Goal: Task Accomplishment & Management: Use online tool/utility

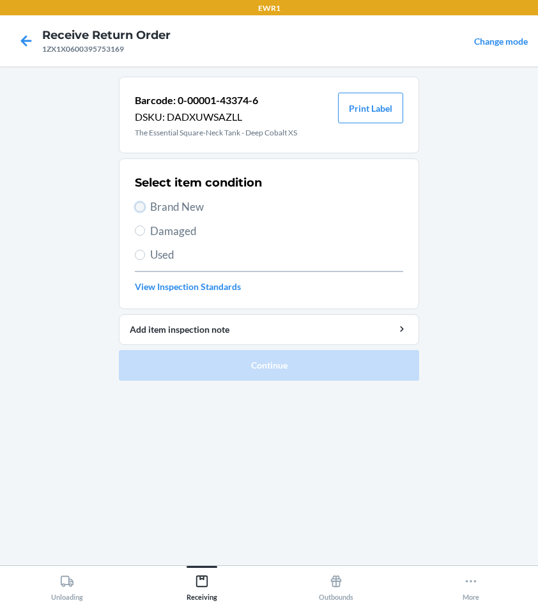
click at [140, 205] on input "Brand New" at bounding box center [140, 207] width 10 height 10
radio input "true"
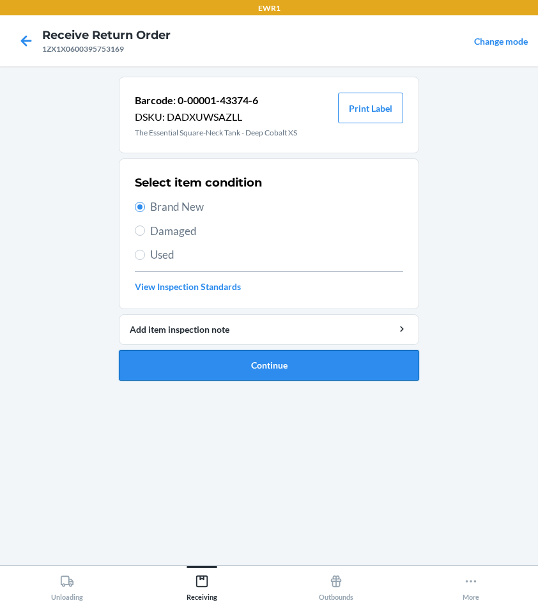
click at [289, 362] on button "Continue" at bounding box center [269, 365] width 300 height 31
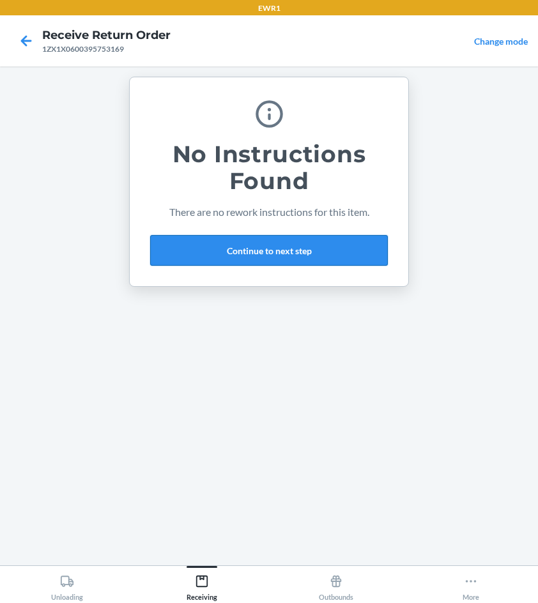
click at [241, 248] on button "Continue to next step" at bounding box center [269, 250] width 238 height 31
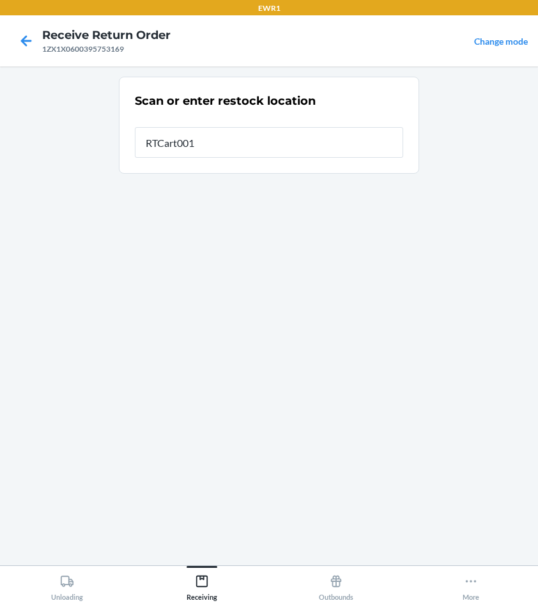
type input "RTCart001"
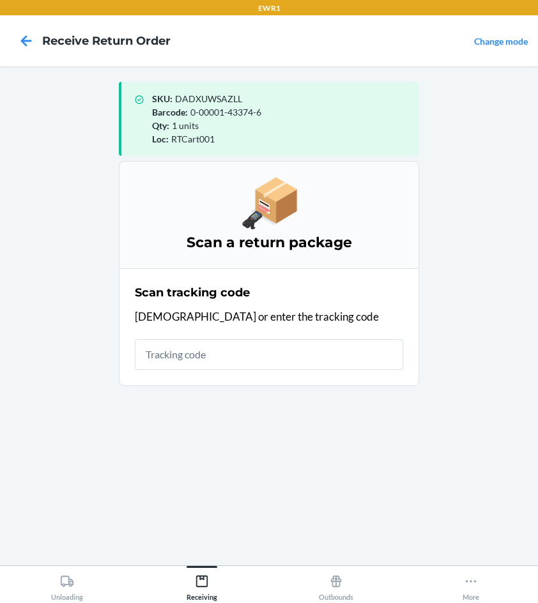
click at [171, 358] on input "text" at bounding box center [269, 354] width 268 height 31
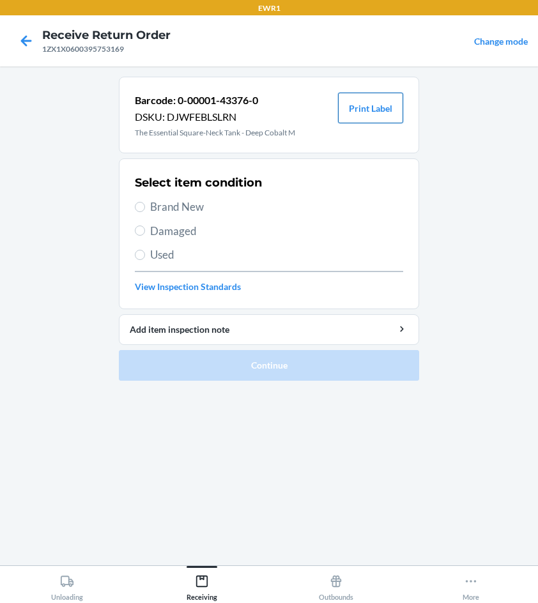
click at [388, 107] on button "Print Label" at bounding box center [370, 108] width 65 height 31
drag, startPoint x: 137, startPoint y: 205, endPoint x: 156, endPoint y: 219, distance: 23.2
click at [155, 219] on div "Select item condition Brand New Damaged Used View Inspection Standards" at bounding box center [269, 234] width 268 height 126
click at [139, 208] on input "Brand New" at bounding box center [140, 207] width 10 height 10
radio input "true"
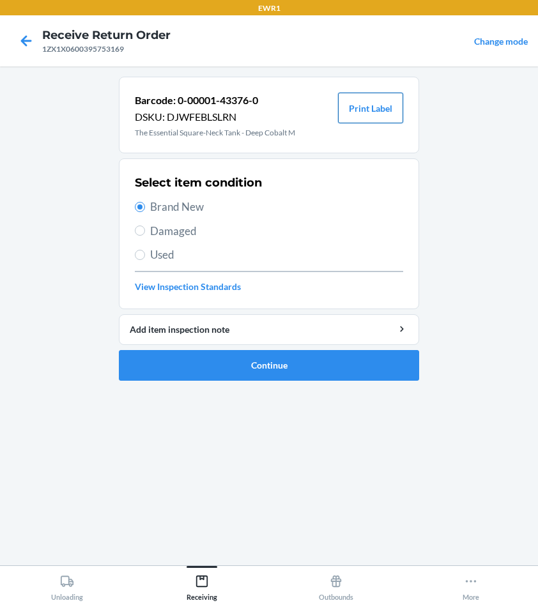
click at [365, 109] on button "Print Label" at bounding box center [370, 108] width 65 height 31
click at [285, 361] on button "Continue" at bounding box center [269, 365] width 300 height 31
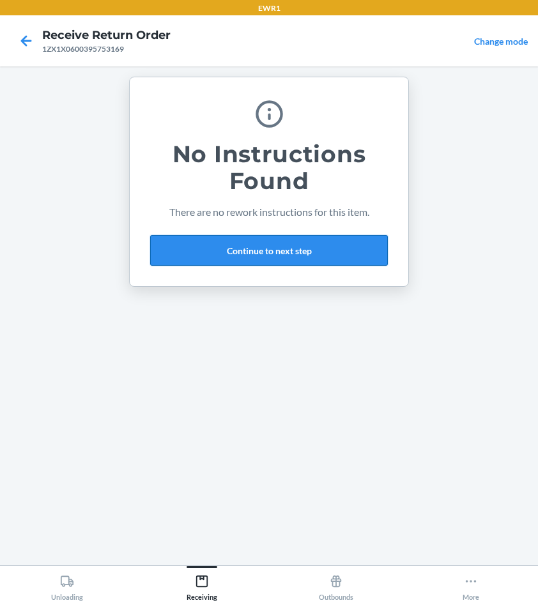
click at [268, 250] on button "Continue to next step" at bounding box center [269, 250] width 238 height 31
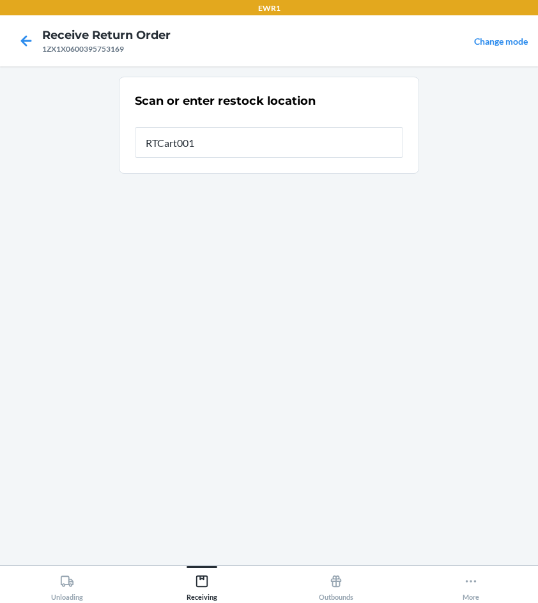
type input "RTCart001"
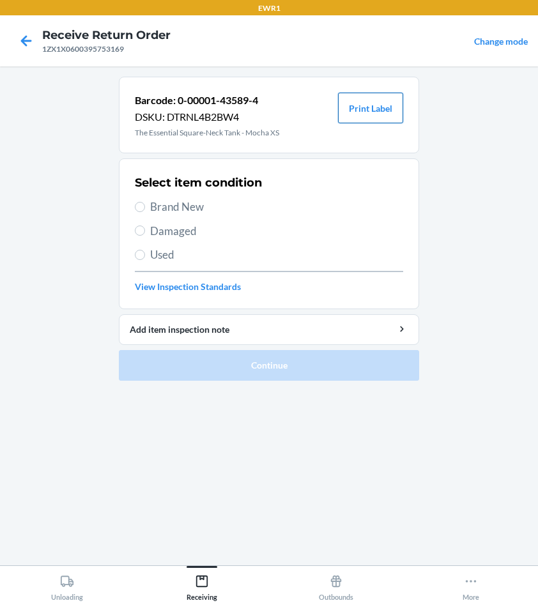
click at [365, 105] on button "Print Label" at bounding box center [370, 108] width 65 height 31
click at [139, 206] on input "Brand New" at bounding box center [140, 207] width 10 height 10
radio input "true"
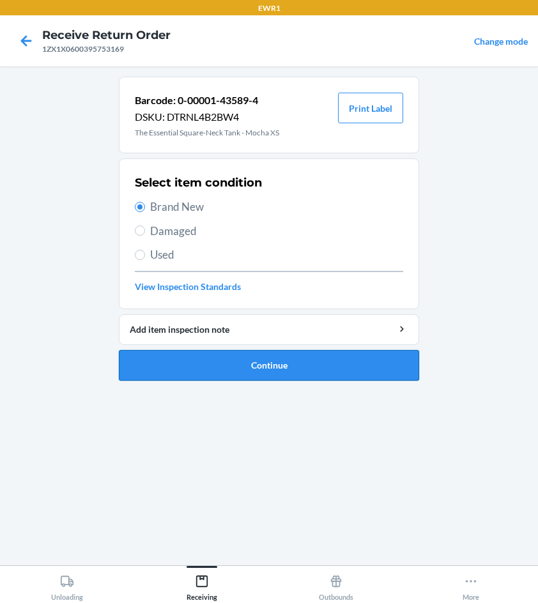
click at [377, 370] on button "Continue" at bounding box center [269, 365] width 300 height 31
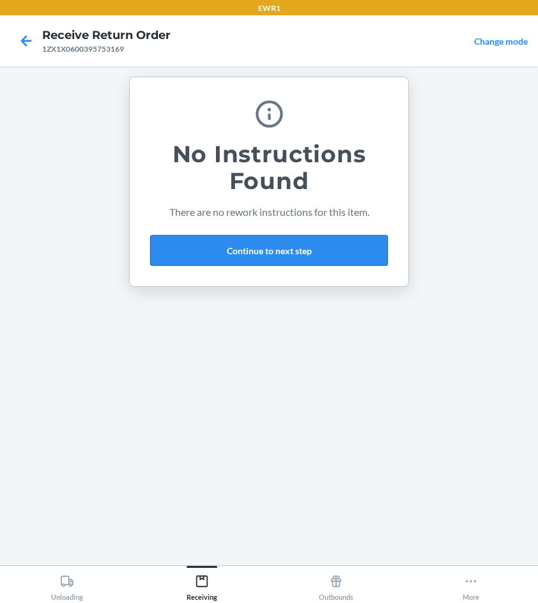
click at [294, 248] on button "Continue to next step" at bounding box center [269, 250] width 238 height 31
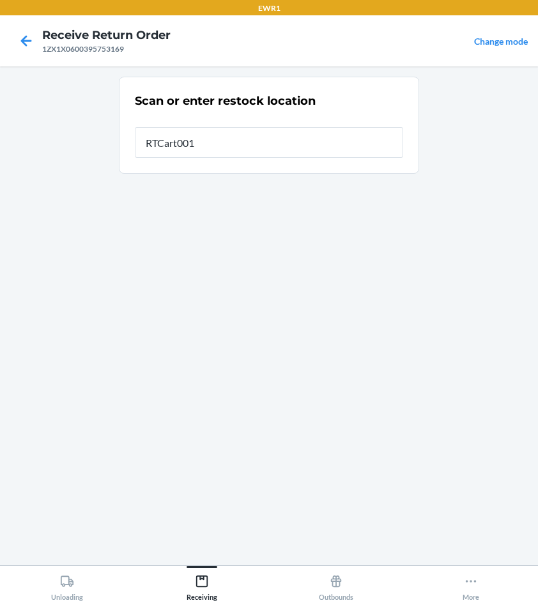
type input "RTCart001"
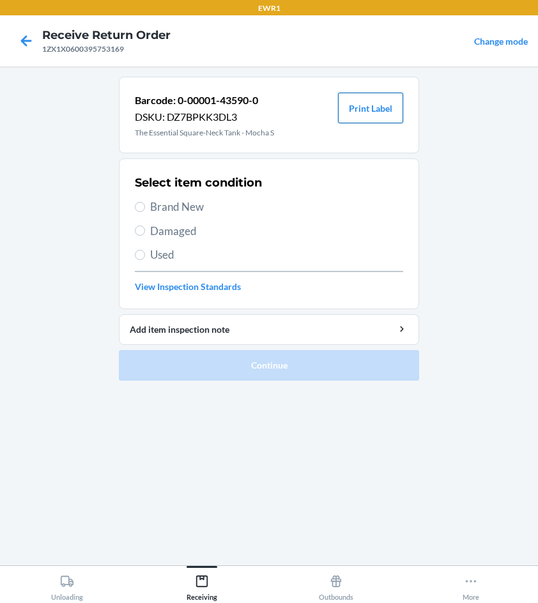
click at [383, 112] on button "Print Label" at bounding box center [370, 108] width 65 height 31
click at [140, 205] on input "Brand New" at bounding box center [140, 207] width 10 height 10
radio input "true"
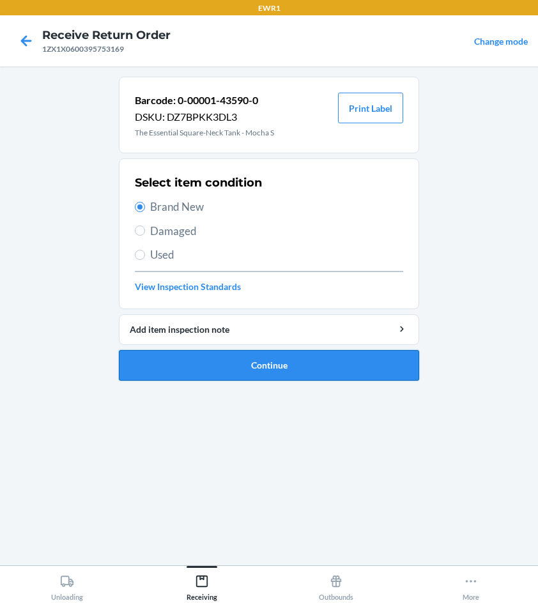
click at [234, 361] on button "Continue" at bounding box center [269, 365] width 300 height 31
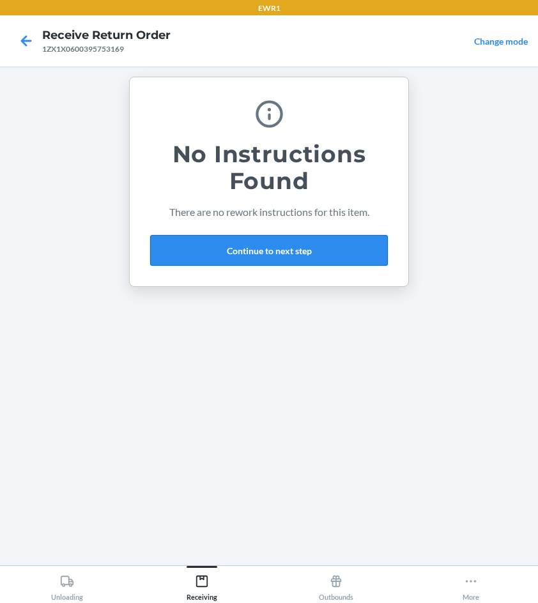
click at [298, 246] on button "Continue to next step" at bounding box center [269, 250] width 238 height 31
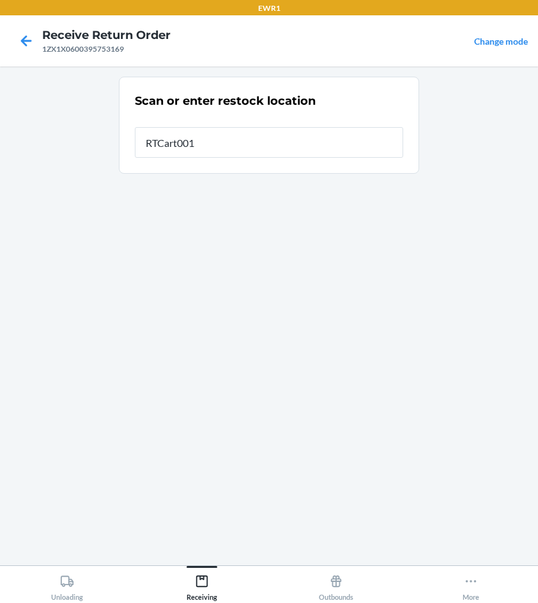
type input "RTCart001"
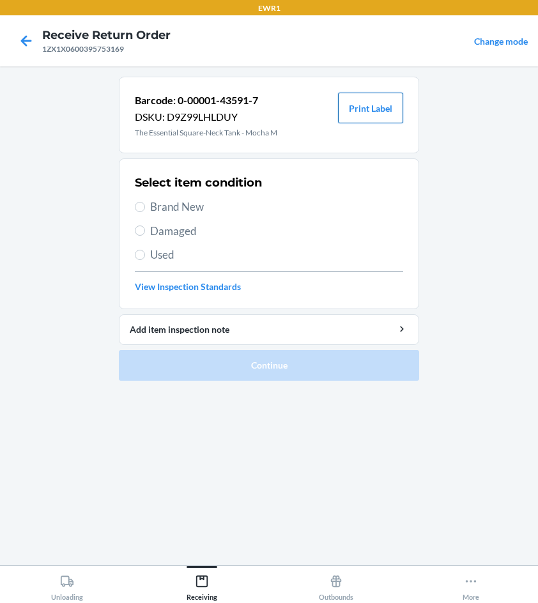
click at [376, 112] on button "Print Label" at bounding box center [370, 108] width 65 height 31
click at [139, 208] on input "Brand New" at bounding box center [140, 207] width 10 height 10
radio input "true"
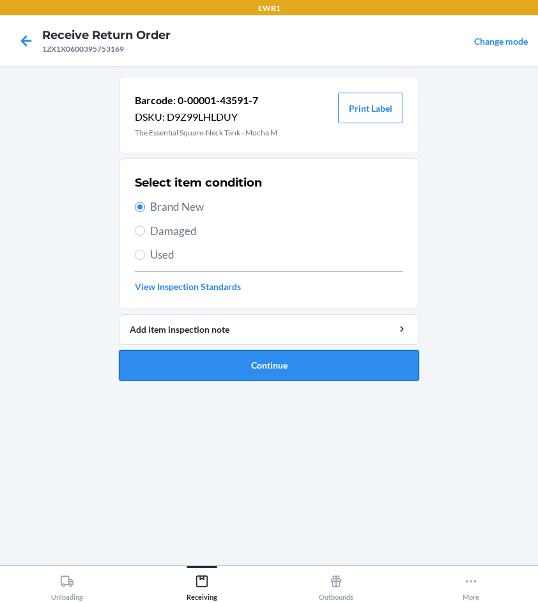
click at [214, 363] on button "Continue" at bounding box center [269, 365] width 300 height 31
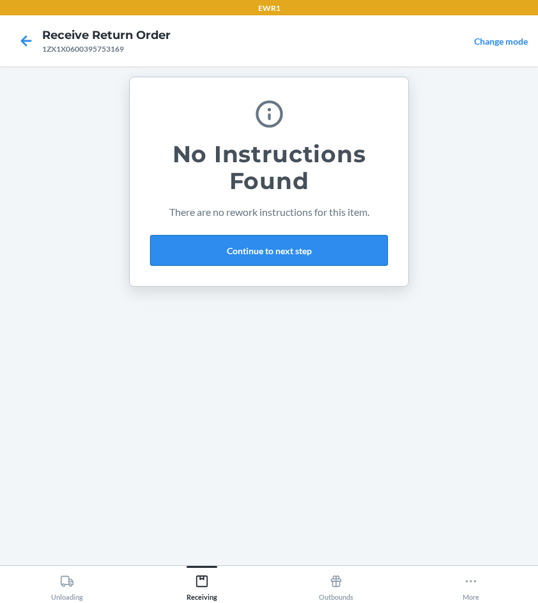
click at [298, 248] on button "Continue to next step" at bounding box center [269, 250] width 238 height 31
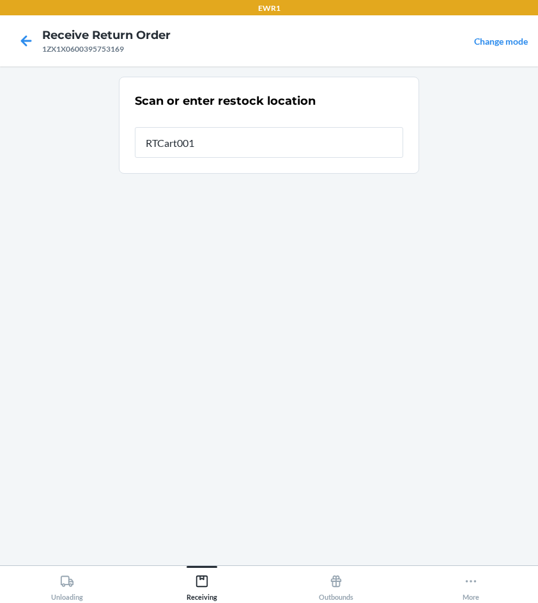
type input "RTCart001"
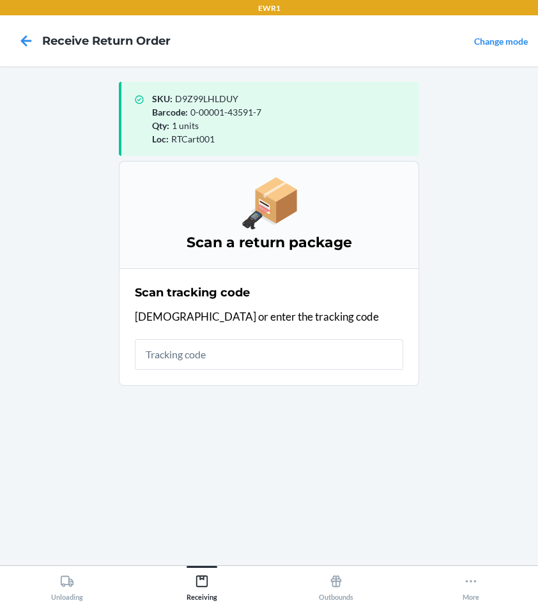
click at [202, 349] on input "text" at bounding box center [269, 354] width 268 height 31
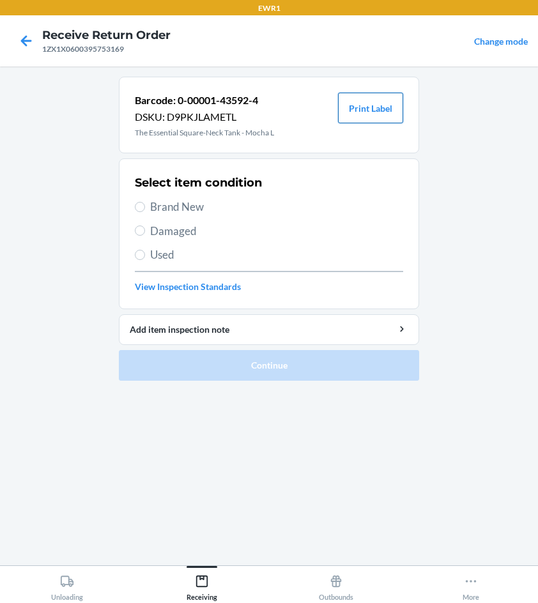
click at [367, 108] on button "Print Label" at bounding box center [370, 108] width 65 height 31
drag, startPoint x: 137, startPoint y: 207, endPoint x: 235, endPoint y: 303, distance: 136.8
click at [141, 208] on input "Brand New" at bounding box center [140, 207] width 10 height 10
radio input "true"
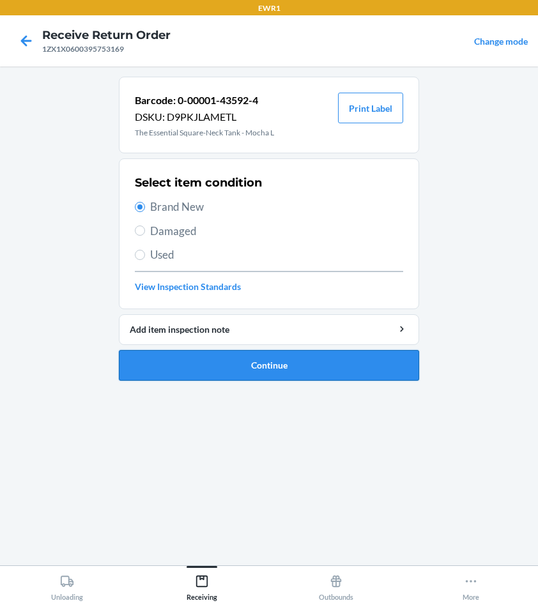
click at [307, 368] on button "Continue" at bounding box center [269, 365] width 300 height 31
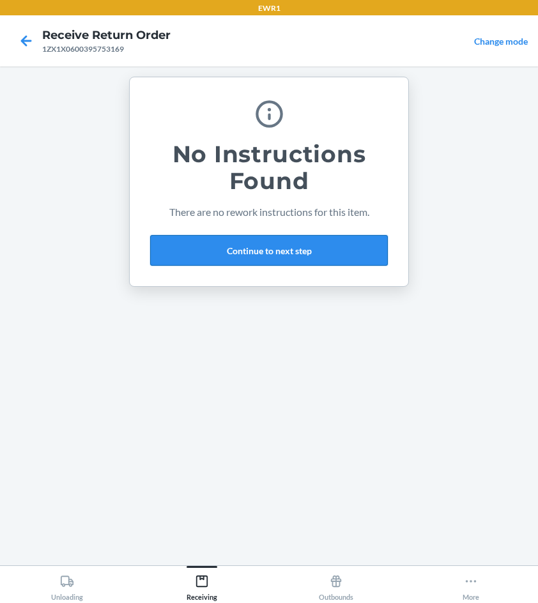
click at [206, 259] on button "Continue to next step" at bounding box center [269, 250] width 238 height 31
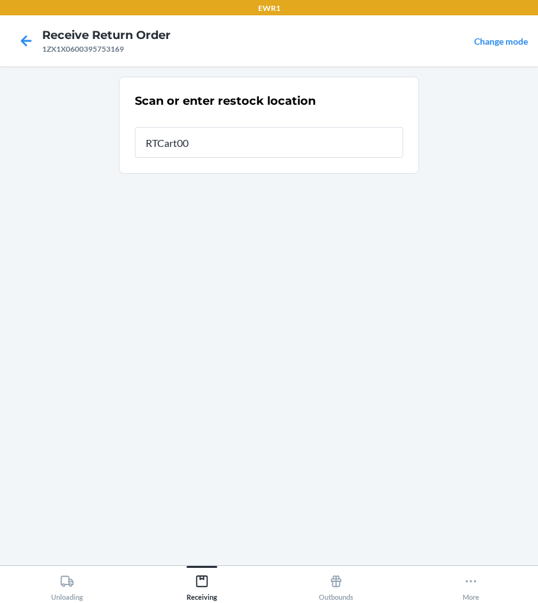
type input "RTCart001"
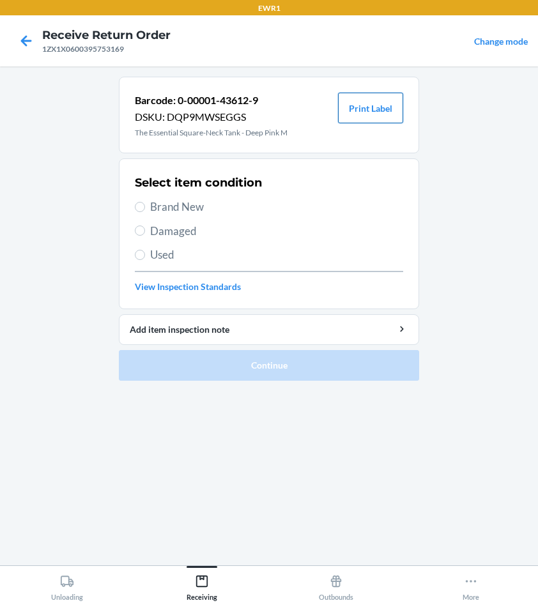
click at [365, 103] on button "Print Label" at bounding box center [370, 108] width 65 height 31
click at [138, 211] on input "Brand New" at bounding box center [140, 207] width 10 height 10
radio input "true"
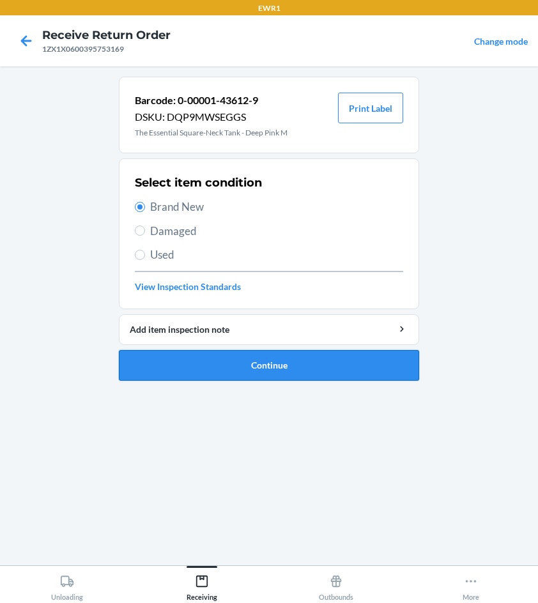
click at [316, 368] on button "Continue" at bounding box center [269, 365] width 300 height 31
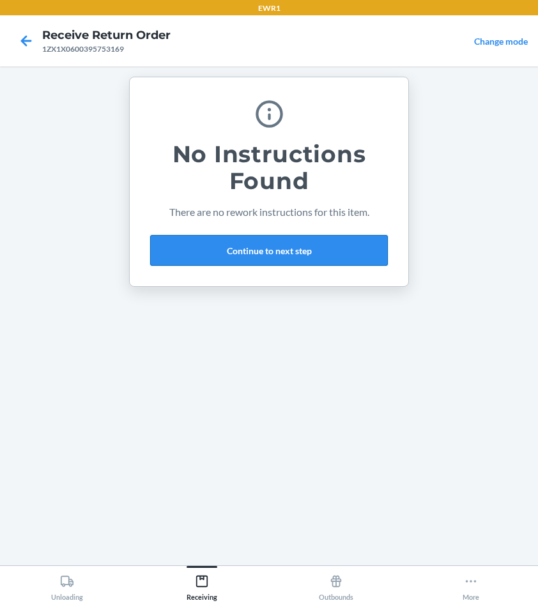
click at [199, 252] on button "Continue to next step" at bounding box center [269, 250] width 238 height 31
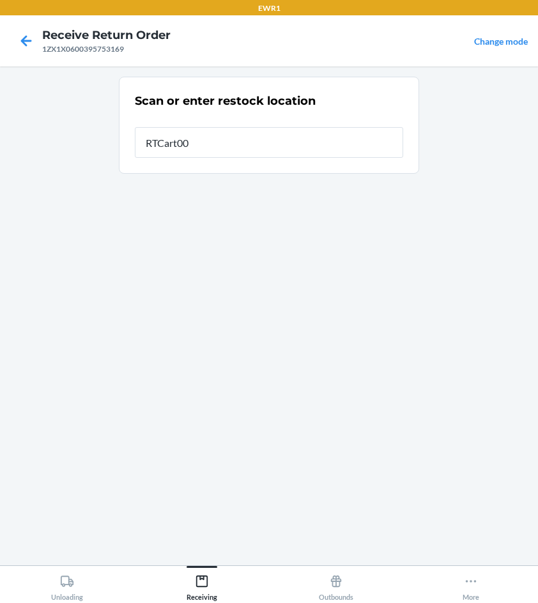
type input "RTCart001"
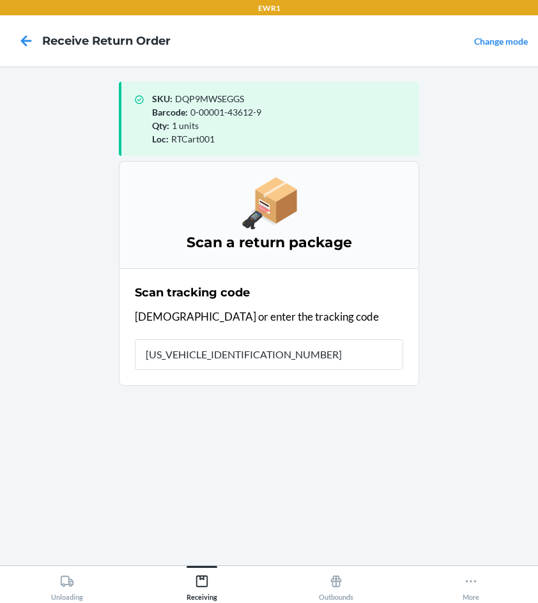
type input "1ZX1X0600395753169"
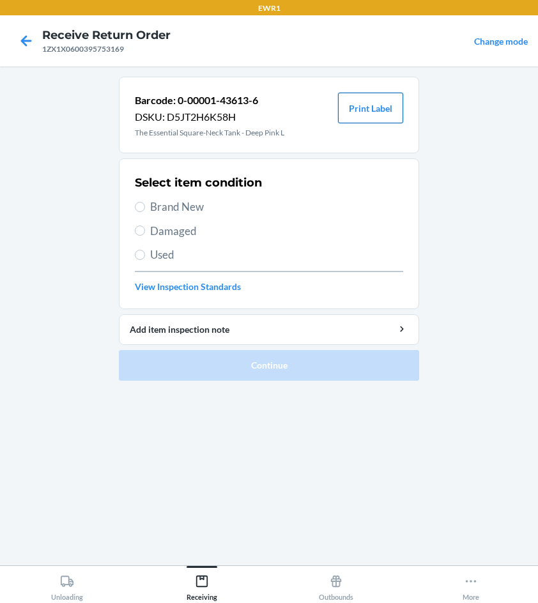
click at [357, 108] on button "Print Label" at bounding box center [370, 108] width 65 height 31
click at [365, 109] on button "Print Label" at bounding box center [370, 108] width 65 height 31
click at [139, 206] on input "Brand New" at bounding box center [140, 207] width 10 height 10
radio input "true"
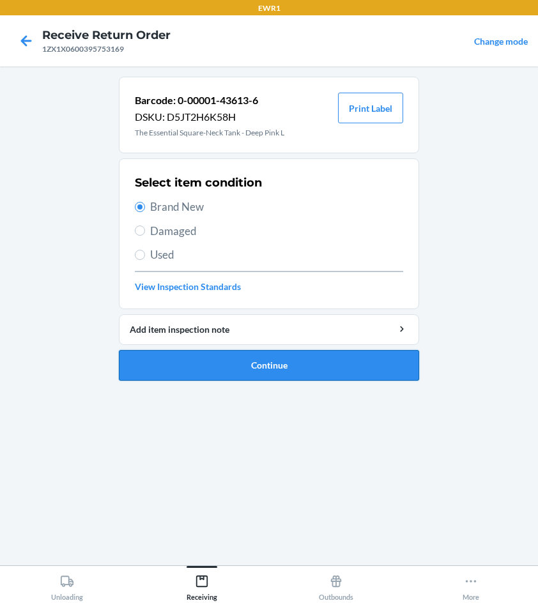
click at [205, 360] on button "Continue" at bounding box center [269, 365] width 300 height 31
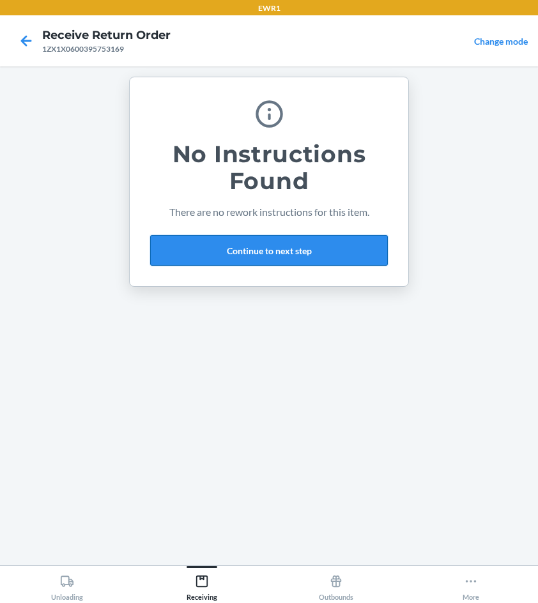
click at [185, 245] on button "Continue to next step" at bounding box center [269, 250] width 238 height 31
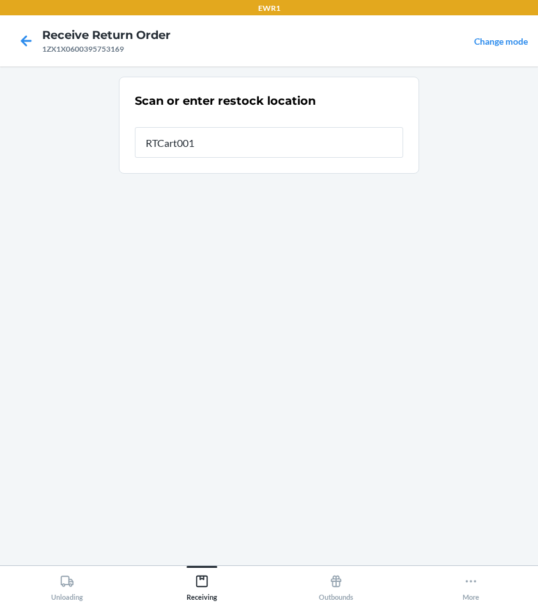
type input "RTCart001"
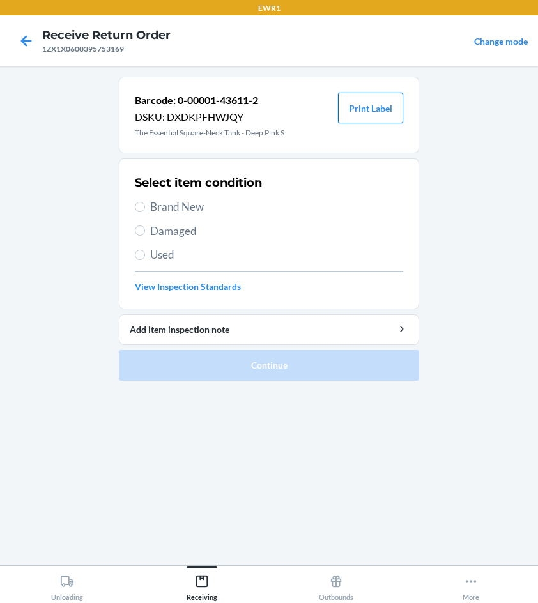
click at [358, 116] on button "Print Label" at bounding box center [370, 108] width 65 height 31
drag, startPoint x: 141, startPoint y: 204, endPoint x: 205, endPoint y: 254, distance: 80.6
click at [144, 205] on input "Brand New" at bounding box center [140, 207] width 10 height 10
radio input "true"
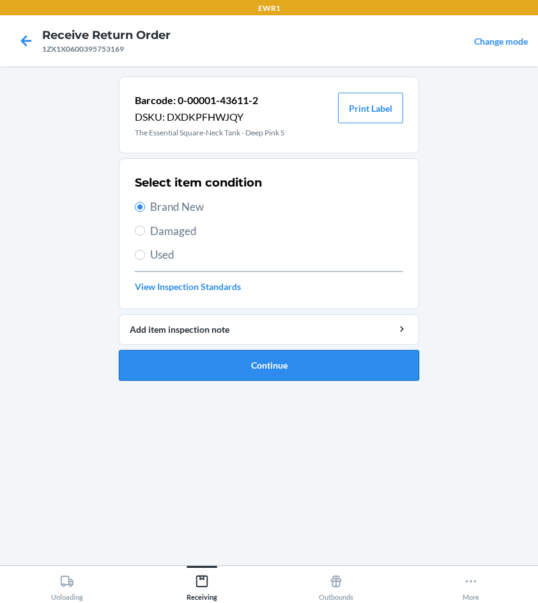
click at [304, 364] on button "Continue" at bounding box center [269, 365] width 300 height 31
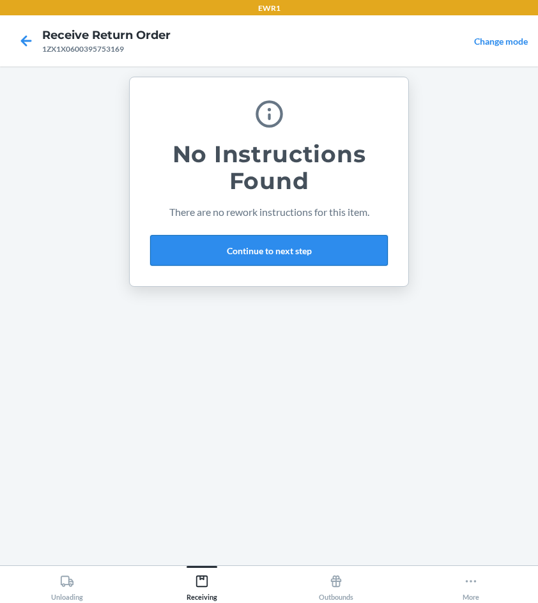
click at [248, 250] on button "Continue to next step" at bounding box center [269, 250] width 238 height 31
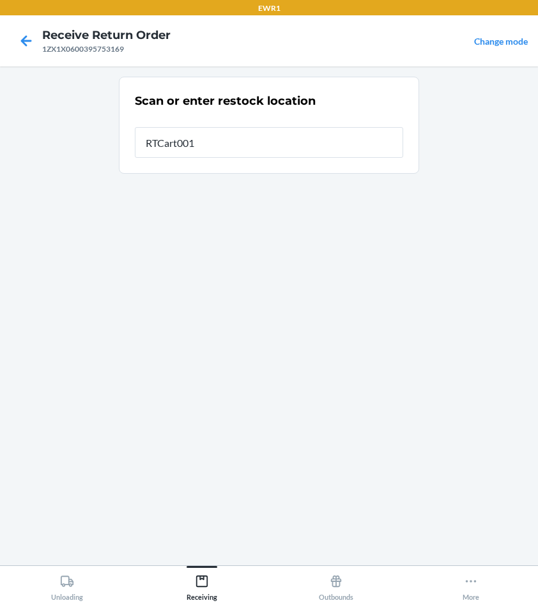
type input "RTCart001"
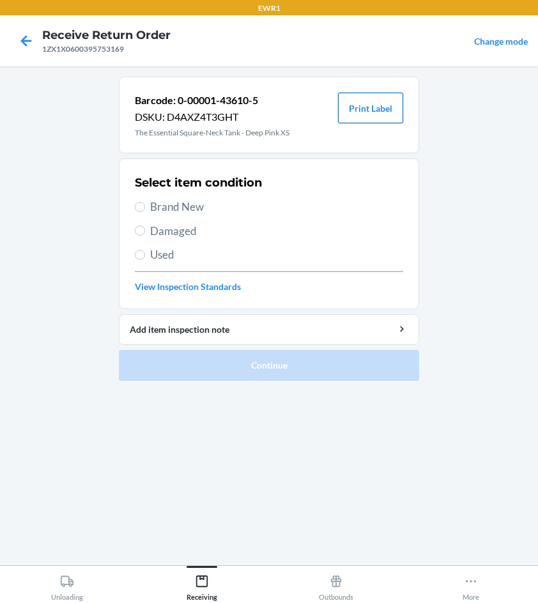
click at [386, 105] on button "Print Label" at bounding box center [370, 108] width 65 height 31
click at [139, 207] on input "Brand New" at bounding box center [140, 207] width 10 height 10
radio input "true"
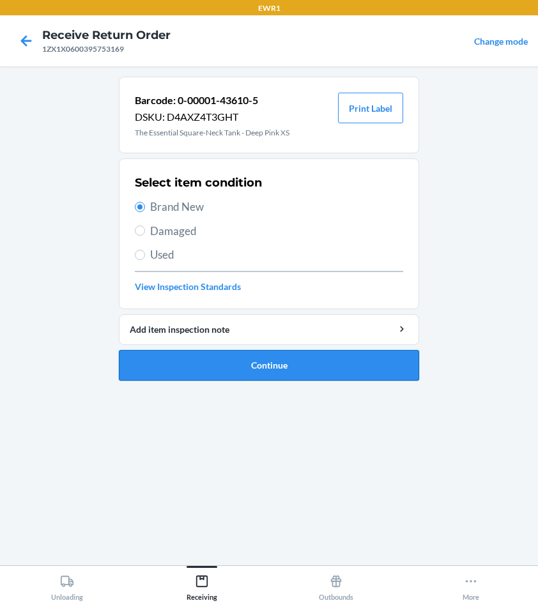
click at [262, 369] on button "Continue" at bounding box center [269, 365] width 300 height 31
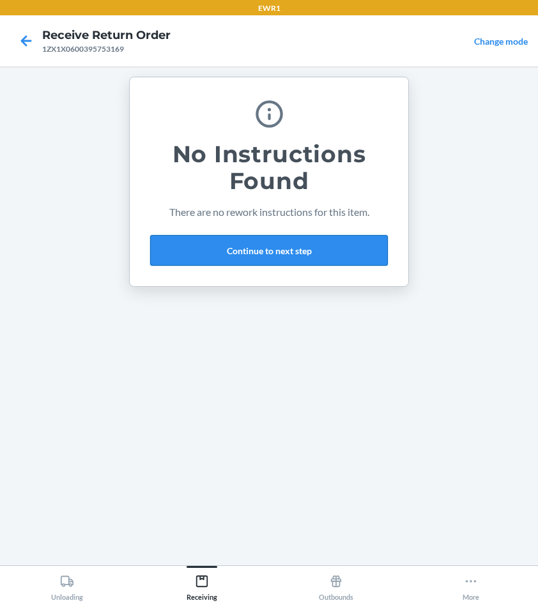
click at [216, 244] on button "Continue to next step" at bounding box center [269, 250] width 238 height 31
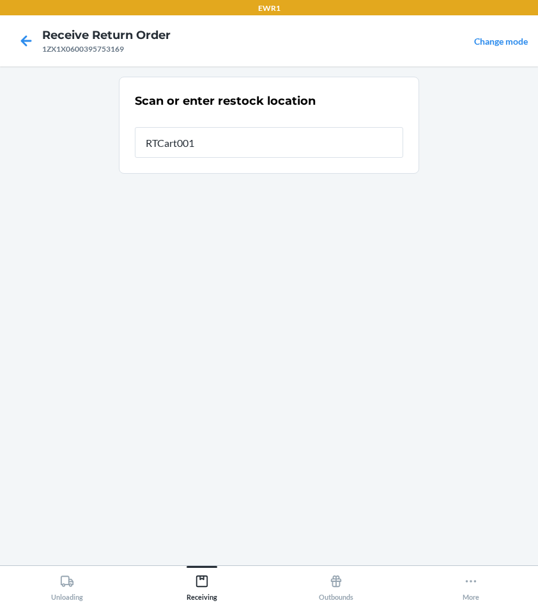
type input "RTCart001"
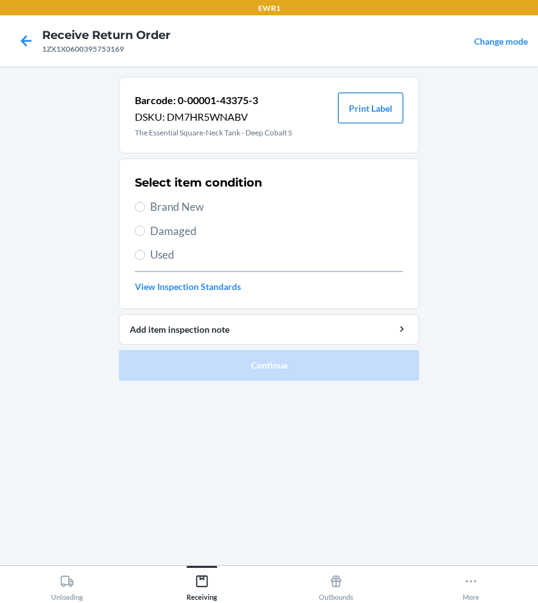
click at [374, 108] on button "Print Label" at bounding box center [370, 108] width 65 height 31
drag, startPoint x: 139, startPoint y: 208, endPoint x: 305, endPoint y: 298, distance: 188.0
click at [140, 208] on input "Brand New" at bounding box center [140, 207] width 10 height 10
radio input "true"
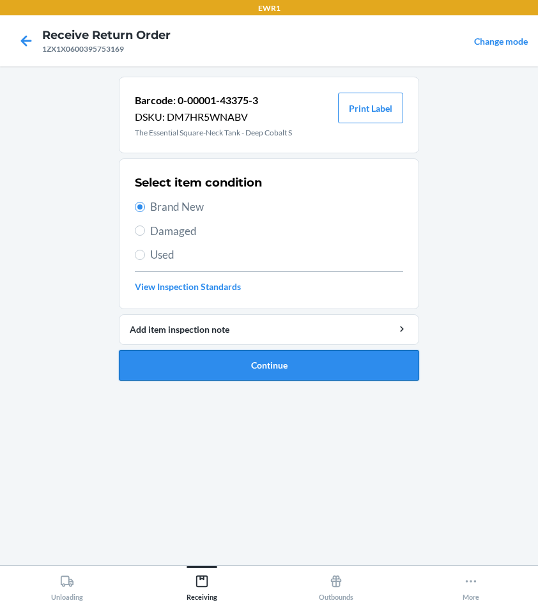
click at [298, 359] on button "Continue" at bounding box center [269, 365] width 300 height 31
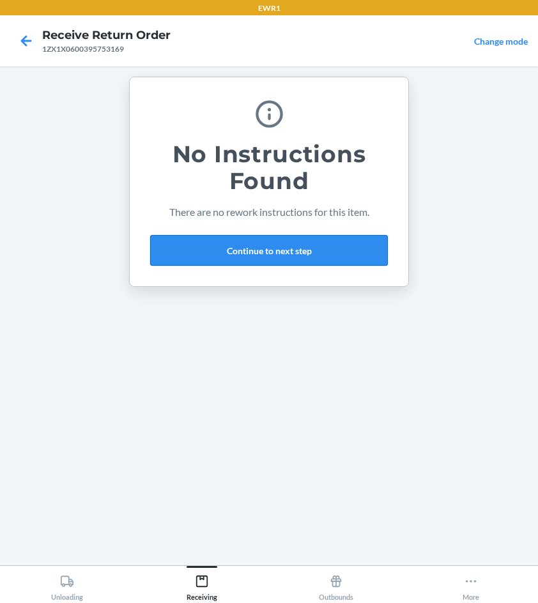
click at [220, 253] on button "Continue to next step" at bounding box center [269, 250] width 238 height 31
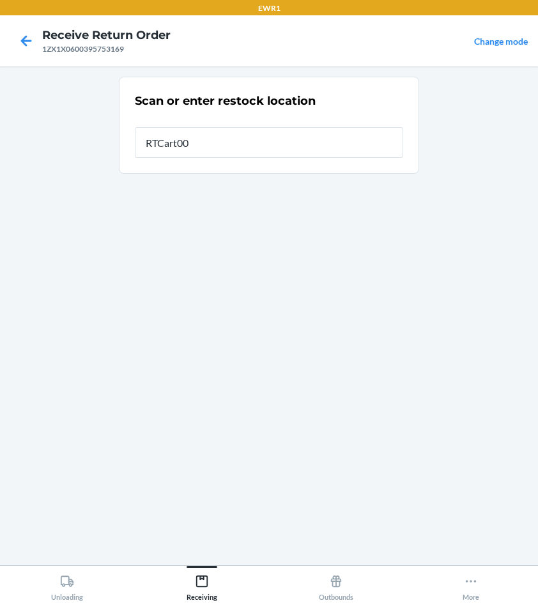
type input "RTCart001"
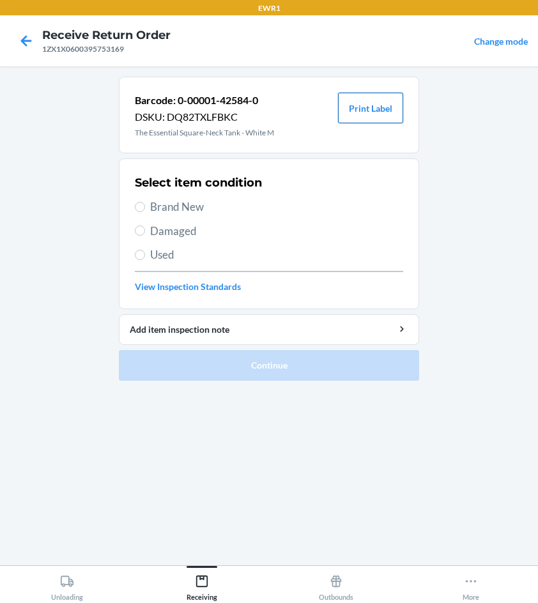
click at [361, 105] on button "Print Label" at bounding box center [370, 108] width 65 height 31
click at [138, 209] on input "Brand New" at bounding box center [140, 207] width 10 height 10
radio input "true"
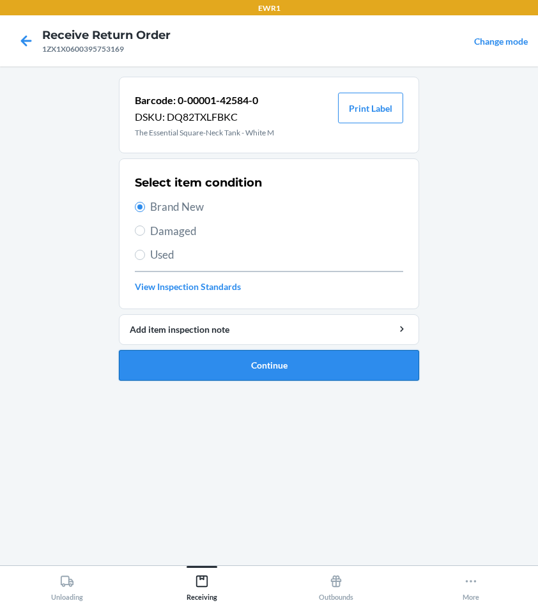
click at [246, 357] on button "Continue" at bounding box center [269, 365] width 300 height 31
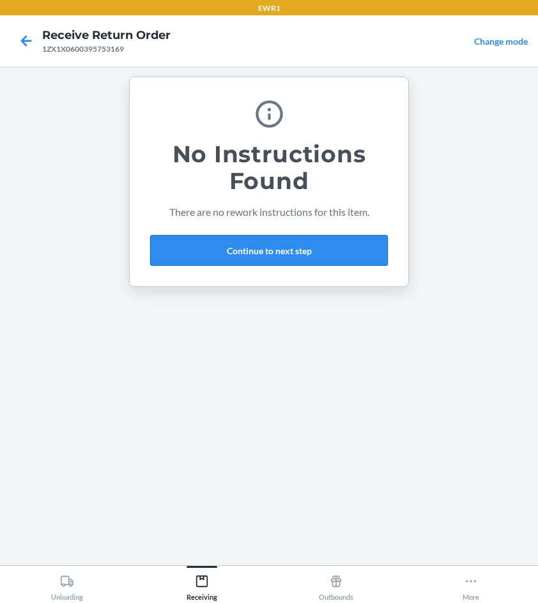
click at [291, 250] on button "Continue to next step" at bounding box center [269, 250] width 238 height 31
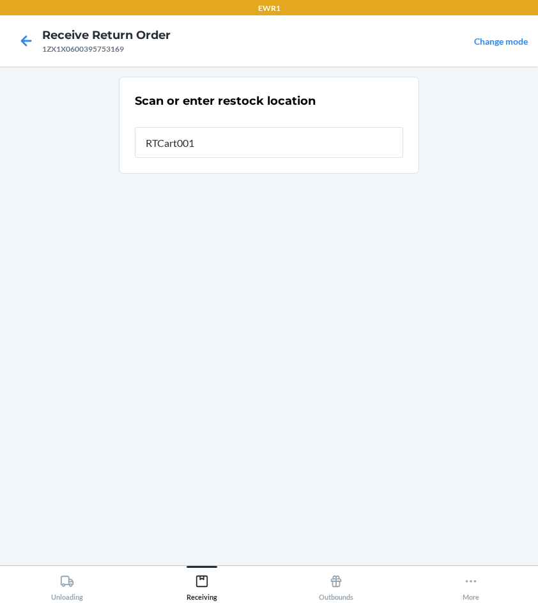
type input "RTCart001"
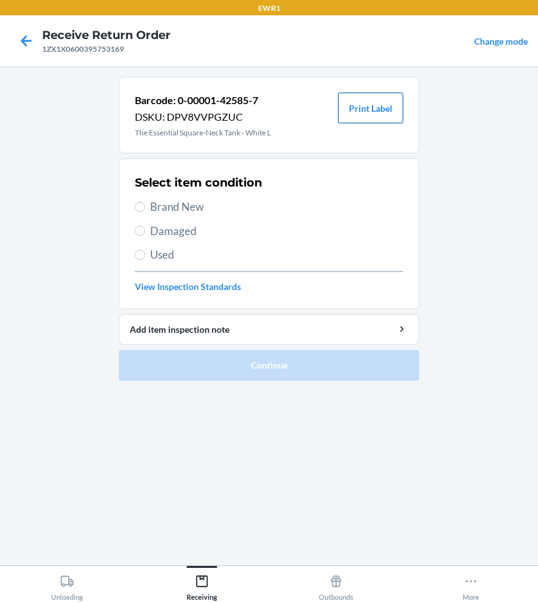
click at [356, 105] on button "Print Label" at bounding box center [370, 108] width 65 height 31
click at [138, 203] on input "Brand New" at bounding box center [140, 207] width 10 height 10
radio input "true"
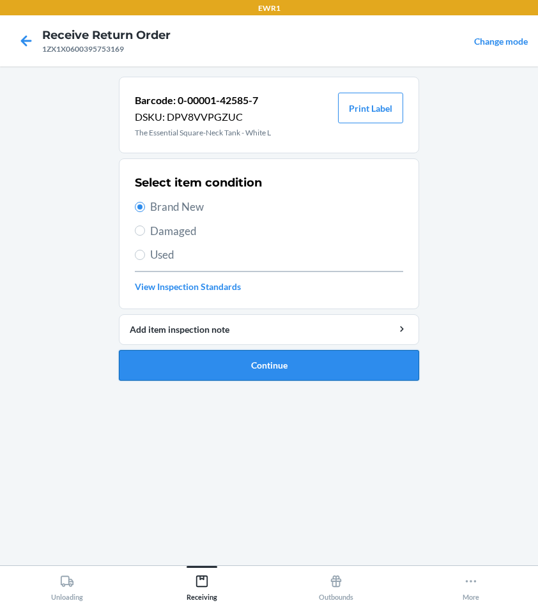
click at [206, 365] on button "Continue" at bounding box center [269, 365] width 300 height 31
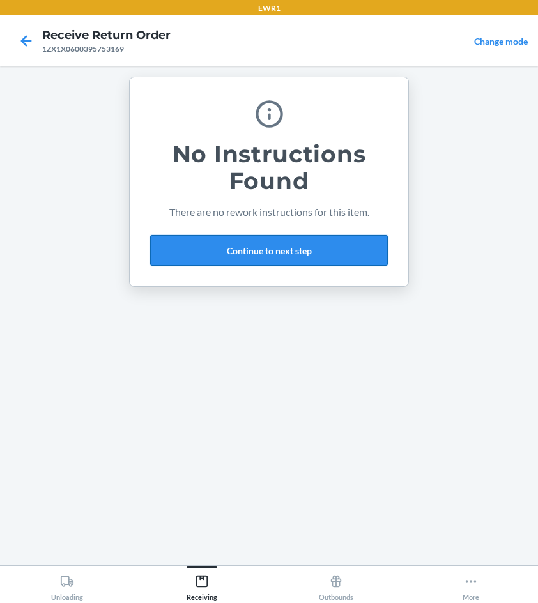
click at [312, 245] on button "Continue to next step" at bounding box center [269, 250] width 238 height 31
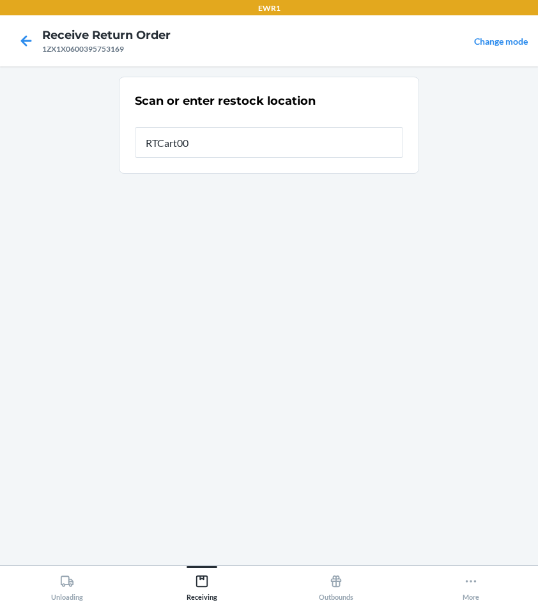
type input "RTCart001"
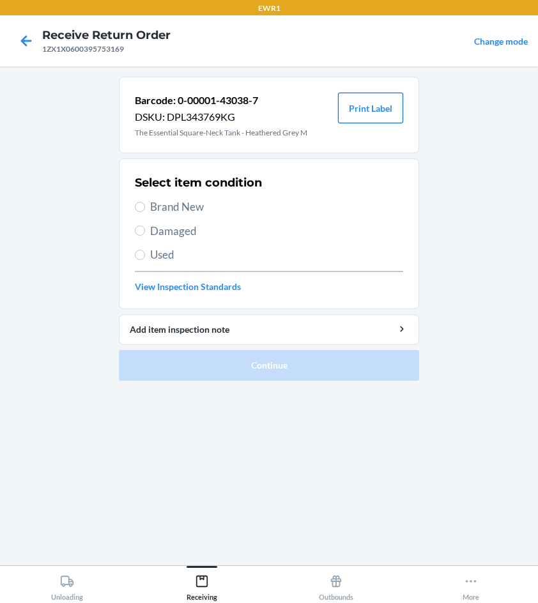
click at [377, 114] on button "Print Label" at bounding box center [370, 108] width 65 height 31
click at [139, 204] on input "Brand New" at bounding box center [140, 207] width 10 height 10
radio input "true"
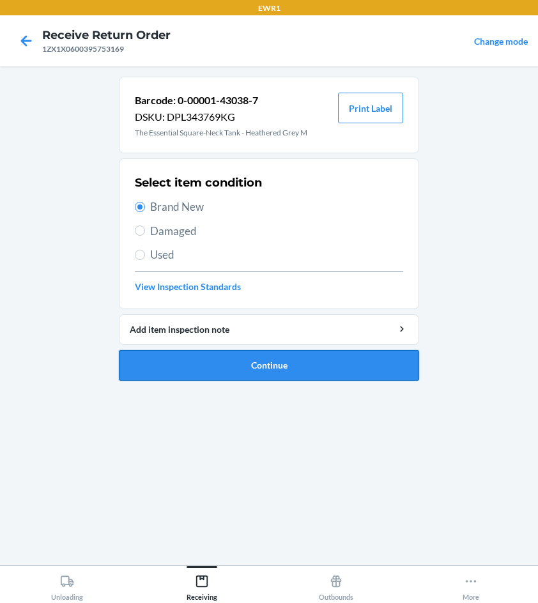
click at [276, 370] on button "Continue" at bounding box center [269, 365] width 300 height 31
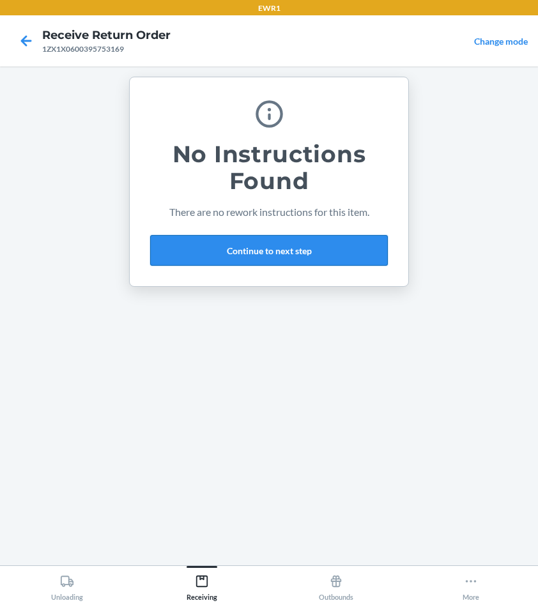
click at [171, 253] on button "Continue to next step" at bounding box center [269, 250] width 238 height 31
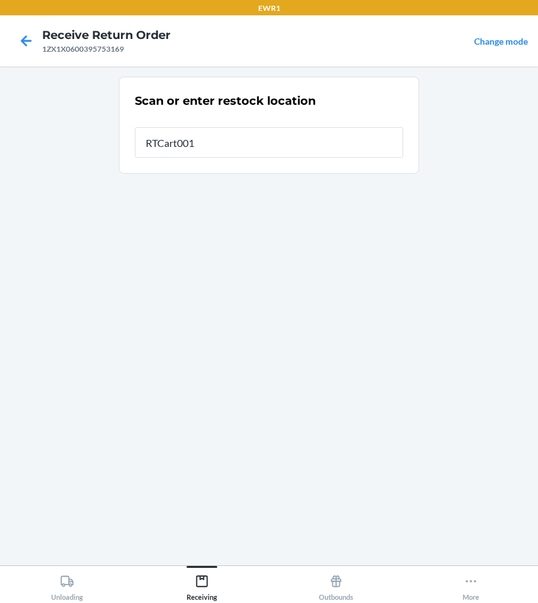
type input "RTCart001"
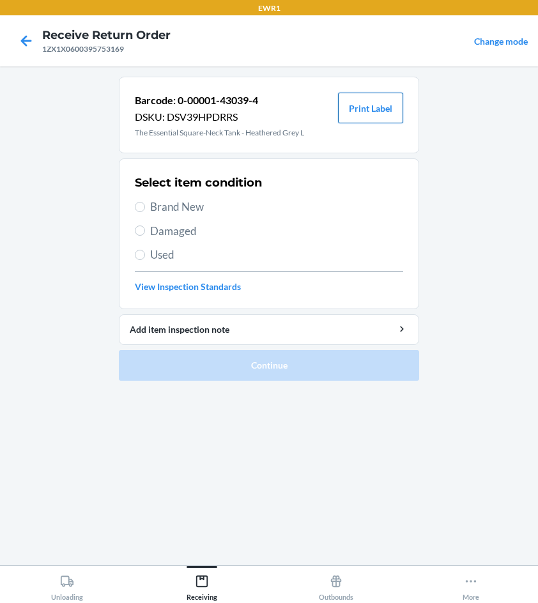
click at [369, 108] on button "Print Label" at bounding box center [370, 108] width 65 height 31
click at [142, 208] on input "Brand New" at bounding box center [140, 207] width 10 height 10
radio input "true"
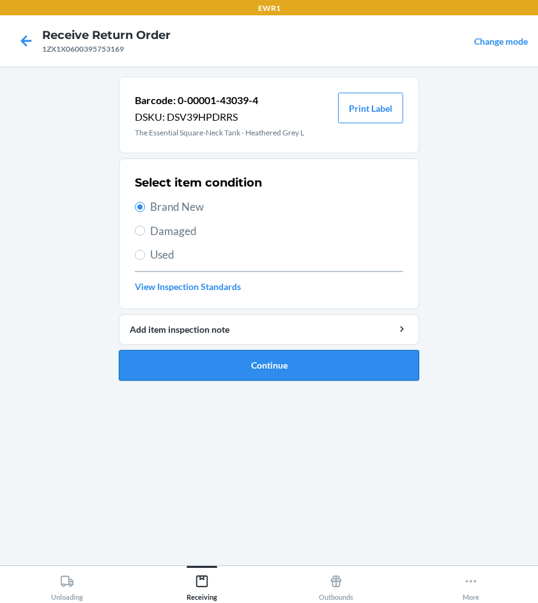
click at [269, 366] on button "Continue" at bounding box center [269, 365] width 300 height 31
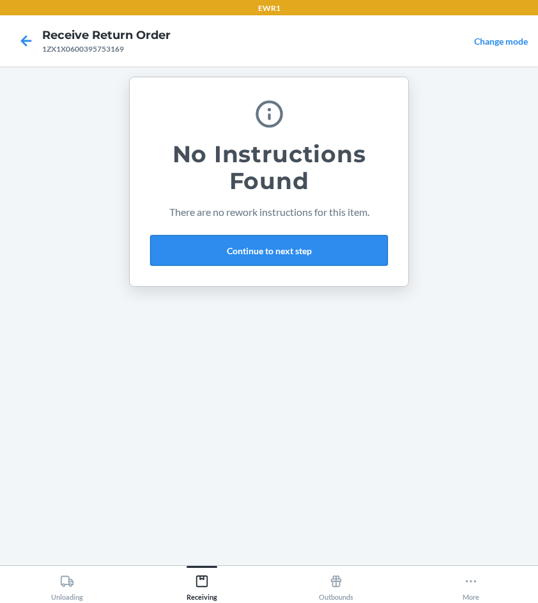
click at [190, 251] on button "Continue to next step" at bounding box center [269, 250] width 238 height 31
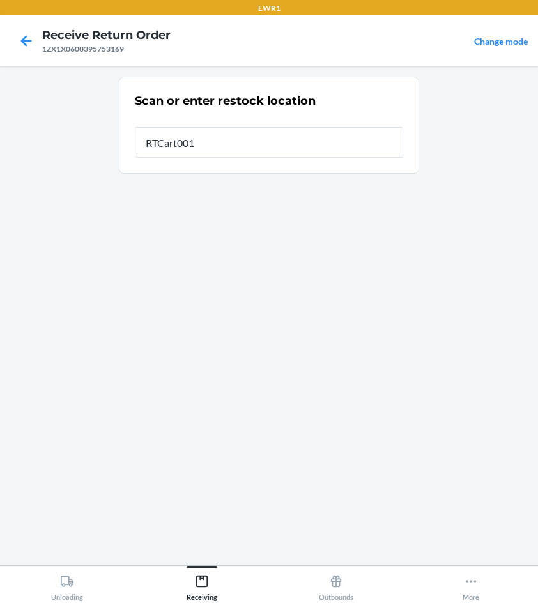
type input "RTCart001"
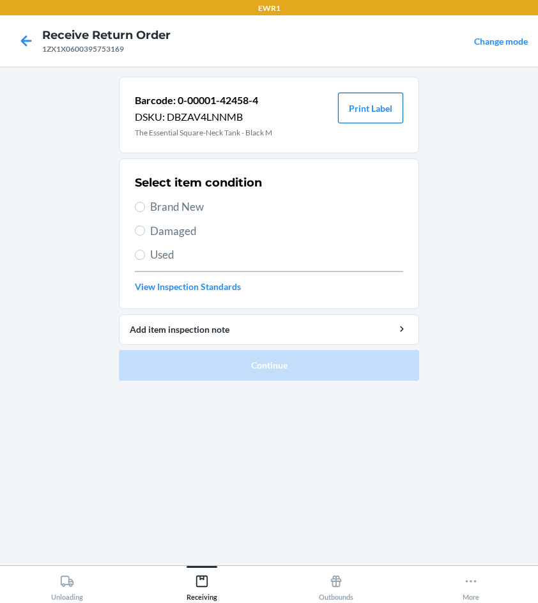
click at [377, 106] on button "Print Label" at bounding box center [370, 108] width 65 height 31
click at [141, 206] on input "Brand New" at bounding box center [140, 207] width 10 height 10
radio input "true"
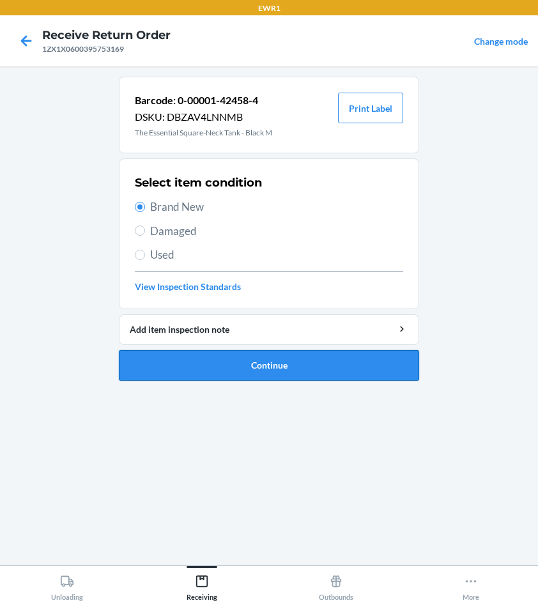
click at [322, 367] on button "Continue" at bounding box center [269, 365] width 300 height 31
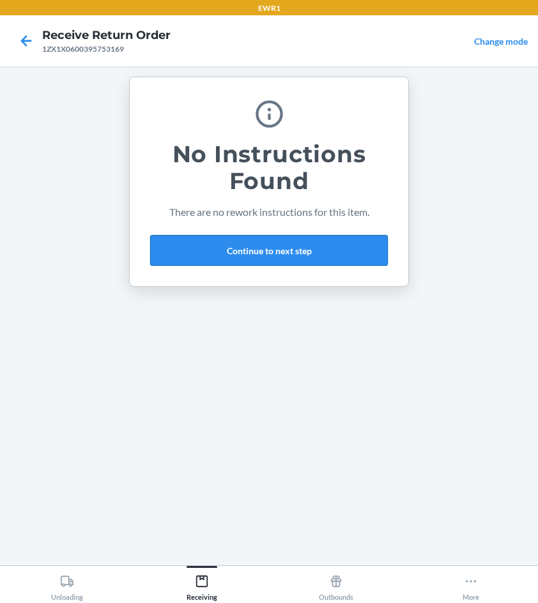
click at [241, 261] on button "Continue to next step" at bounding box center [269, 250] width 238 height 31
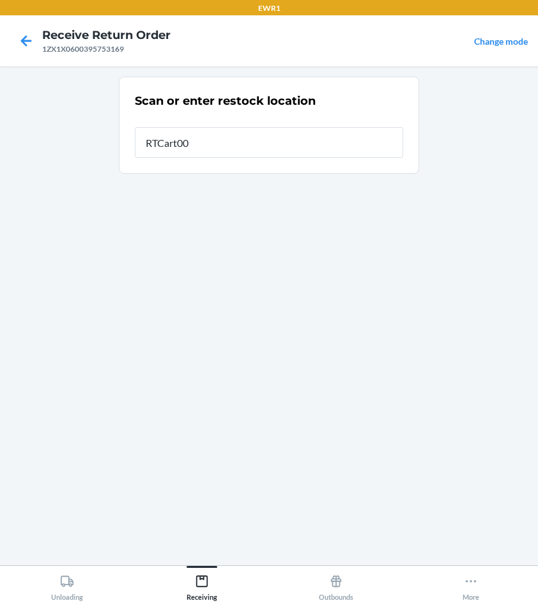
type input "RTCart001"
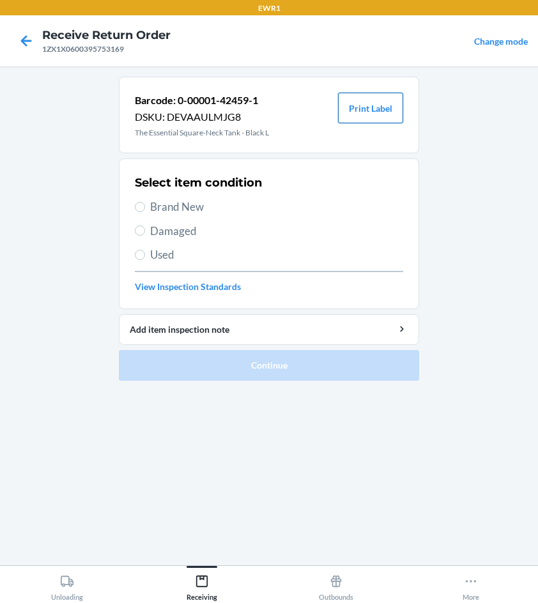
click at [375, 105] on button "Print Label" at bounding box center [370, 108] width 65 height 31
click at [141, 208] on input "Brand New" at bounding box center [140, 207] width 10 height 10
radio input "true"
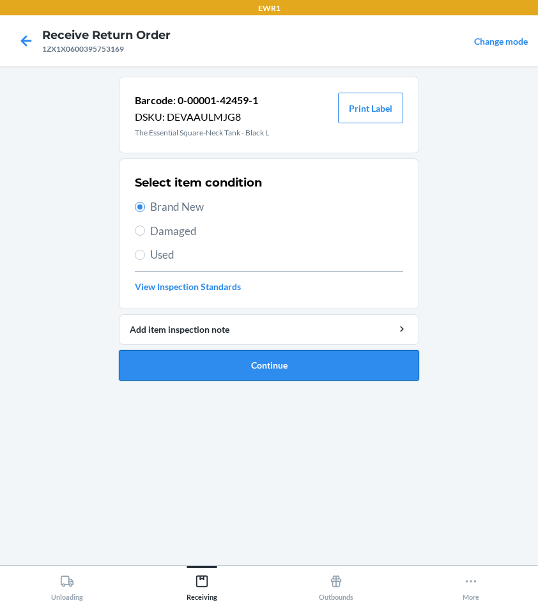
click at [282, 373] on button "Continue" at bounding box center [269, 365] width 300 height 31
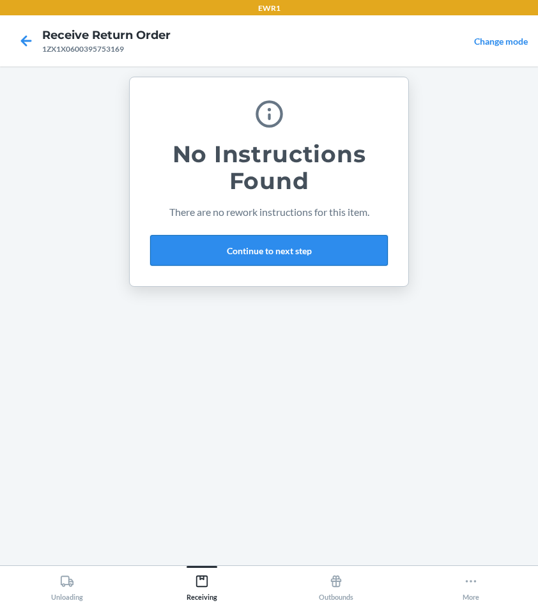
click at [266, 259] on button "Continue to next step" at bounding box center [269, 250] width 238 height 31
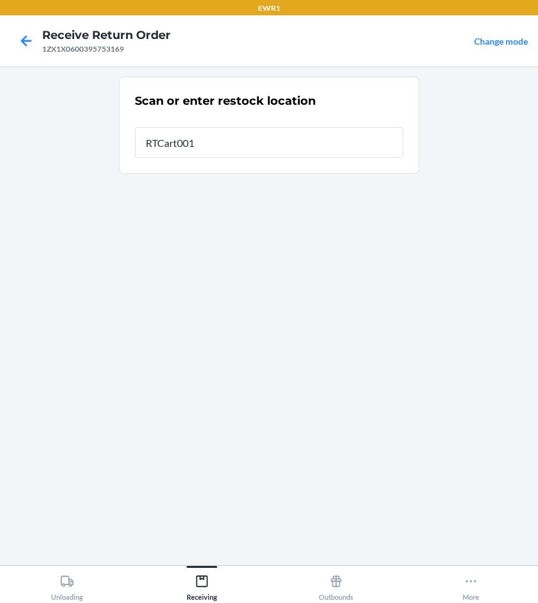
type input "RTCart001"
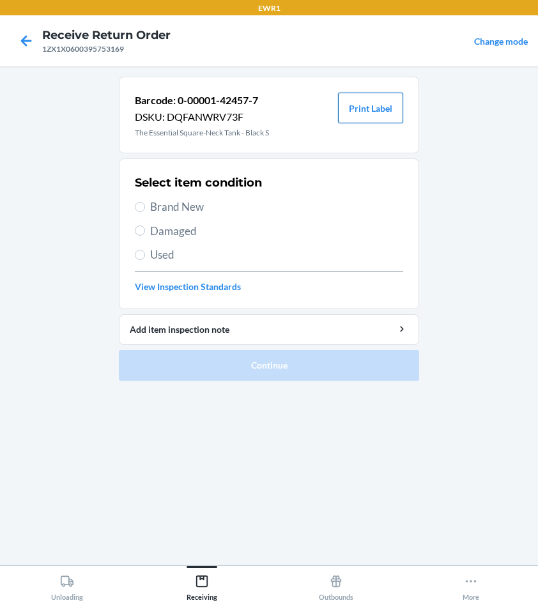
click at [365, 109] on button "Print Label" at bounding box center [370, 108] width 65 height 31
click at [138, 206] on input "Brand New" at bounding box center [140, 207] width 10 height 10
radio input "true"
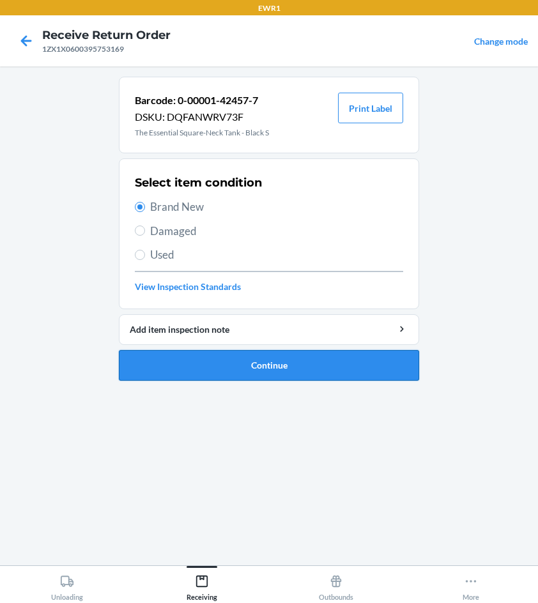
click at [264, 367] on button "Continue" at bounding box center [269, 365] width 300 height 31
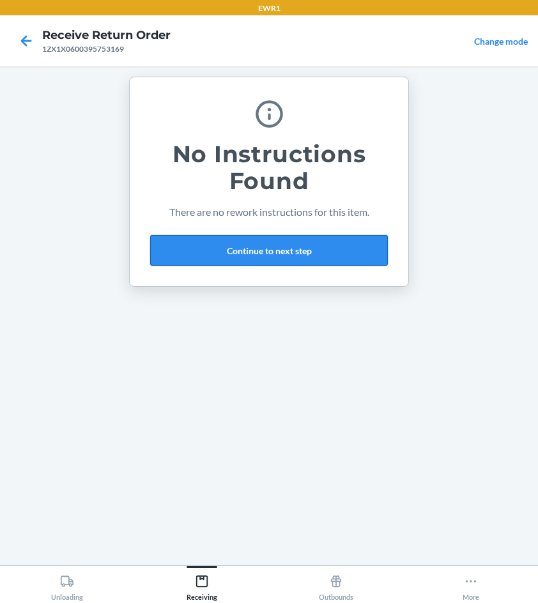
click at [245, 248] on button "Continue to next step" at bounding box center [269, 250] width 238 height 31
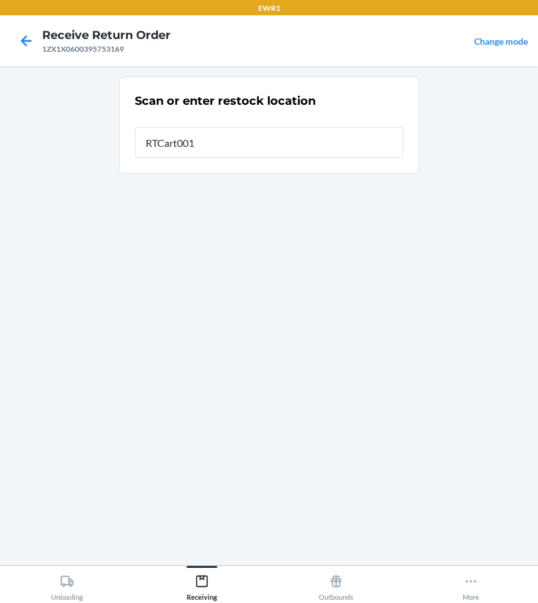
type input "RTCart001"
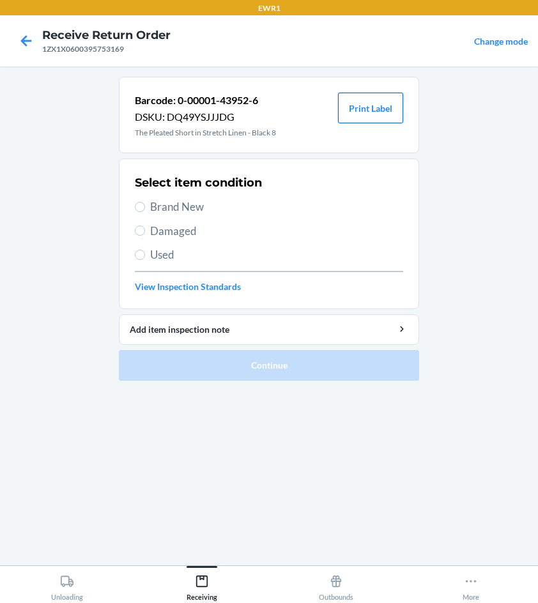
click at [363, 110] on button "Print Label" at bounding box center [370, 108] width 65 height 31
drag, startPoint x: 140, startPoint y: 208, endPoint x: 154, endPoint y: 249, distance: 43.2
click at [140, 211] on input "Brand New" at bounding box center [140, 207] width 10 height 10
radio input "true"
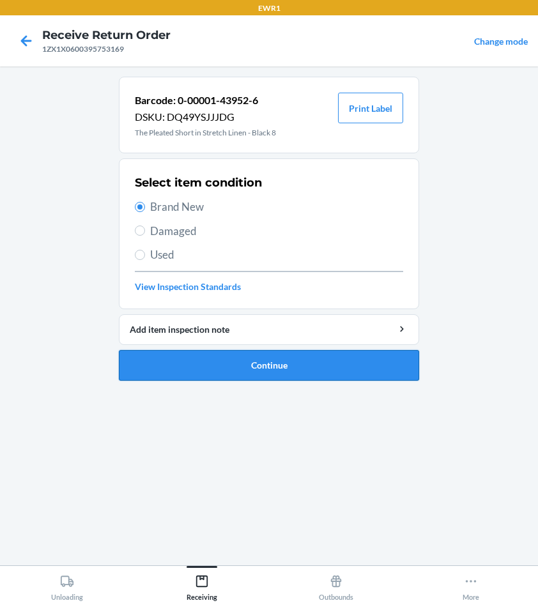
click at [261, 363] on button "Continue" at bounding box center [269, 365] width 300 height 31
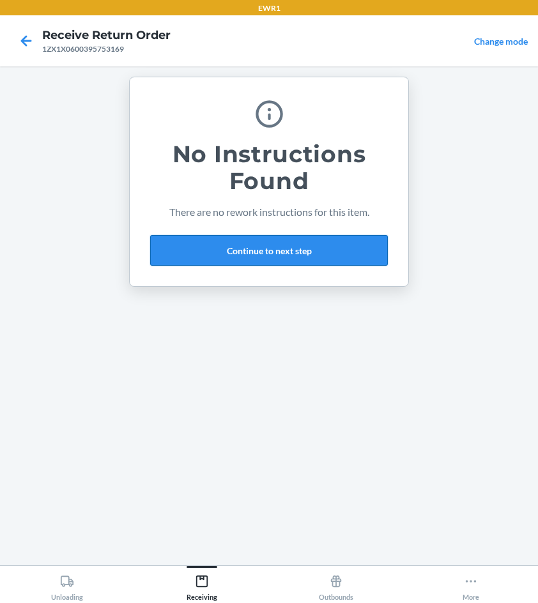
click at [266, 246] on button "Continue to next step" at bounding box center [269, 250] width 238 height 31
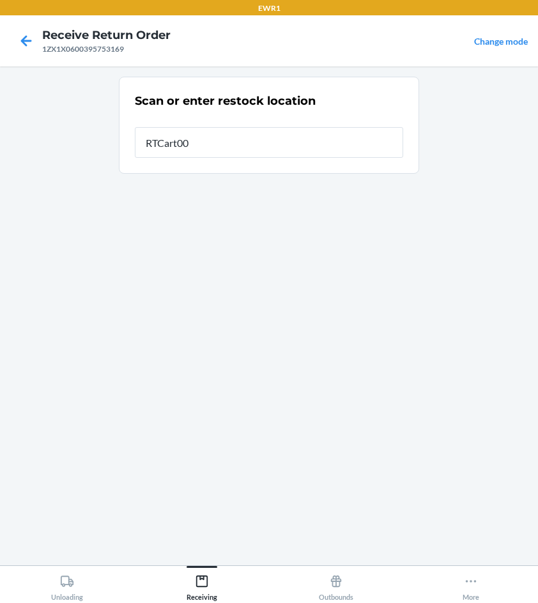
type input "RTCart001"
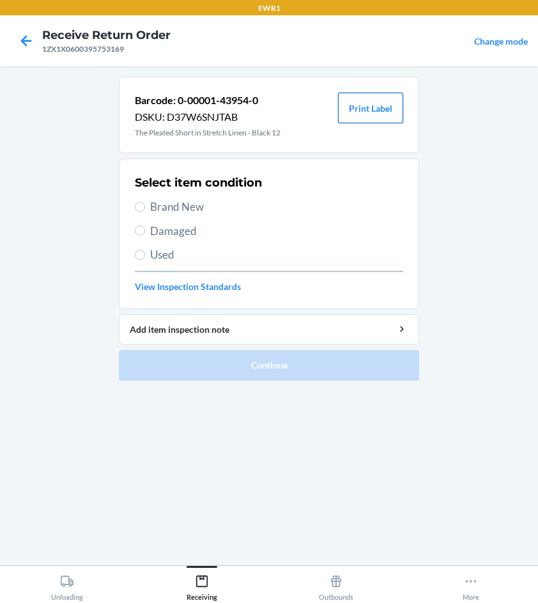
click at [371, 109] on button "Print Label" at bounding box center [370, 108] width 65 height 31
click at [149, 209] on label "Brand New" at bounding box center [269, 207] width 268 height 17
click at [142, 204] on input "Brand New" at bounding box center [140, 207] width 10 height 10
radio input "true"
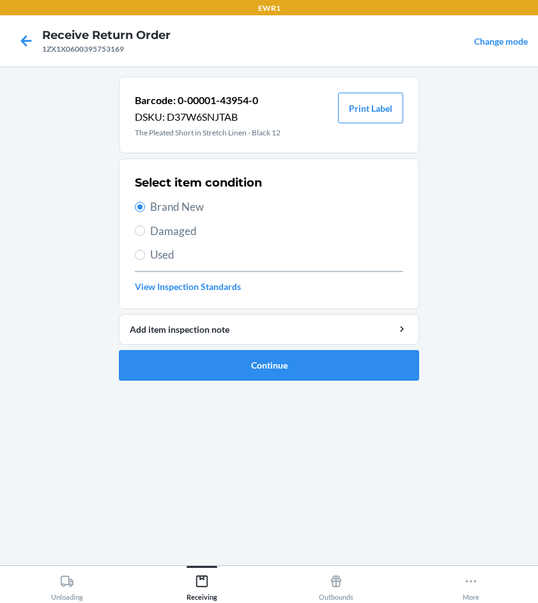
click at [344, 381] on ol "Barcode: 0-00001-43954-0 DSKU: D37W6SNJTAB The Pleated Short in Stretch Linen -…" at bounding box center [269, 234] width 300 height 314
click at [315, 367] on button "Continue" at bounding box center [269, 365] width 300 height 31
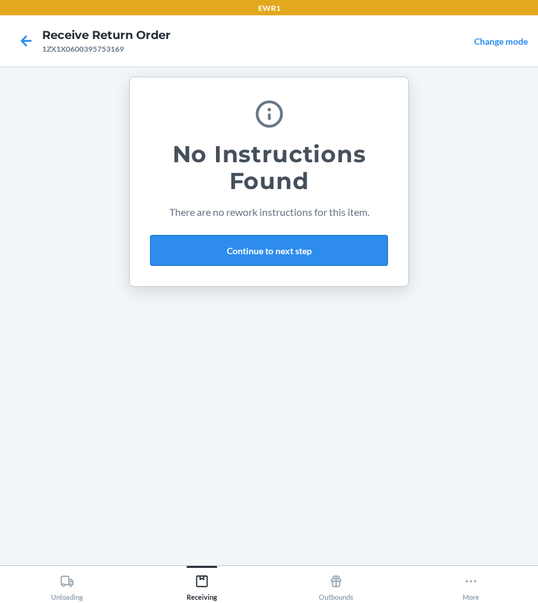
click at [176, 251] on button "Continue to next step" at bounding box center [269, 250] width 238 height 31
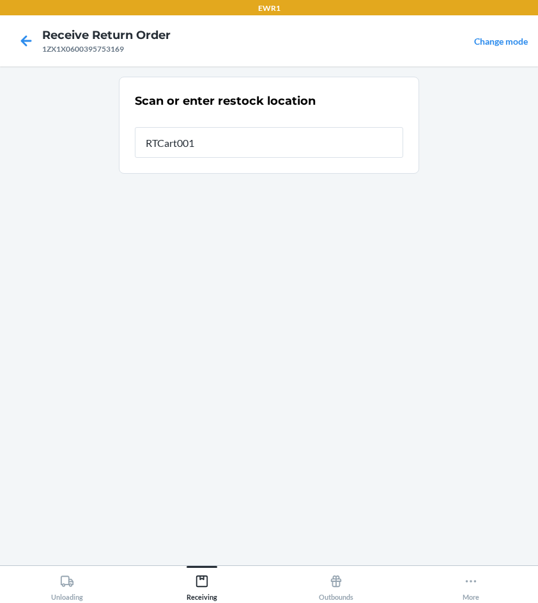
type input "RTCart001"
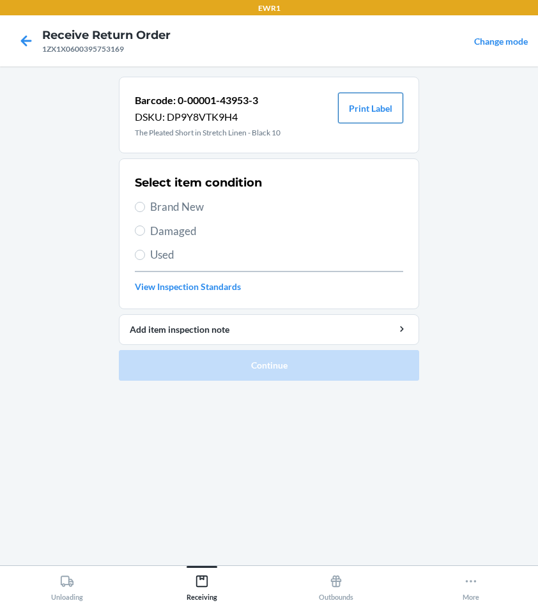
click at [369, 103] on button "Print Label" at bounding box center [370, 108] width 65 height 31
click at [139, 209] on input "Brand New" at bounding box center [140, 207] width 10 height 10
radio input "true"
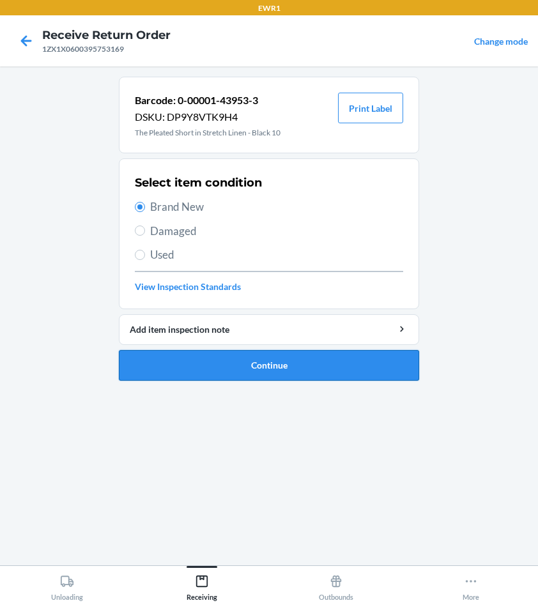
click at [259, 360] on button "Continue" at bounding box center [269, 365] width 300 height 31
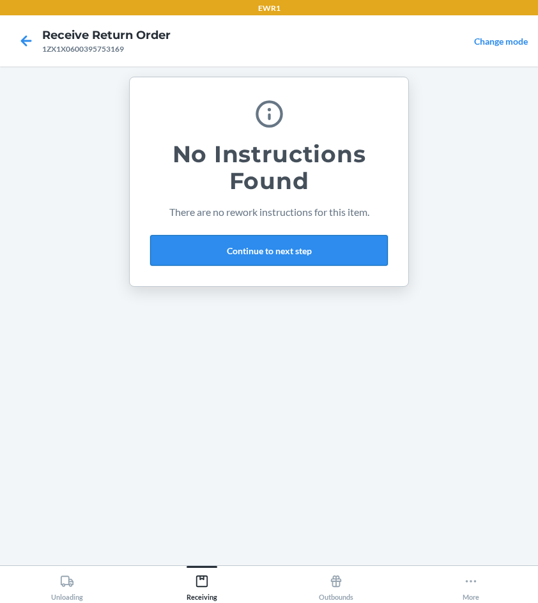
click at [204, 251] on button "Continue to next step" at bounding box center [269, 250] width 238 height 31
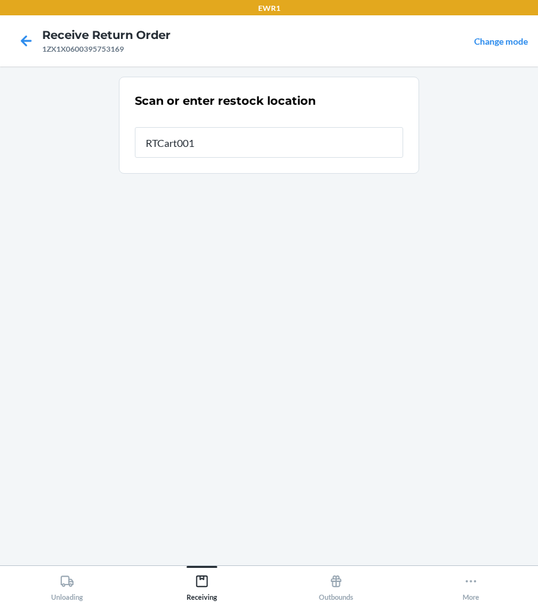
type input "RTCart001"
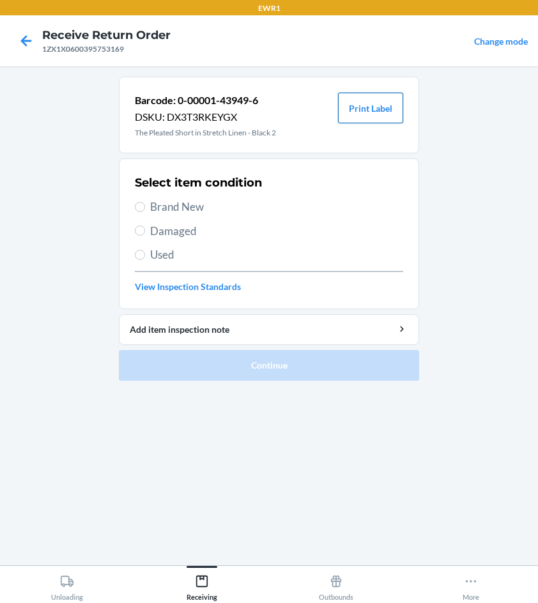
click at [366, 103] on button "Print Label" at bounding box center [370, 108] width 65 height 31
click at [144, 206] on input "Brand New" at bounding box center [140, 207] width 10 height 10
radio input "true"
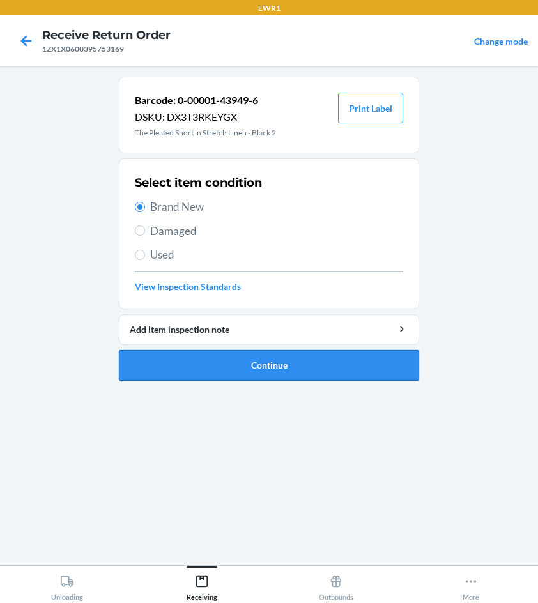
click at [257, 360] on button "Continue" at bounding box center [269, 365] width 300 height 31
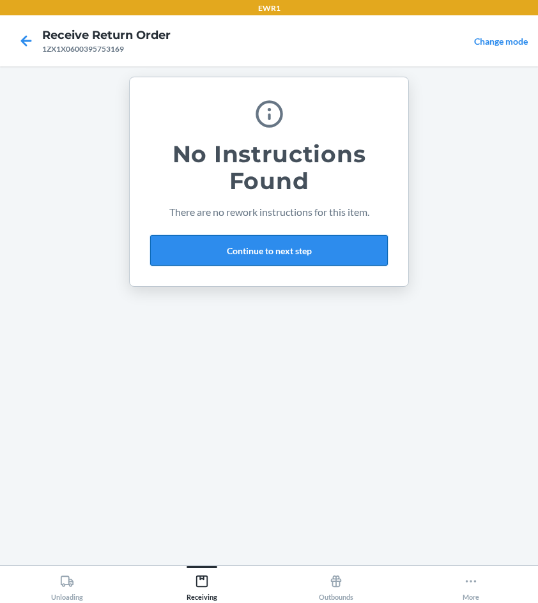
click at [246, 250] on button "Continue to next step" at bounding box center [269, 250] width 238 height 31
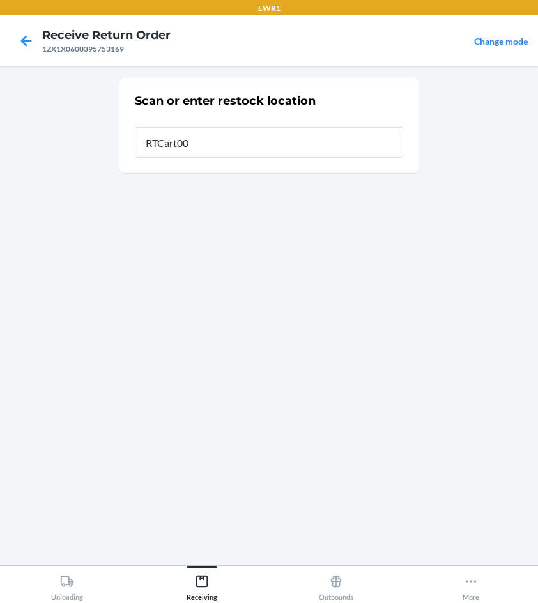
type input "RTCart001"
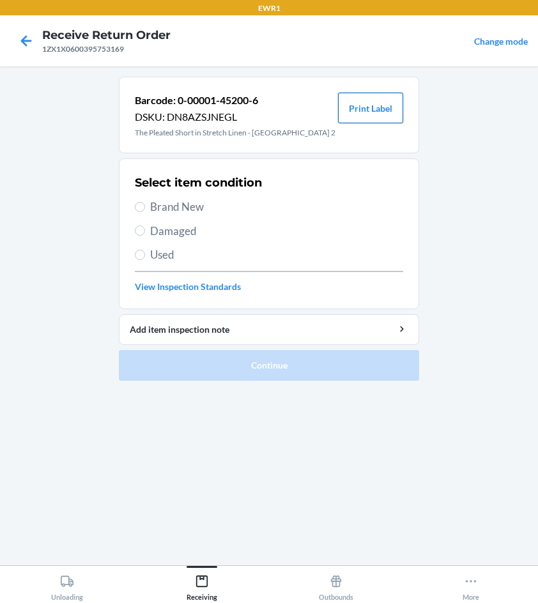
click at [365, 110] on button "Print Label" at bounding box center [370, 108] width 65 height 31
click at [141, 208] on input "Brand New" at bounding box center [140, 207] width 10 height 10
radio input "true"
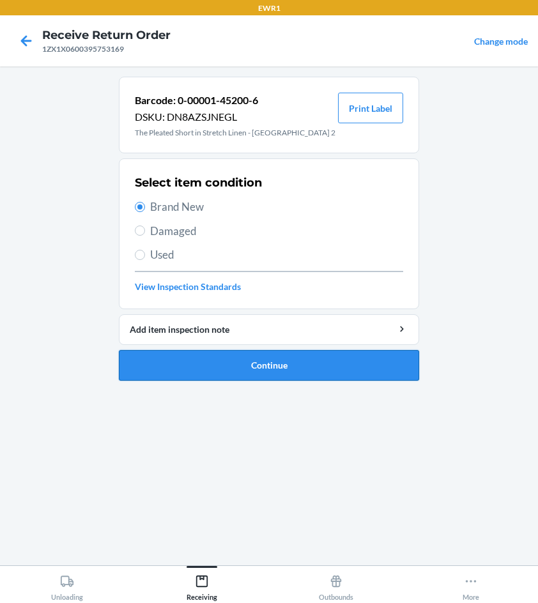
click at [254, 362] on button "Continue" at bounding box center [269, 365] width 300 height 31
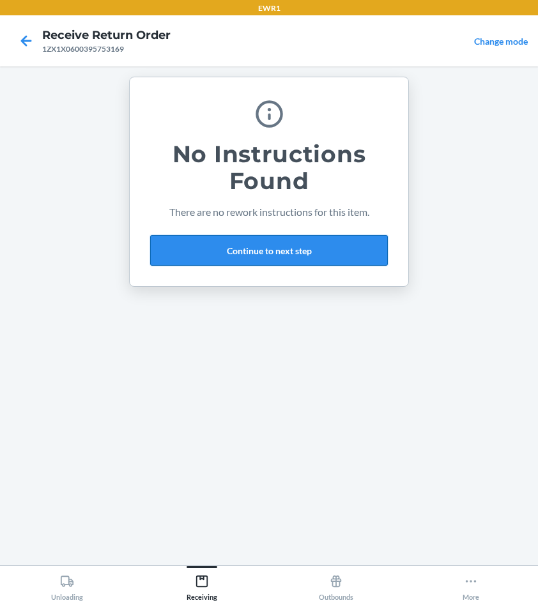
click at [255, 248] on button "Continue to next step" at bounding box center [269, 250] width 238 height 31
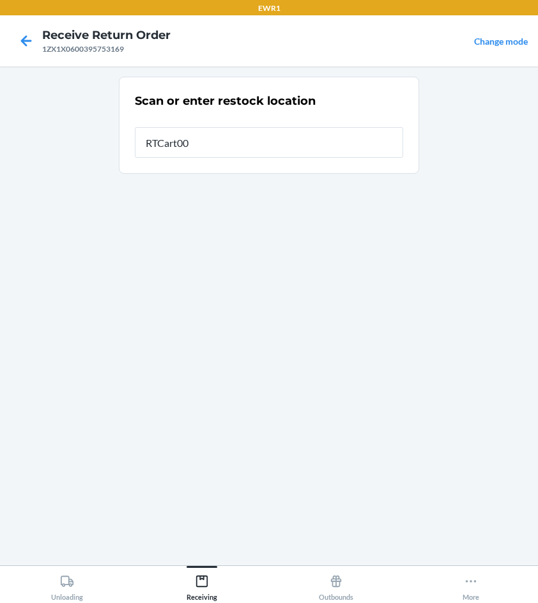
type input "RTCart001"
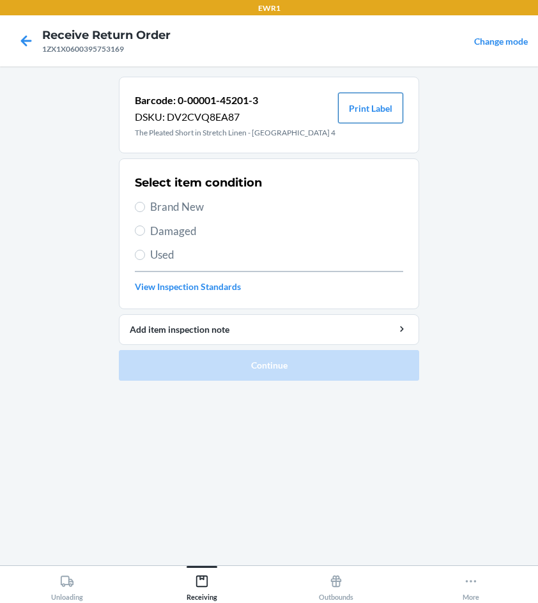
click at [363, 107] on button "Print Label" at bounding box center [370, 108] width 65 height 31
click at [137, 207] on input "Brand New" at bounding box center [140, 207] width 10 height 10
radio input "true"
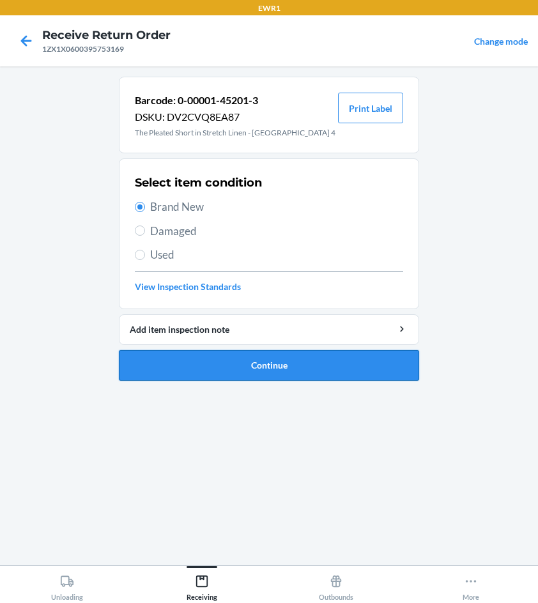
drag, startPoint x: 294, startPoint y: 366, endPoint x: 322, endPoint y: 366, distance: 28.1
click at [298, 366] on button "Continue" at bounding box center [269, 365] width 300 height 31
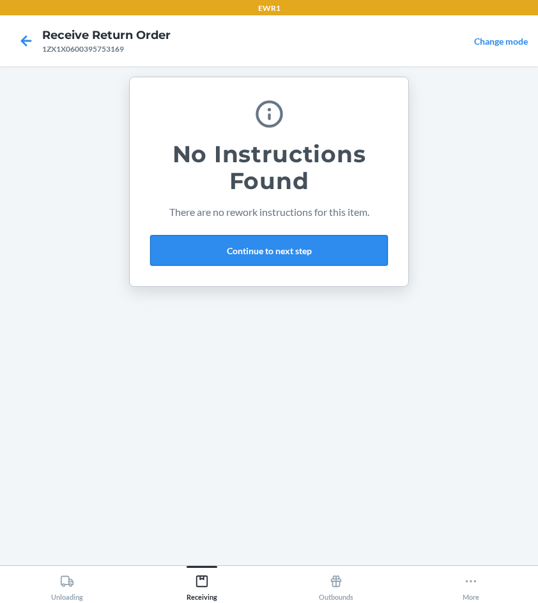
click at [212, 255] on button "Continue to next step" at bounding box center [269, 250] width 238 height 31
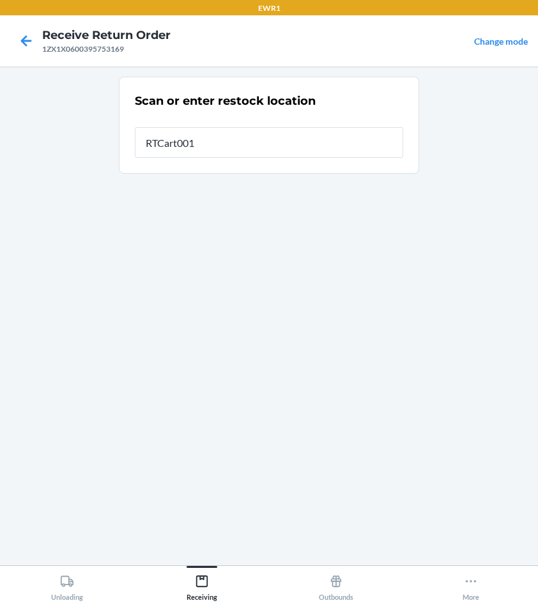
type input "RTCart001"
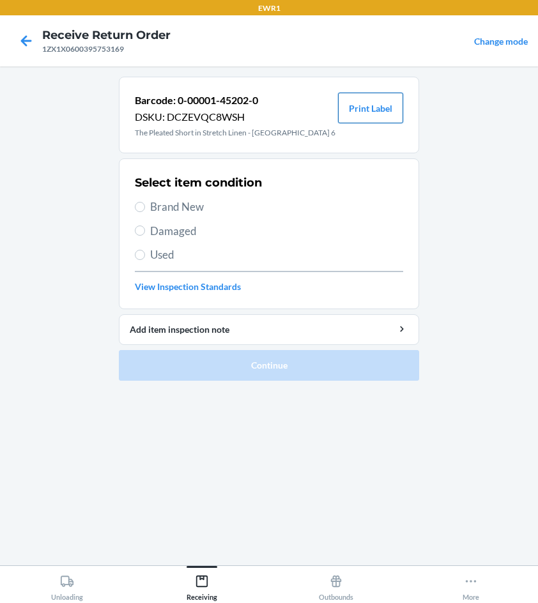
click at [367, 105] on button "Print Label" at bounding box center [370, 108] width 65 height 31
click at [136, 210] on input "Brand New" at bounding box center [140, 207] width 10 height 10
radio input "true"
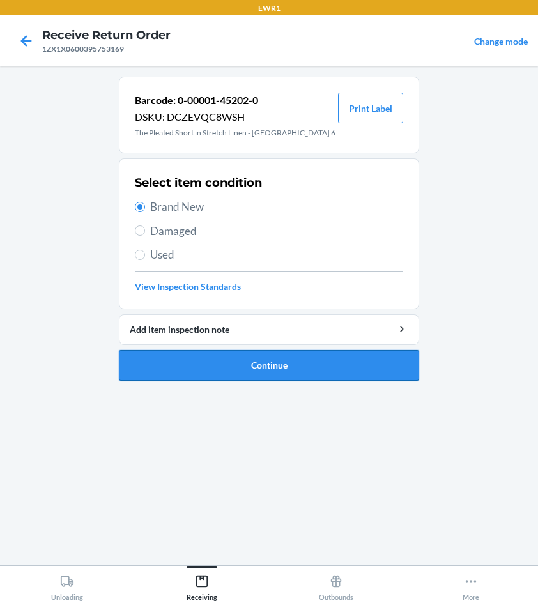
click at [234, 368] on button "Continue" at bounding box center [269, 365] width 300 height 31
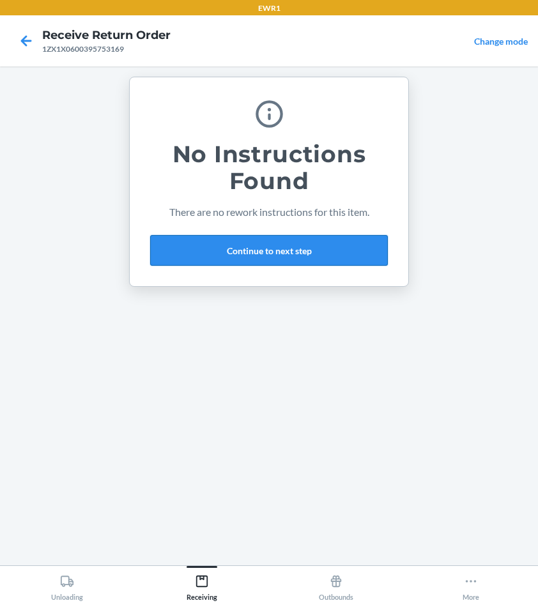
click at [268, 250] on button "Continue to next step" at bounding box center [269, 250] width 238 height 31
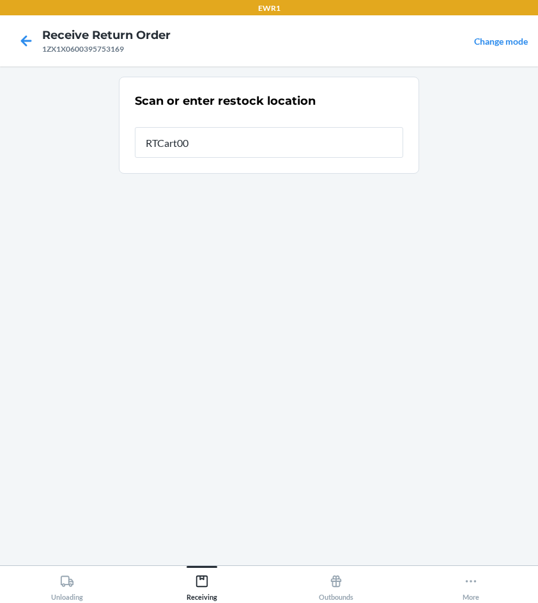
type input "RTCart001"
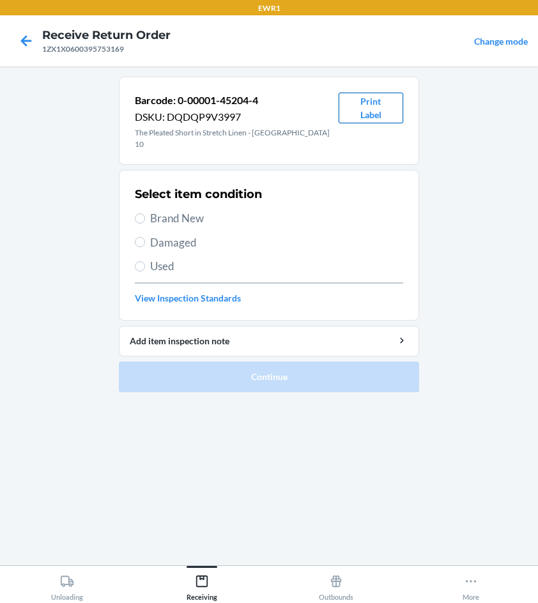
click at [375, 105] on button "Print Label" at bounding box center [370, 108] width 65 height 31
click at [140, 213] on input "Brand New" at bounding box center [140, 218] width 10 height 10
radio input "true"
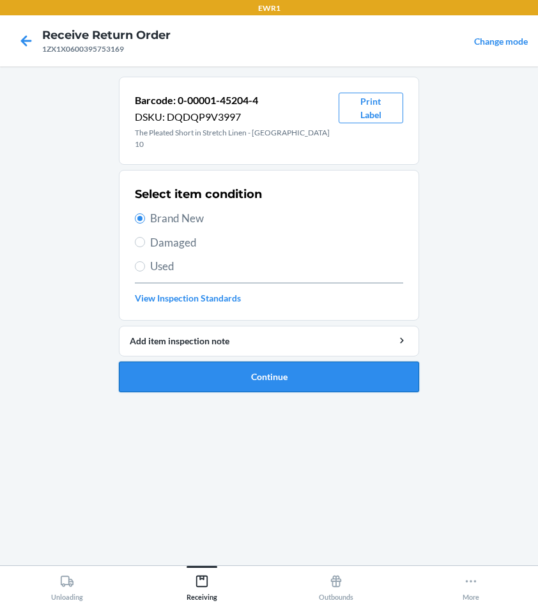
click at [260, 361] on button "Continue" at bounding box center [269, 376] width 300 height 31
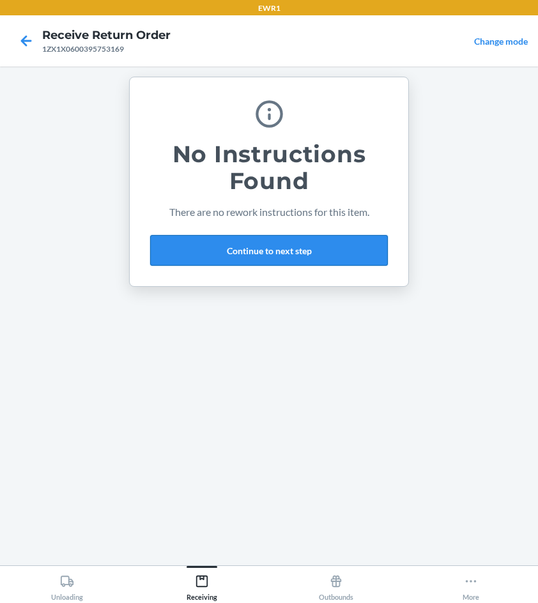
click at [229, 261] on button "Continue to next step" at bounding box center [269, 250] width 238 height 31
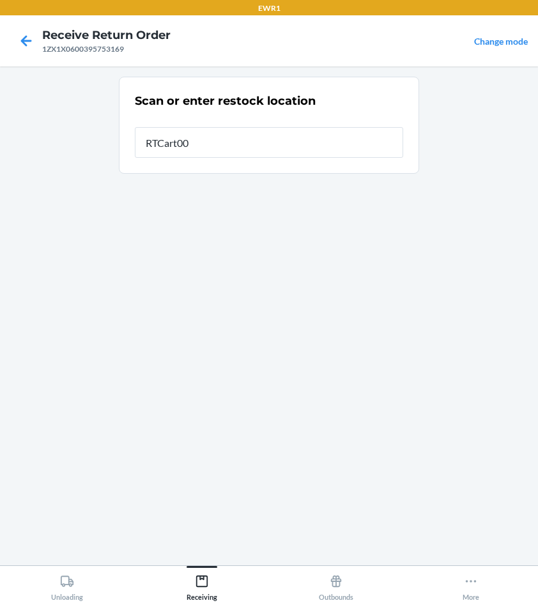
type input "RTCart001"
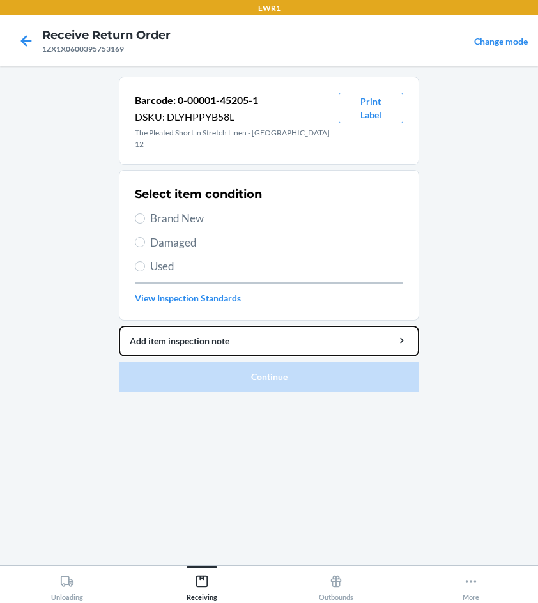
click at [312, 363] on li "Barcode: 0-00001-45205-1 DSKU: DLYHPPYB58L The Pleated Short in Stretch Linen -…" at bounding box center [269, 234] width 300 height 315
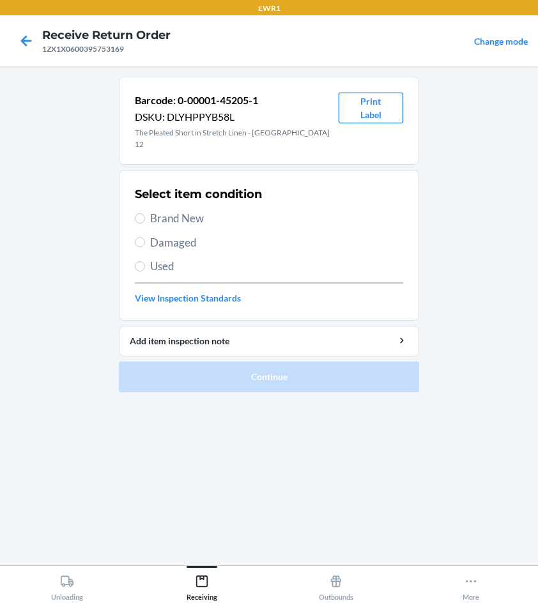
click at [374, 105] on button "Print Label" at bounding box center [370, 108] width 65 height 31
click at [139, 213] on input "Brand New" at bounding box center [140, 218] width 10 height 10
radio input "true"
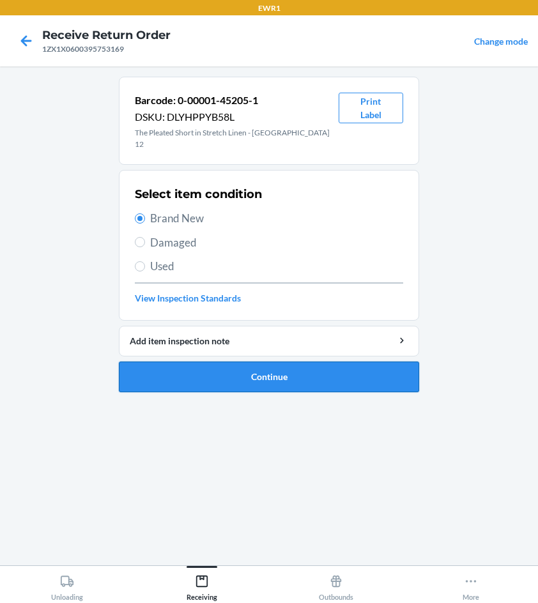
click at [246, 369] on button "Continue" at bounding box center [269, 376] width 300 height 31
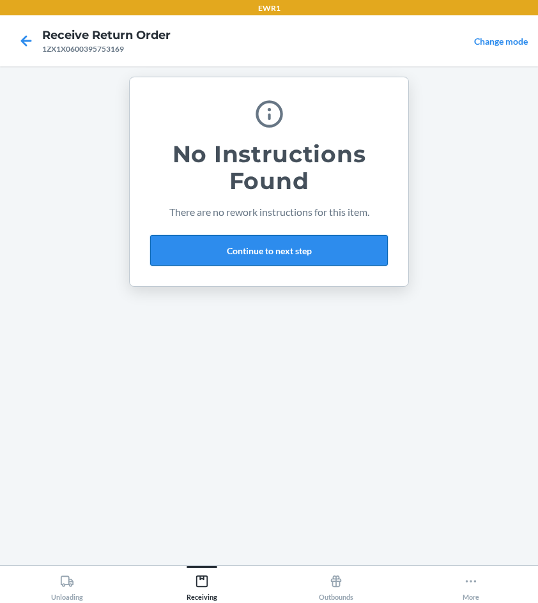
click at [261, 248] on button "Continue to next step" at bounding box center [269, 250] width 238 height 31
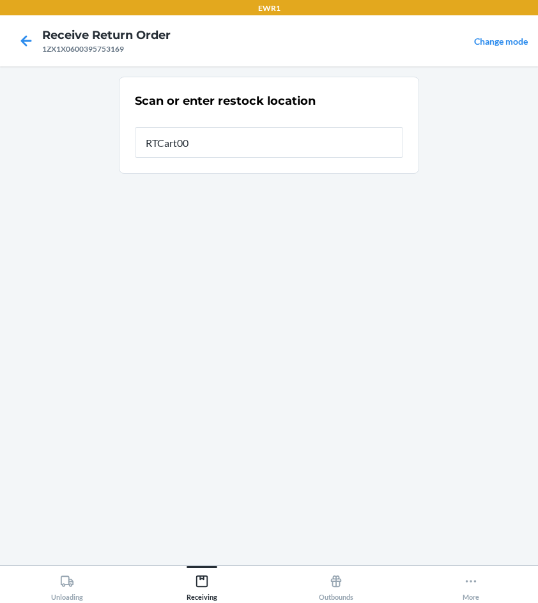
type input "RTCart001"
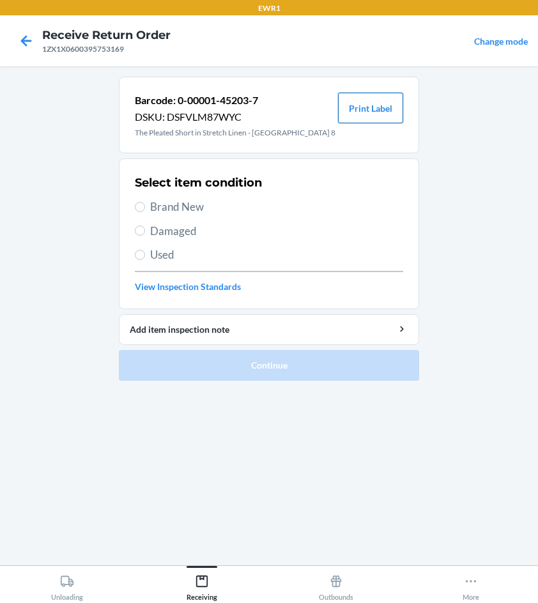
click at [373, 102] on button "Print Label" at bounding box center [370, 108] width 65 height 31
click at [140, 204] on input "Brand New" at bounding box center [140, 207] width 10 height 10
radio input "true"
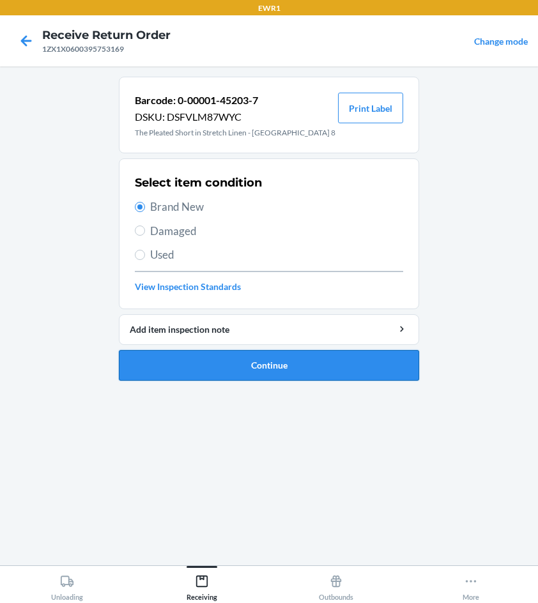
click at [292, 365] on button "Continue" at bounding box center [269, 365] width 300 height 31
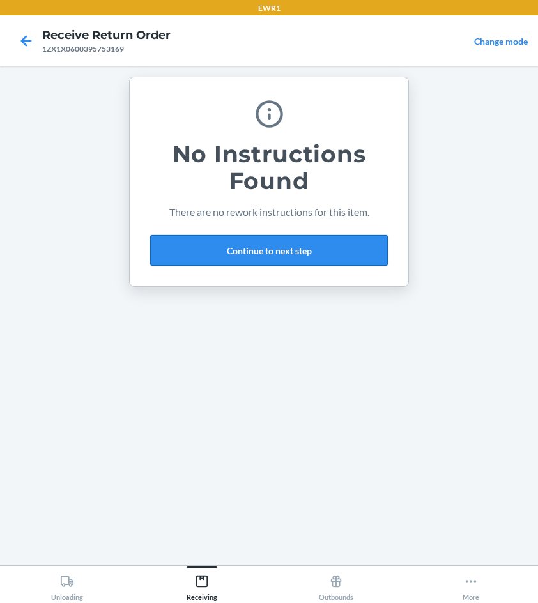
click at [266, 242] on button "Continue to next step" at bounding box center [269, 250] width 238 height 31
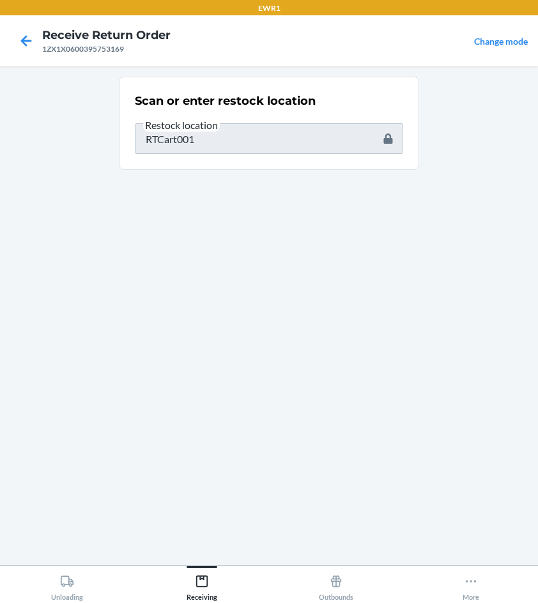
type input "1ZX1X0600395753169"
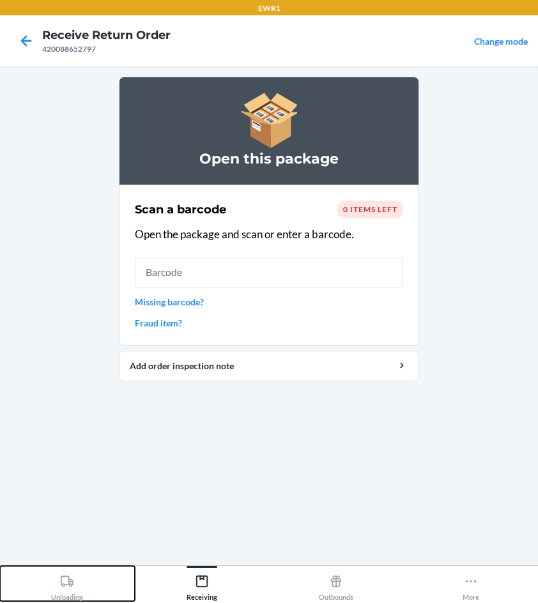
click at [65, 583] on icon at bounding box center [67, 581] width 14 height 14
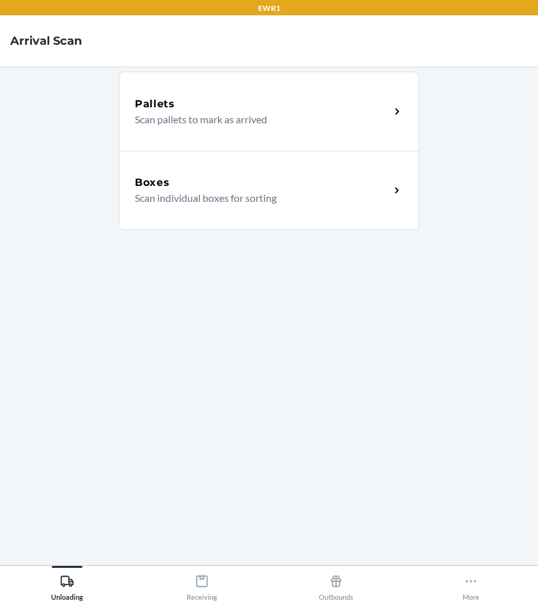
click at [189, 188] on div "Boxes" at bounding box center [262, 182] width 255 height 15
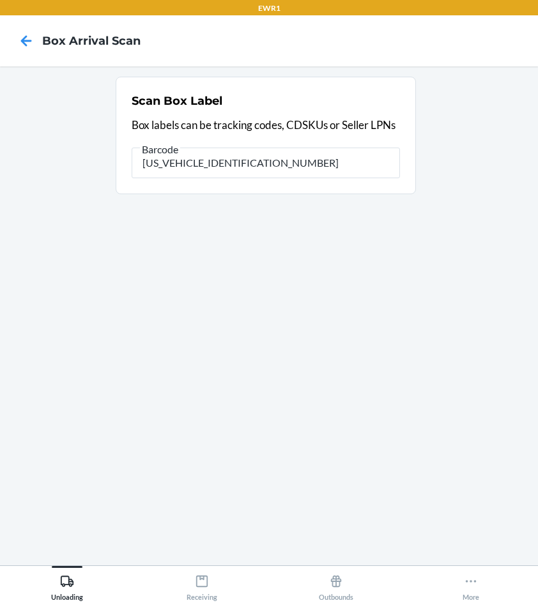
type input "1ZX1X0600395753169"
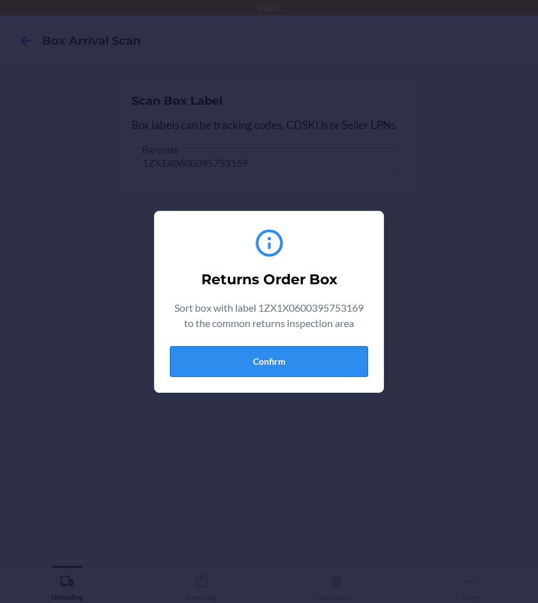
click at [227, 362] on button "Confirm" at bounding box center [269, 361] width 198 height 31
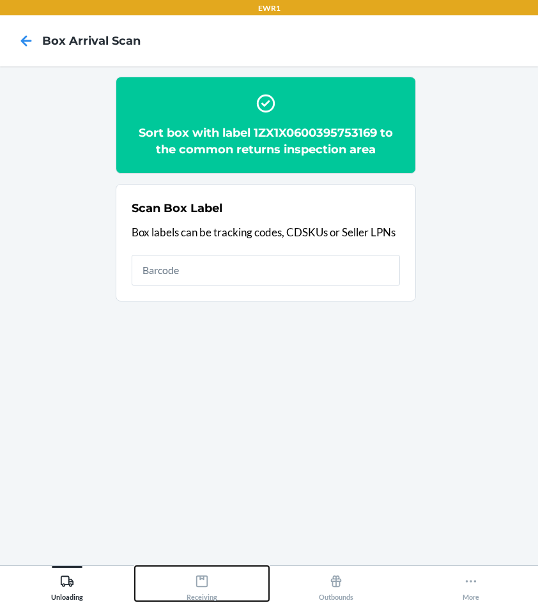
click at [198, 588] on icon at bounding box center [202, 581] width 14 height 14
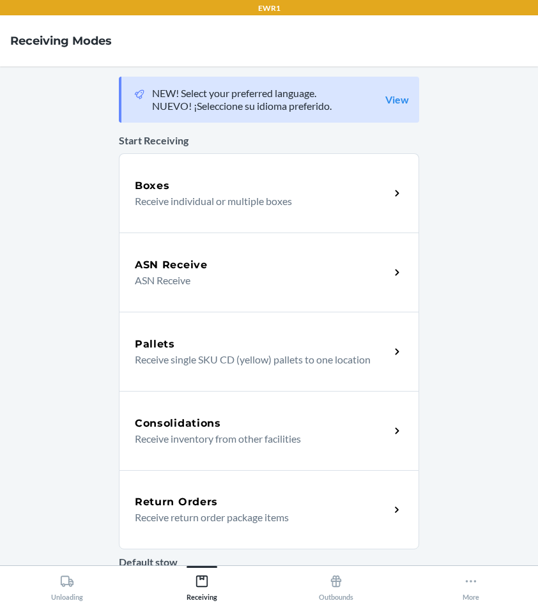
click at [183, 504] on h5 "Return Orders" at bounding box center [176, 501] width 83 height 15
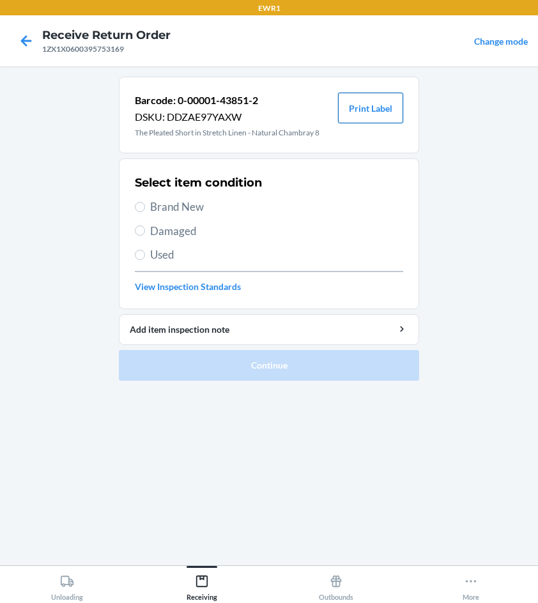
click at [366, 109] on button "Print Label" at bounding box center [370, 108] width 65 height 31
click at [137, 210] on input "Brand New" at bounding box center [140, 207] width 10 height 10
radio input "true"
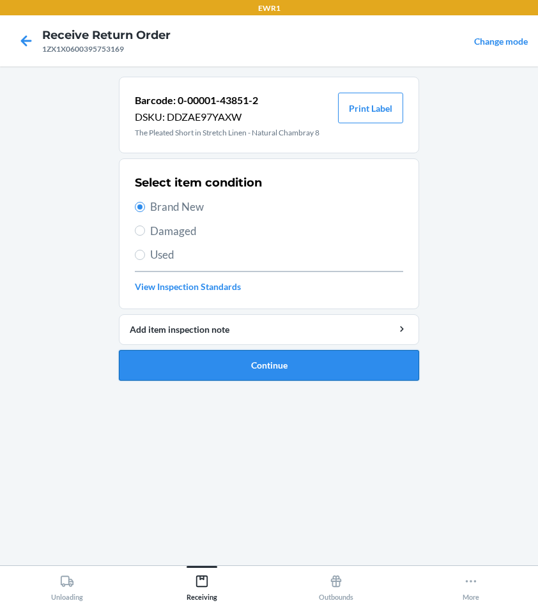
click at [284, 368] on button "Continue" at bounding box center [269, 365] width 300 height 31
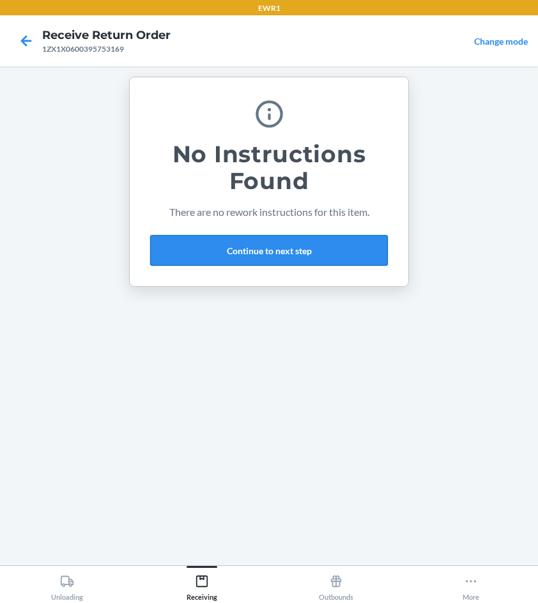
click at [235, 253] on button "Continue to next step" at bounding box center [269, 250] width 238 height 31
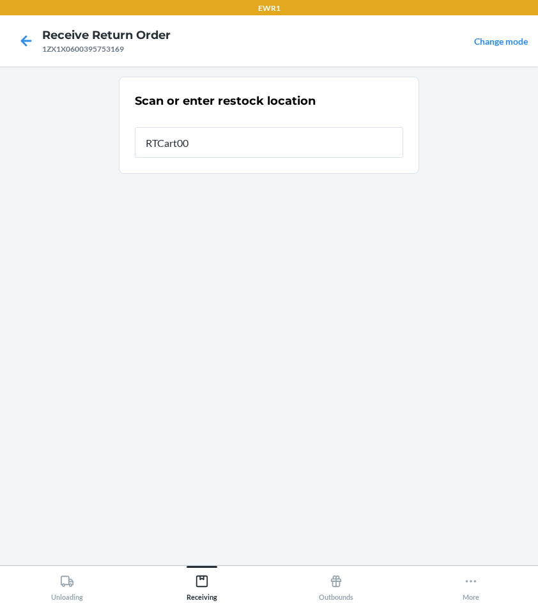
type input "RTCart001"
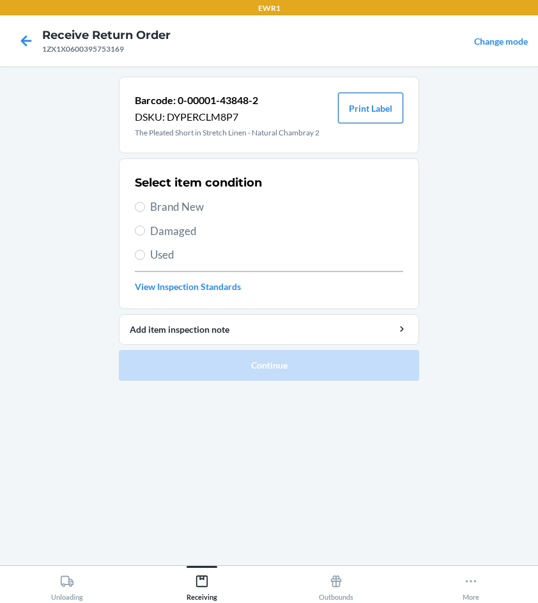
click at [373, 107] on button "Print Label" at bounding box center [370, 108] width 65 height 31
click at [139, 203] on input "Brand New" at bounding box center [140, 207] width 10 height 10
radio input "true"
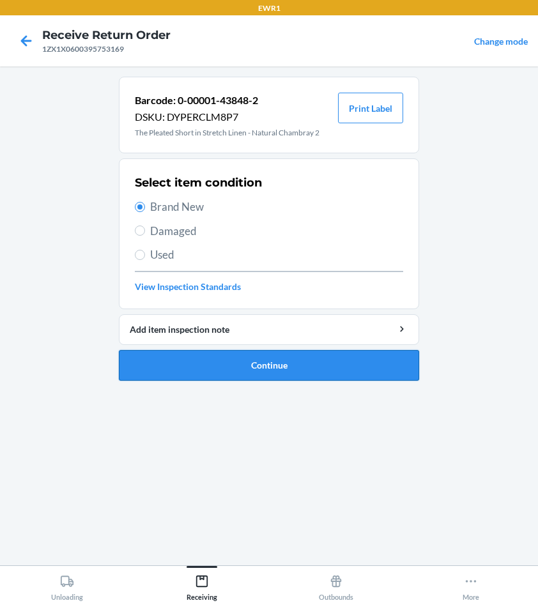
click at [239, 363] on button "Continue" at bounding box center [269, 365] width 300 height 31
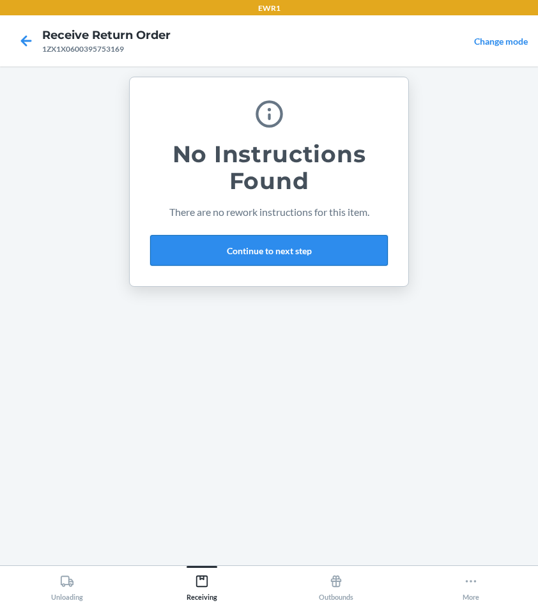
click at [259, 249] on button "Continue to next step" at bounding box center [269, 250] width 238 height 31
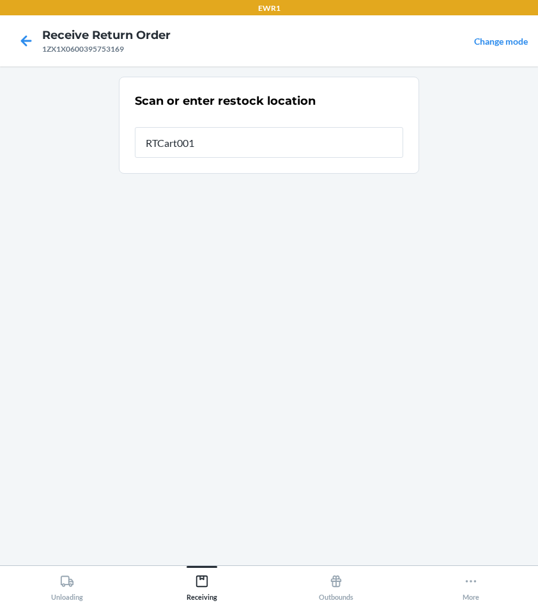
type input "RTCart001"
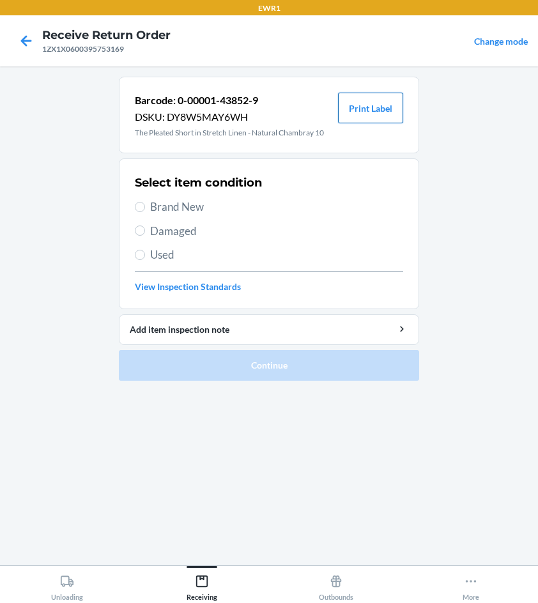
click at [365, 103] on button "Print Label" at bounding box center [370, 108] width 65 height 31
click at [142, 209] on input "Brand New" at bounding box center [140, 207] width 10 height 10
radio input "true"
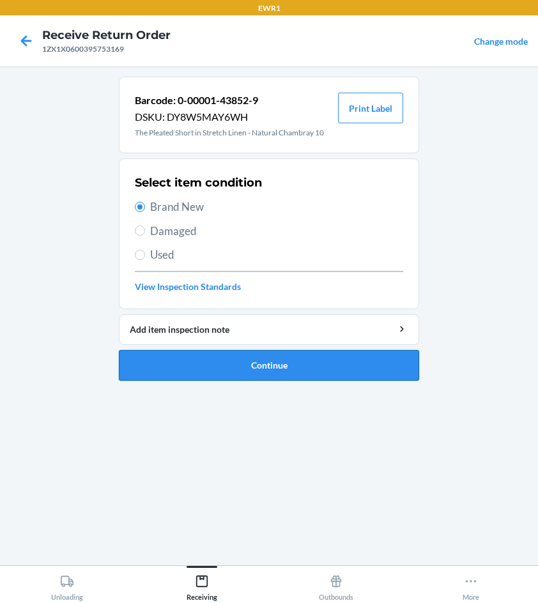
drag, startPoint x: 308, startPoint y: 361, endPoint x: 323, endPoint y: 363, distance: 14.7
click at [318, 362] on button "Continue" at bounding box center [269, 365] width 300 height 31
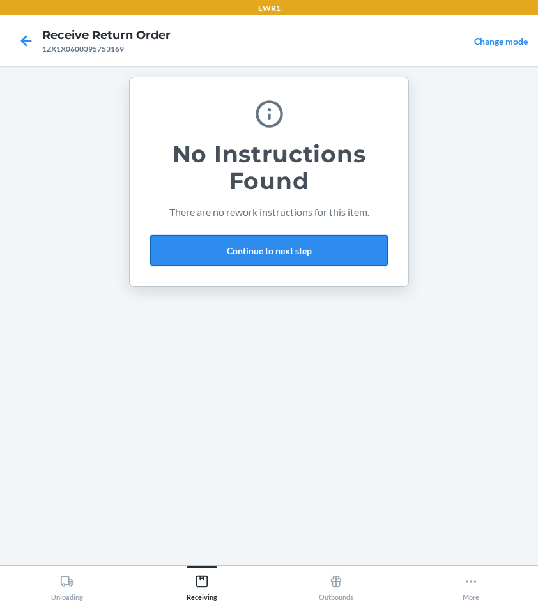
click at [277, 252] on button "Continue to next step" at bounding box center [269, 250] width 238 height 31
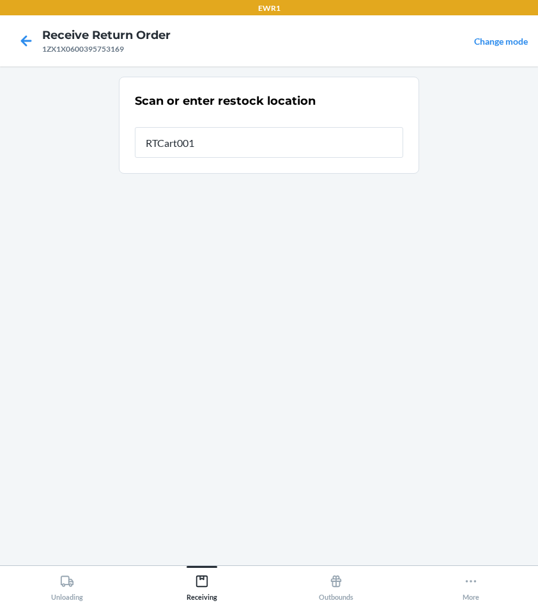
type input "RTCart001"
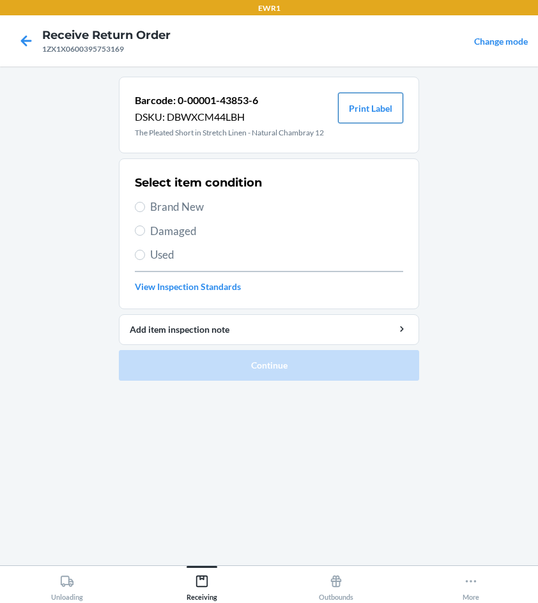
click at [361, 109] on button "Print Label" at bounding box center [370, 108] width 65 height 31
click at [141, 205] on input "Brand New" at bounding box center [140, 207] width 10 height 10
radio input "true"
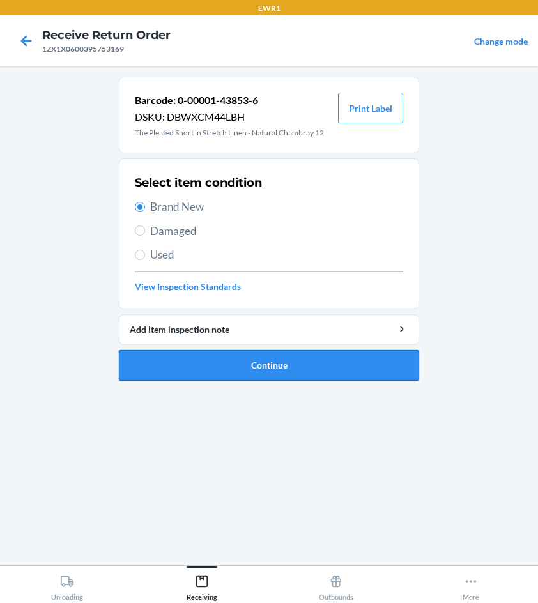
click at [252, 363] on button "Continue" at bounding box center [269, 365] width 300 height 31
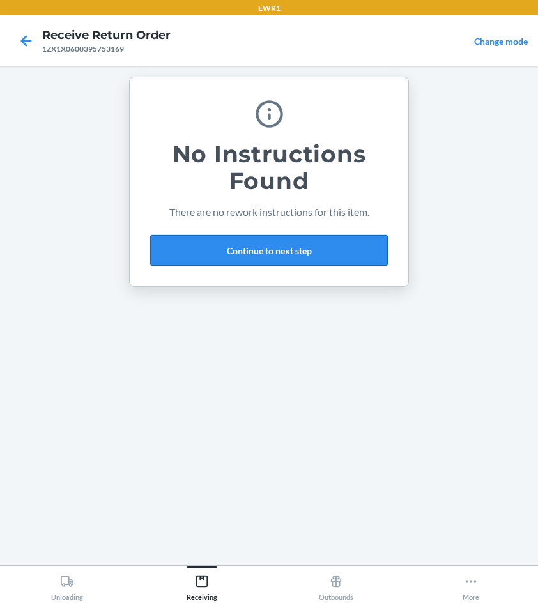
click at [199, 255] on button "Continue to next step" at bounding box center [269, 250] width 238 height 31
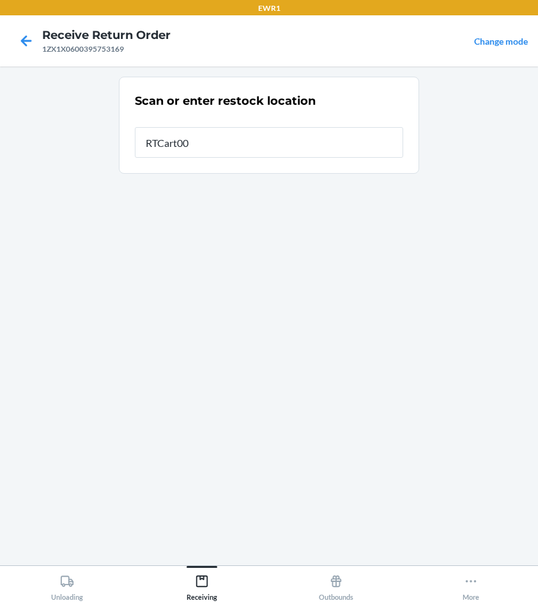
type input "RTCart001"
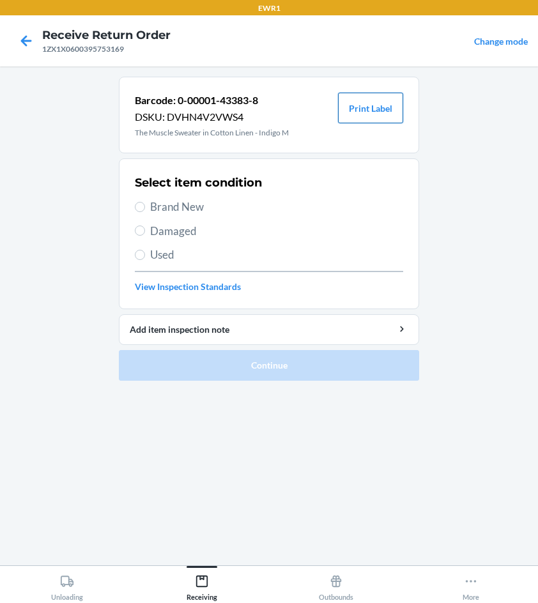
click at [365, 107] on button "Print Label" at bounding box center [370, 108] width 65 height 31
click at [137, 206] on input "Brand New" at bounding box center [140, 207] width 10 height 10
radio input "true"
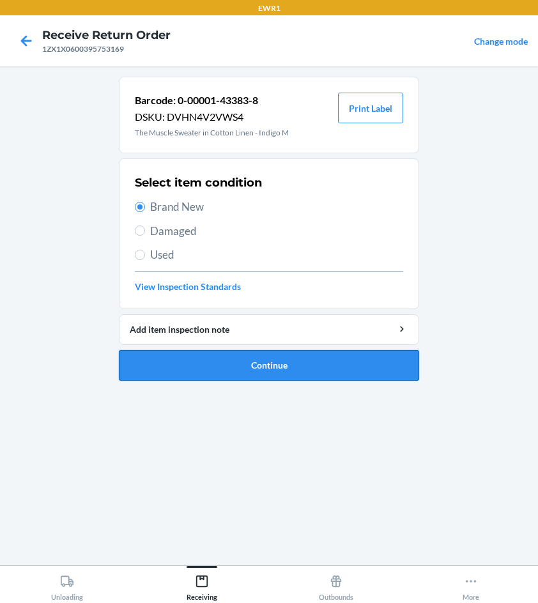
click at [228, 369] on button "Continue" at bounding box center [269, 365] width 300 height 31
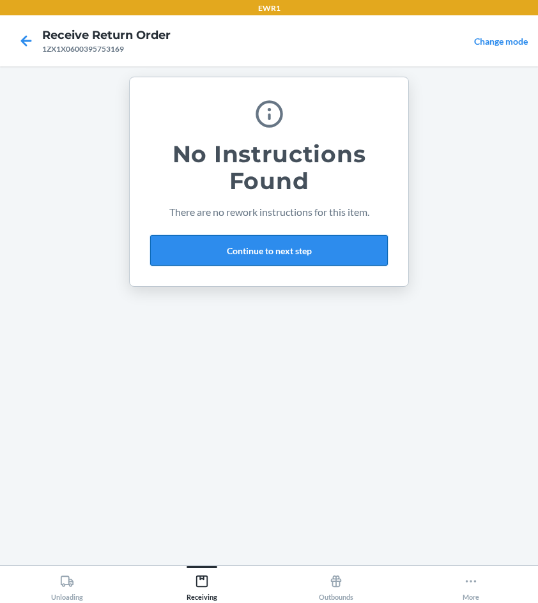
click at [243, 250] on button "Continue to next step" at bounding box center [269, 250] width 238 height 31
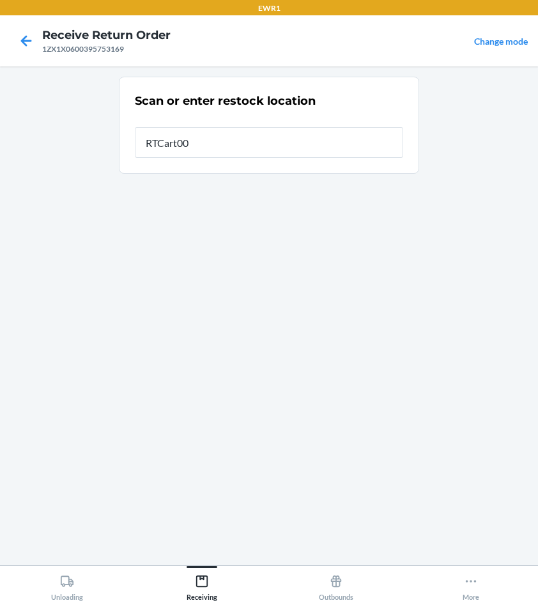
type input "RTCart001"
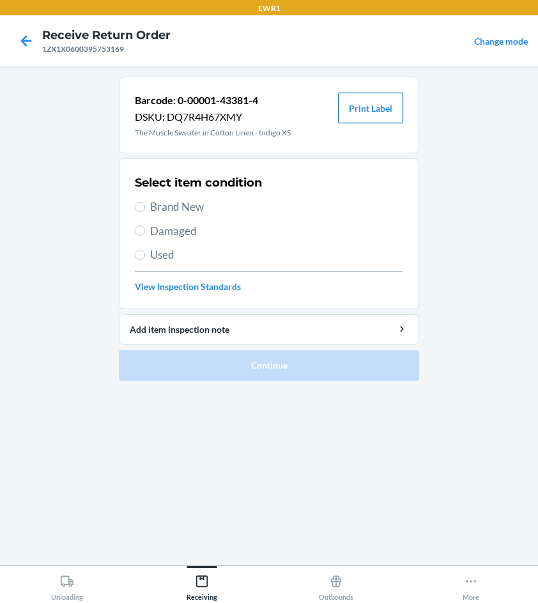
click at [367, 102] on button "Print Label" at bounding box center [370, 108] width 65 height 31
drag, startPoint x: 139, startPoint y: 208, endPoint x: 241, endPoint y: 340, distance: 167.5
click at [143, 211] on label "Brand New" at bounding box center [269, 207] width 268 height 17
click at [143, 211] on input "Brand New" at bounding box center [140, 207] width 10 height 10
radio input "true"
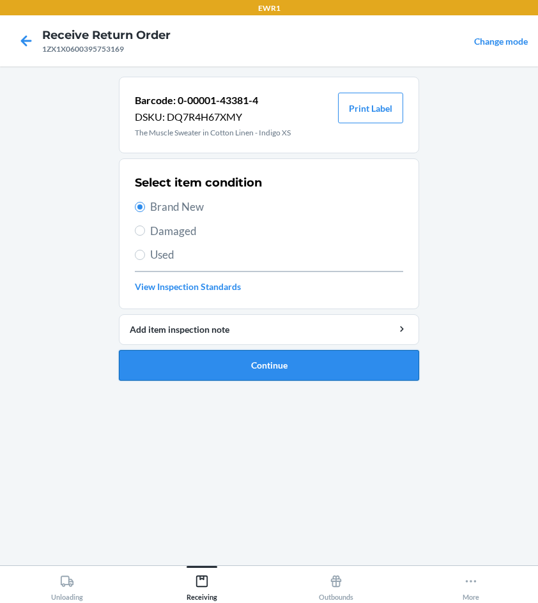
click at [278, 358] on button "Continue" at bounding box center [269, 365] width 300 height 31
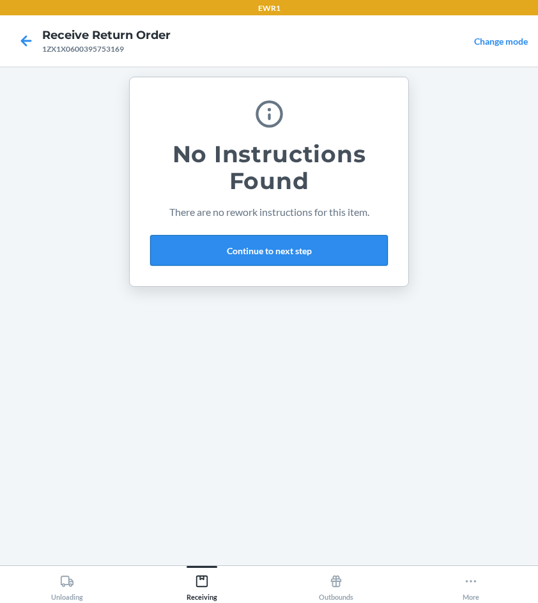
click at [185, 252] on button "Continue to next step" at bounding box center [269, 250] width 238 height 31
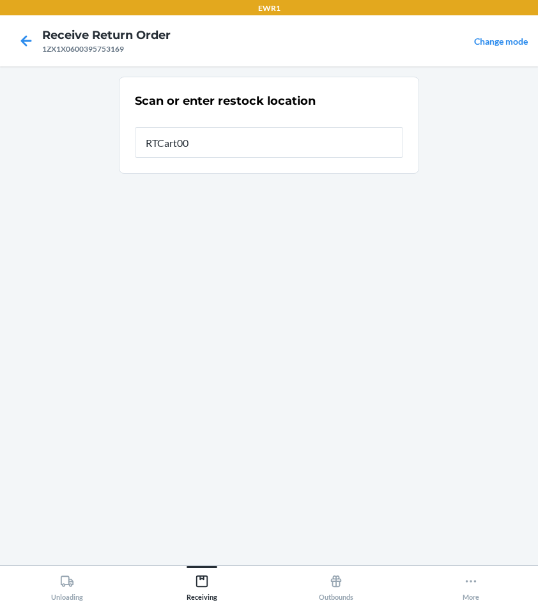
type input "RTCart001"
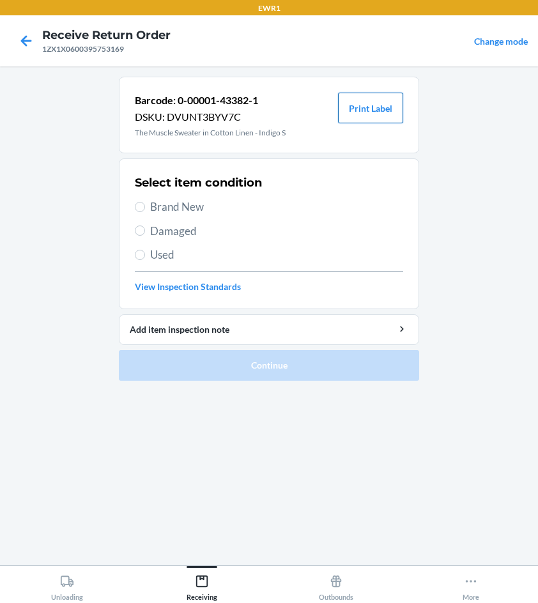
click at [379, 106] on button "Print Label" at bounding box center [370, 108] width 65 height 31
click at [141, 205] on input "Brand New" at bounding box center [140, 207] width 10 height 10
radio input "true"
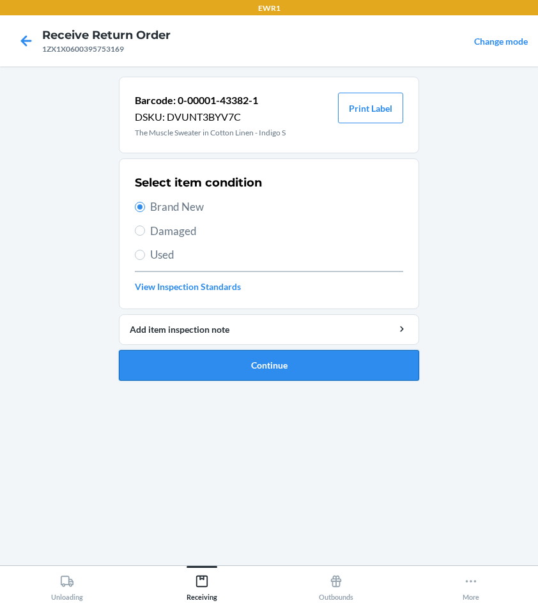
click at [251, 370] on button "Continue" at bounding box center [269, 365] width 300 height 31
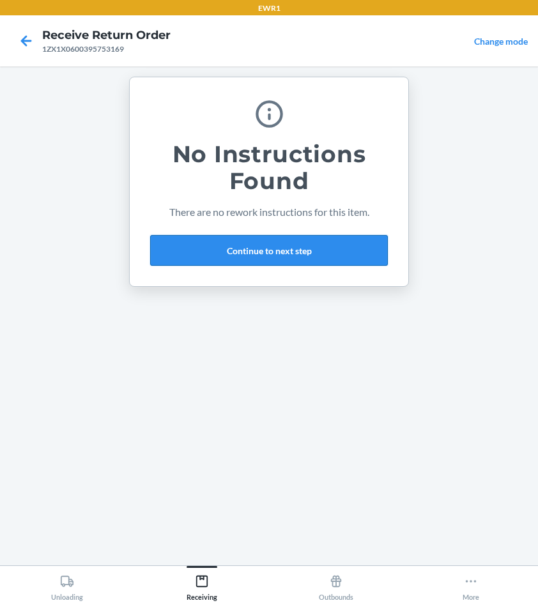
click at [262, 248] on button "Continue to next step" at bounding box center [269, 250] width 238 height 31
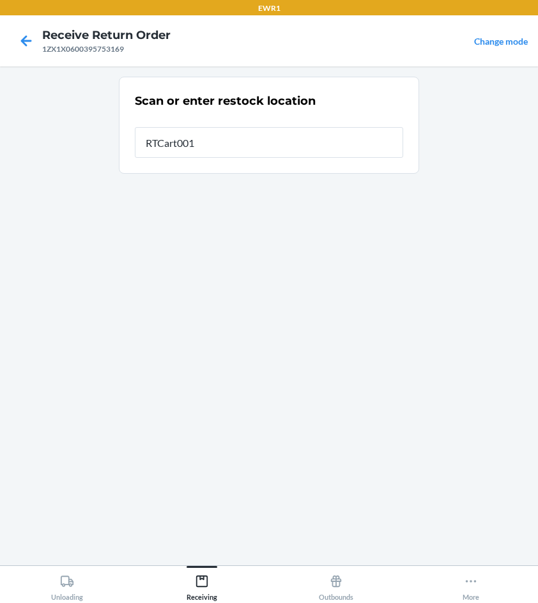
type input "RTCart001"
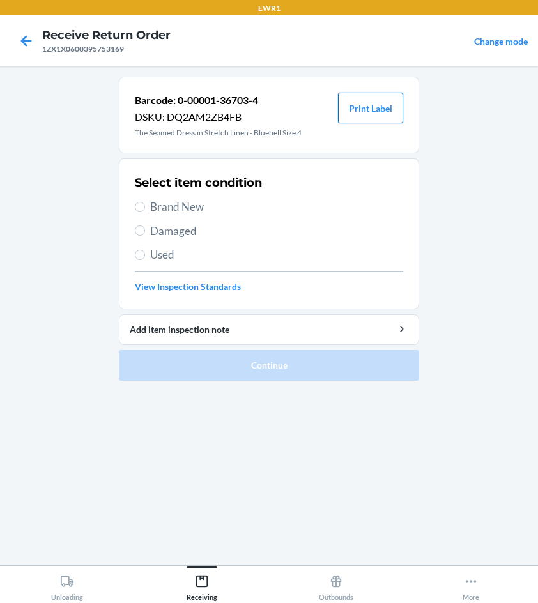
click at [373, 104] on button "Print Label" at bounding box center [370, 108] width 65 height 31
click at [141, 208] on input "Brand New" at bounding box center [140, 207] width 10 height 10
radio input "true"
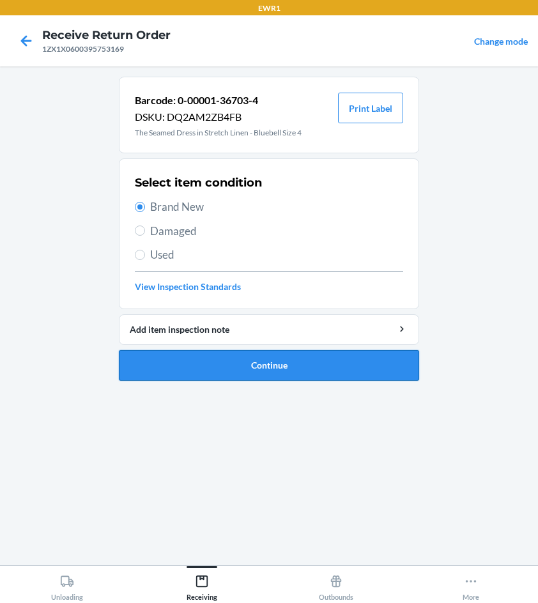
click at [257, 374] on button "Continue" at bounding box center [269, 365] width 300 height 31
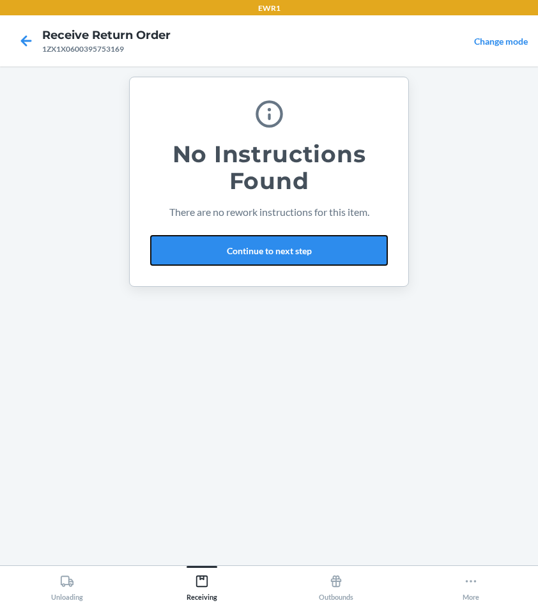
click at [192, 255] on button "Continue to next step" at bounding box center [269, 250] width 238 height 31
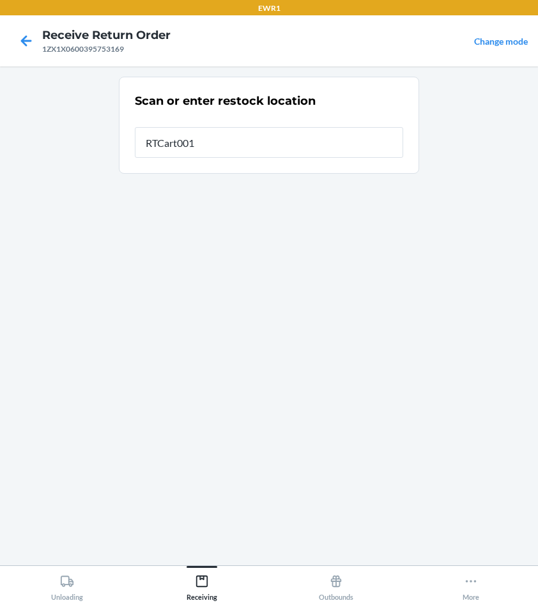
type input "RTCart001"
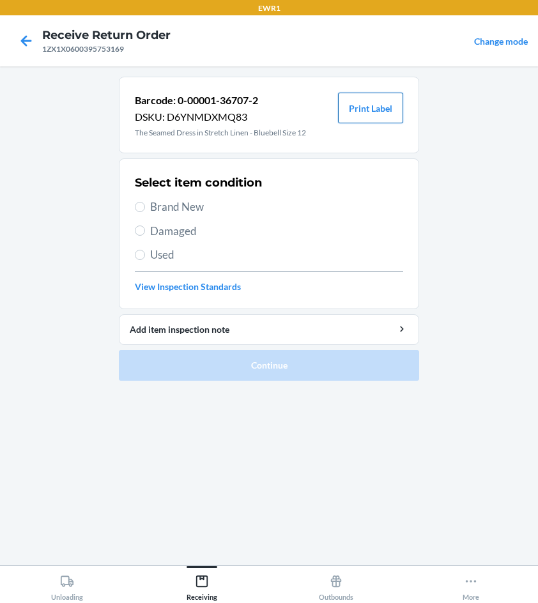
click at [360, 110] on button "Print Label" at bounding box center [370, 108] width 65 height 31
click at [139, 203] on input "Brand New" at bounding box center [140, 207] width 10 height 10
radio input "true"
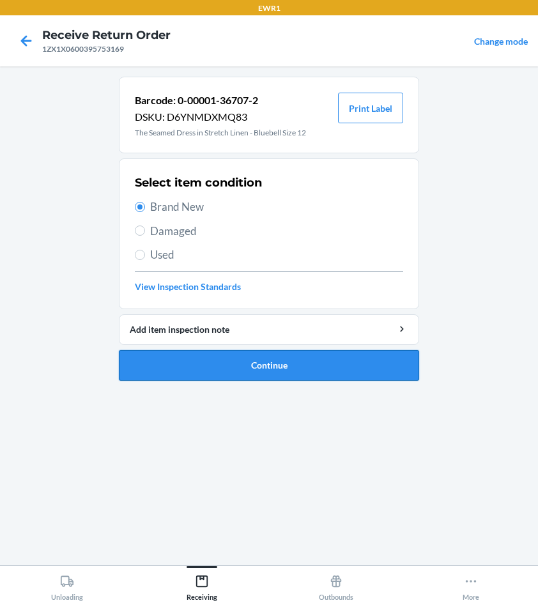
click at [271, 362] on button "Continue" at bounding box center [269, 365] width 300 height 31
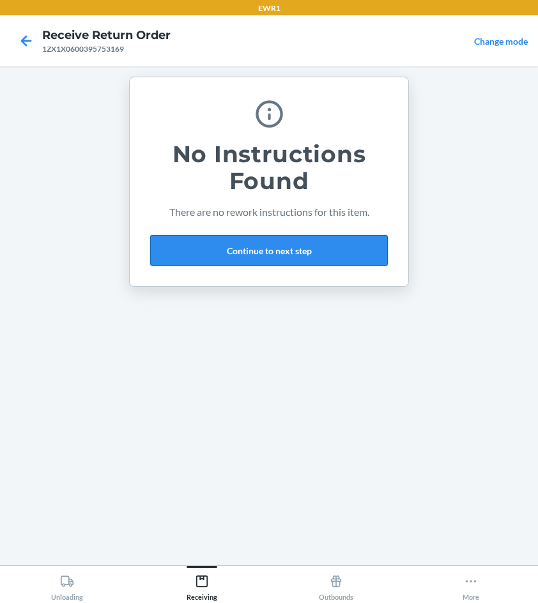
click at [188, 250] on button "Continue to next step" at bounding box center [269, 250] width 238 height 31
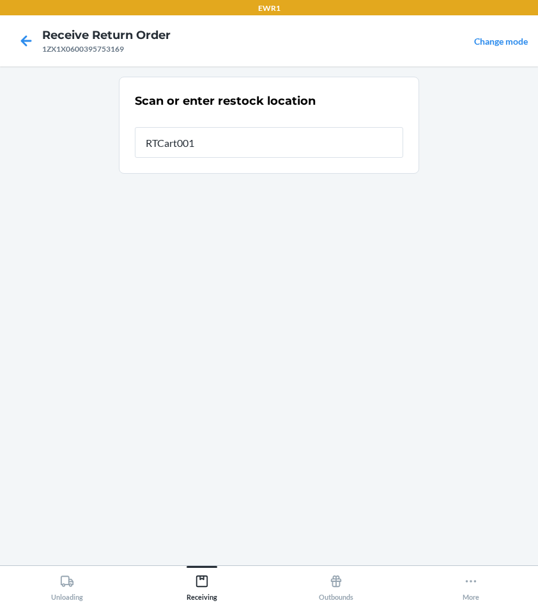
type input "RTCart001"
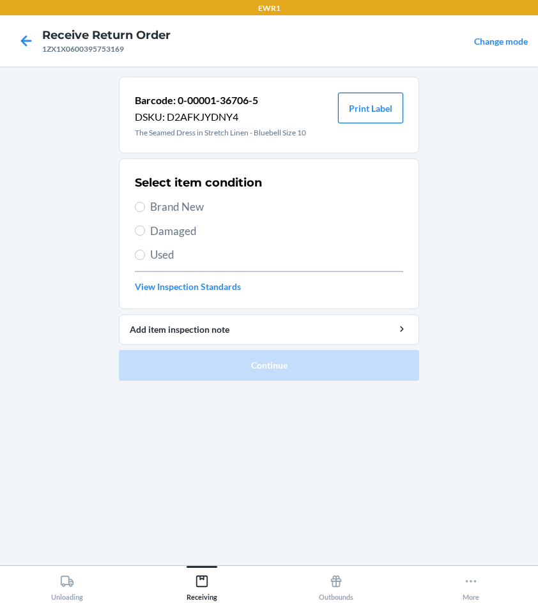
click at [372, 110] on button "Print Label" at bounding box center [370, 108] width 65 height 31
click at [138, 208] on input "Brand New" at bounding box center [140, 207] width 10 height 10
radio input "true"
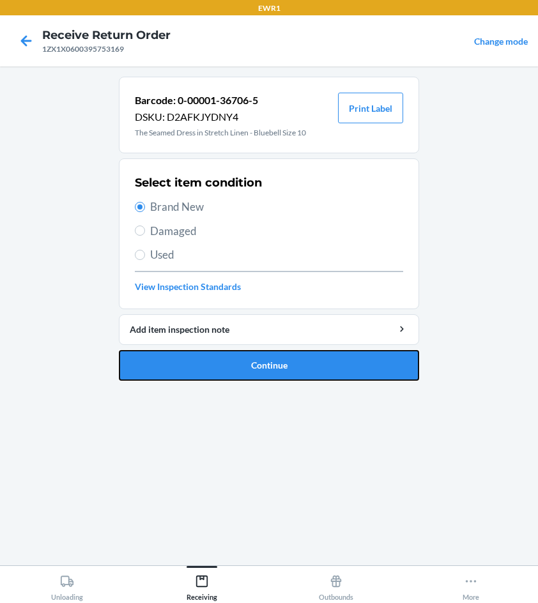
drag, startPoint x: 238, startPoint y: 361, endPoint x: 508, endPoint y: 351, distance: 270.3
click at [357, 355] on button "Continue" at bounding box center [269, 365] width 300 height 31
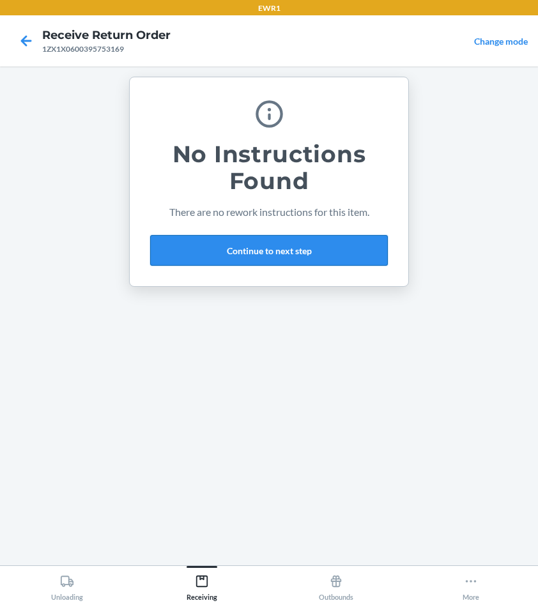
click at [264, 252] on button "Continue to next step" at bounding box center [269, 250] width 238 height 31
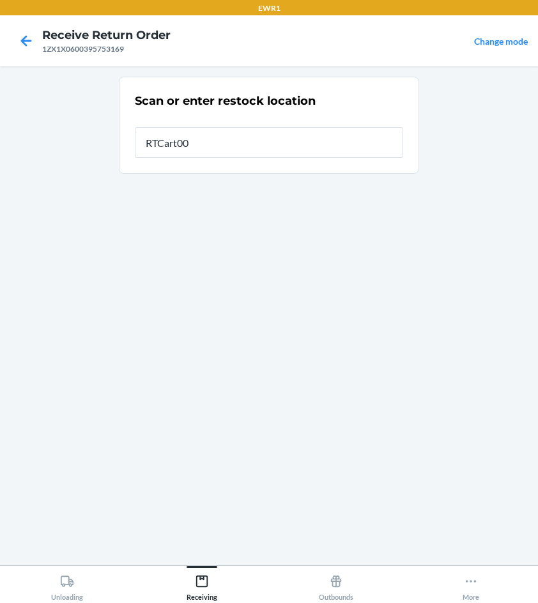
type input "RTCart001"
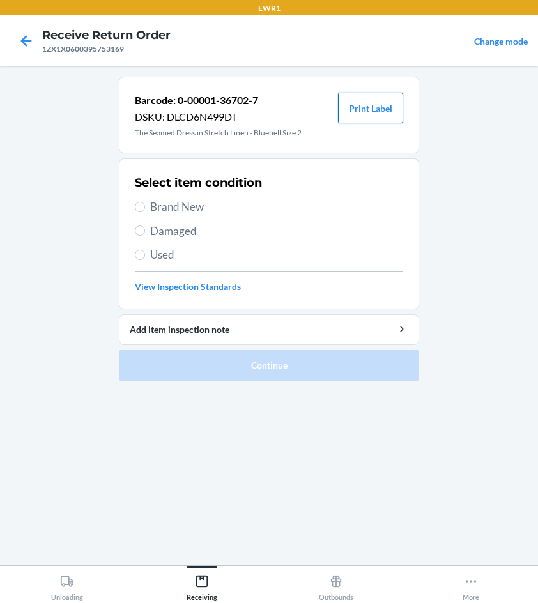
click at [380, 110] on button "Print Label" at bounding box center [370, 108] width 65 height 31
drag, startPoint x: 135, startPoint y: 204, endPoint x: 143, endPoint y: 239, distance: 36.1
click at [135, 205] on label "Brand New" at bounding box center [269, 207] width 268 height 17
click at [135, 205] on input "Brand New" at bounding box center [140, 207] width 10 height 10
radio input "true"
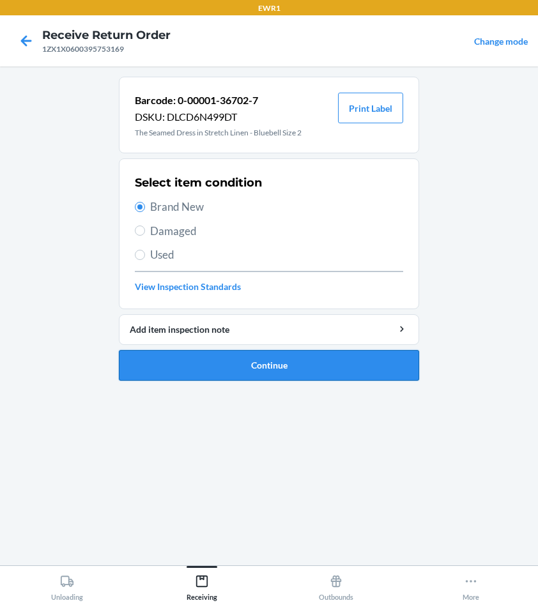
drag, startPoint x: 281, startPoint y: 365, endPoint x: 286, endPoint y: 359, distance: 8.2
click at [285, 361] on button "Continue" at bounding box center [269, 365] width 300 height 31
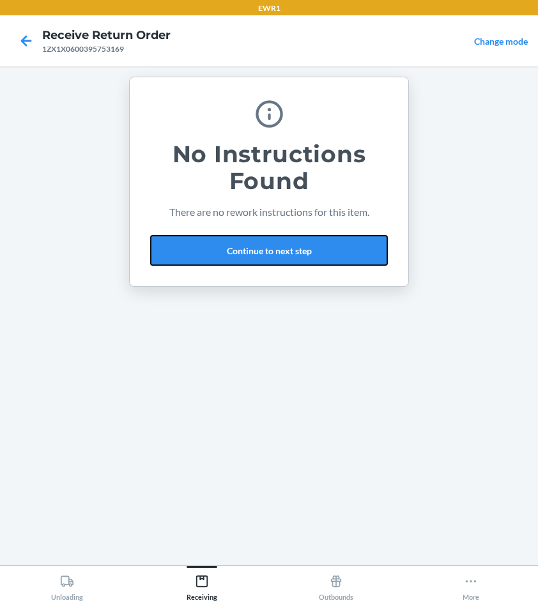
drag, startPoint x: 257, startPoint y: 257, endPoint x: 340, endPoint y: 276, distance: 85.7
click at [260, 257] on button "Continue to next step" at bounding box center [269, 250] width 238 height 31
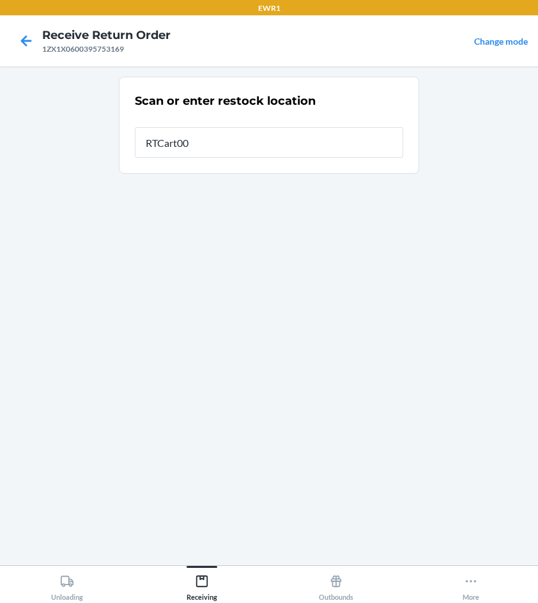
type input "RTCart001"
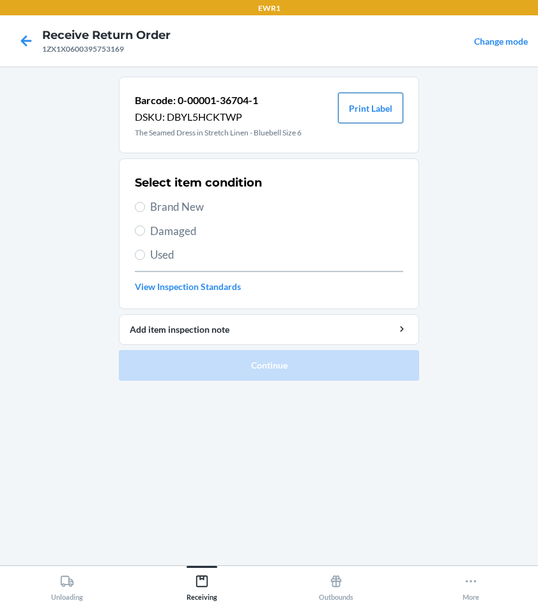
click at [368, 117] on button "Print Label" at bounding box center [370, 108] width 65 height 31
drag, startPoint x: 142, startPoint y: 205, endPoint x: 149, endPoint y: 227, distance: 23.0
click at [142, 207] on input "Brand New" at bounding box center [140, 207] width 10 height 10
radio input "true"
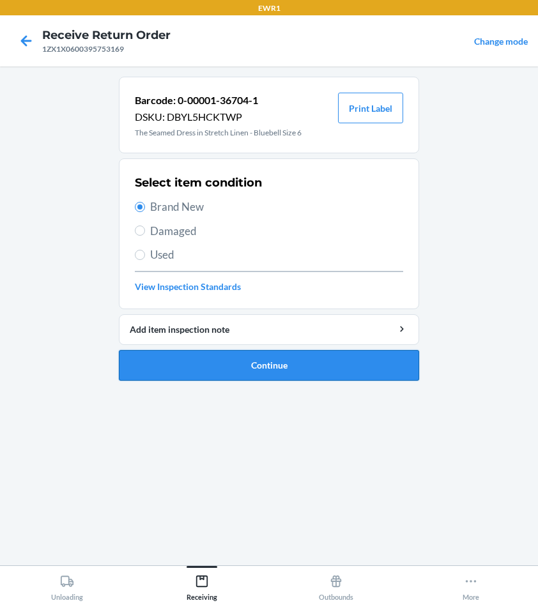
drag, startPoint x: 247, startPoint y: 359, endPoint x: 250, endPoint y: 365, distance: 6.6
click at [250, 365] on button "Continue" at bounding box center [269, 365] width 300 height 31
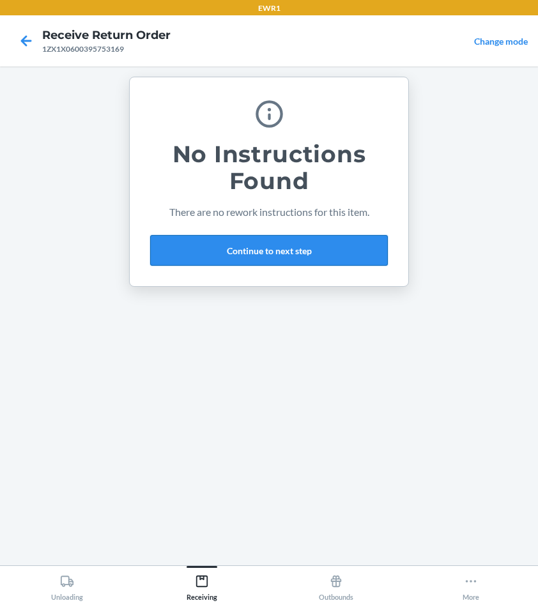
click at [255, 247] on button "Continue to next step" at bounding box center [269, 250] width 238 height 31
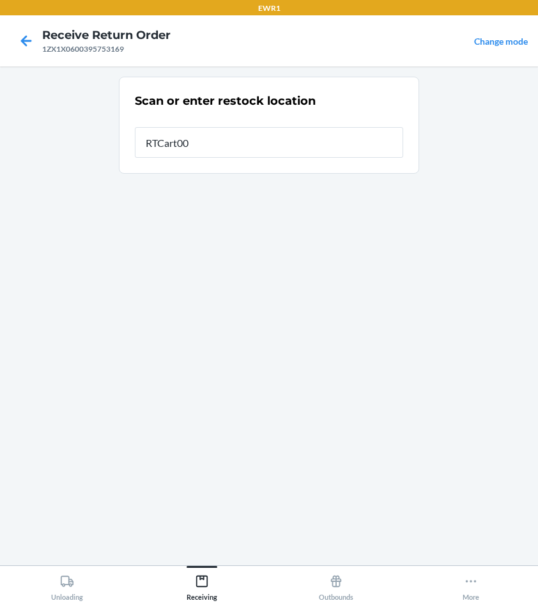
type input "RTCart001"
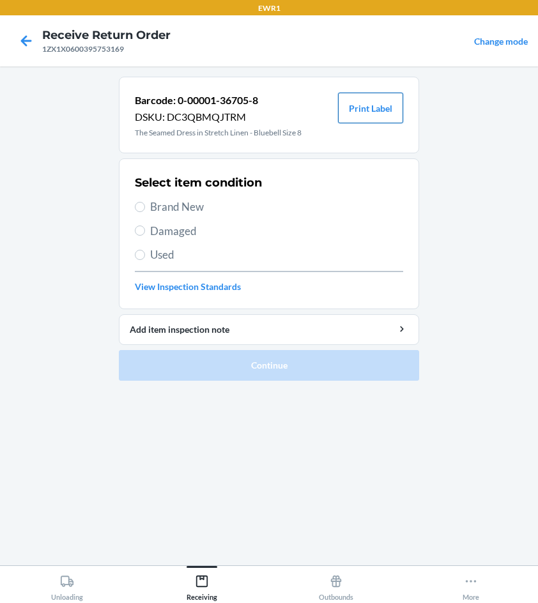
click at [358, 112] on button "Print Label" at bounding box center [370, 108] width 65 height 31
click at [137, 208] on input "Brand New" at bounding box center [140, 207] width 10 height 10
radio input "true"
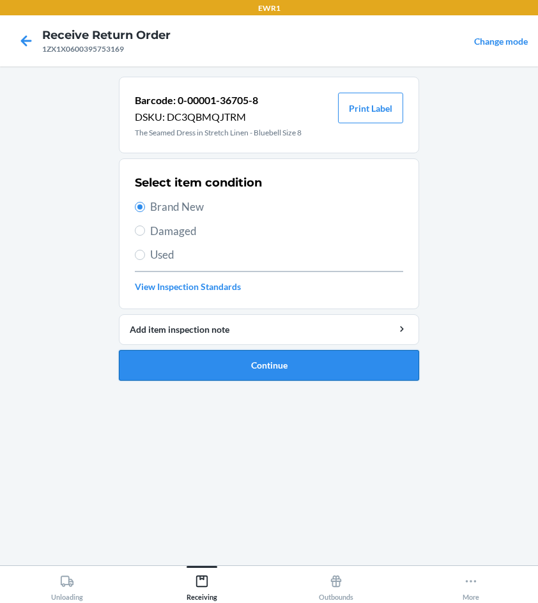
click at [284, 368] on button "Continue" at bounding box center [269, 365] width 300 height 31
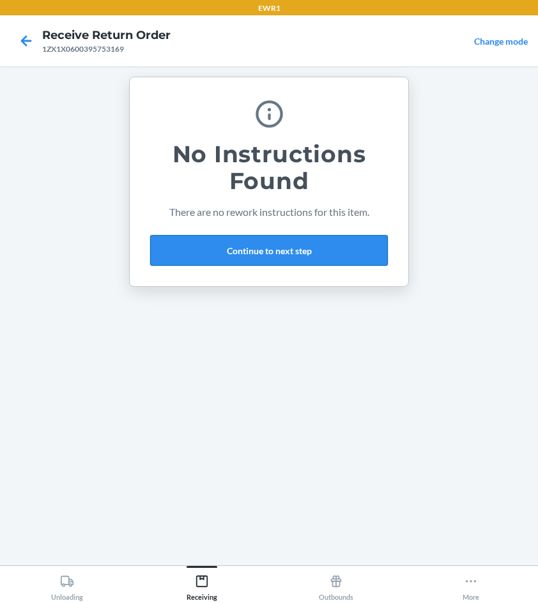
drag, startPoint x: 255, startPoint y: 248, endPoint x: 255, endPoint y: 239, distance: 9.0
click at [255, 247] on button "Continue to next step" at bounding box center [269, 250] width 238 height 31
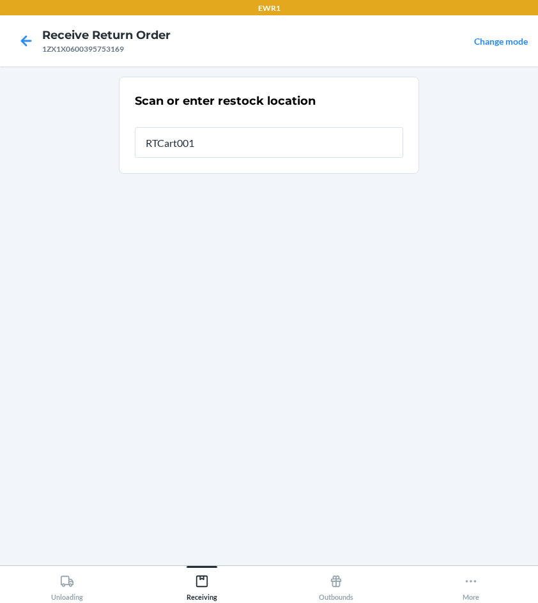
type input "RTCart001"
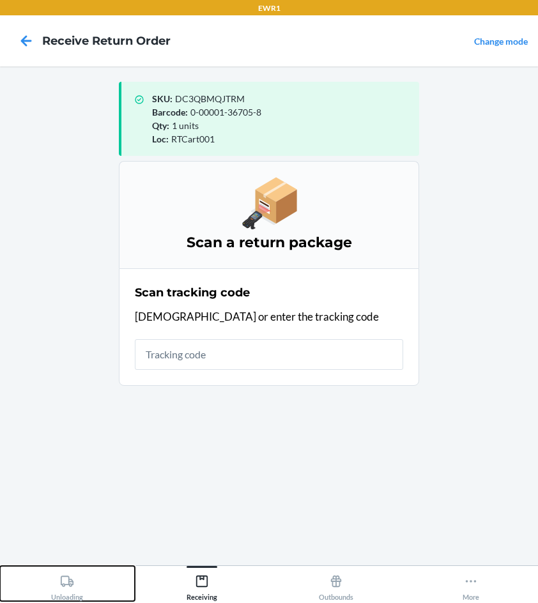
click at [72, 586] on icon at bounding box center [67, 580] width 13 height 11
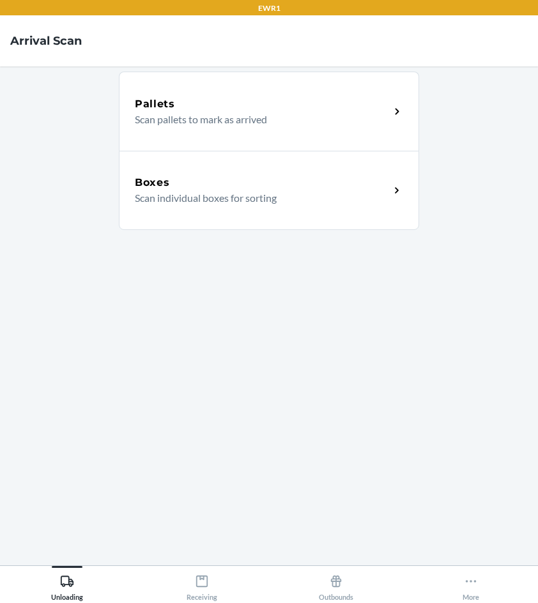
click at [217, 177] on div "Boxes" at bounding box center [262, 182] width 255 height 15
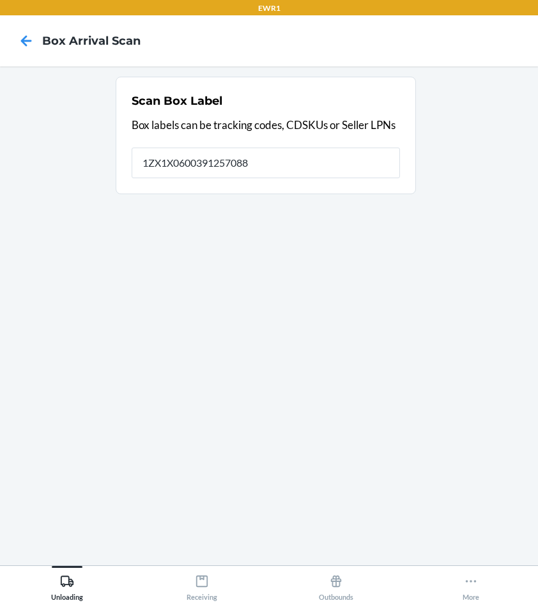
type input "1ZX1X0600391257088"
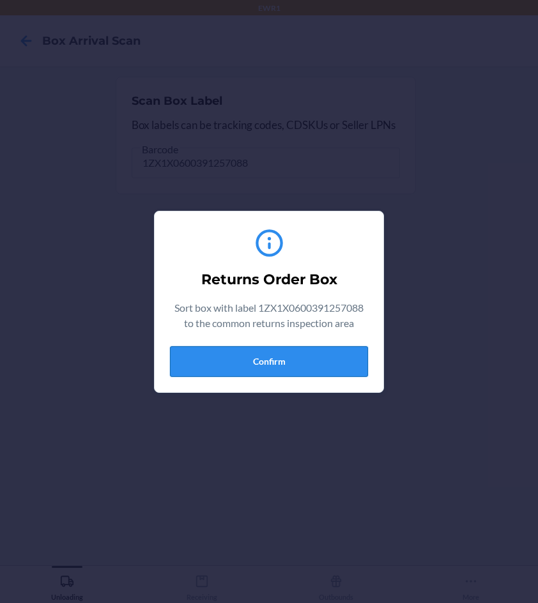
click at [303, 375] on button "Confirm" at bounding box center [269, 361] width 198 height 31
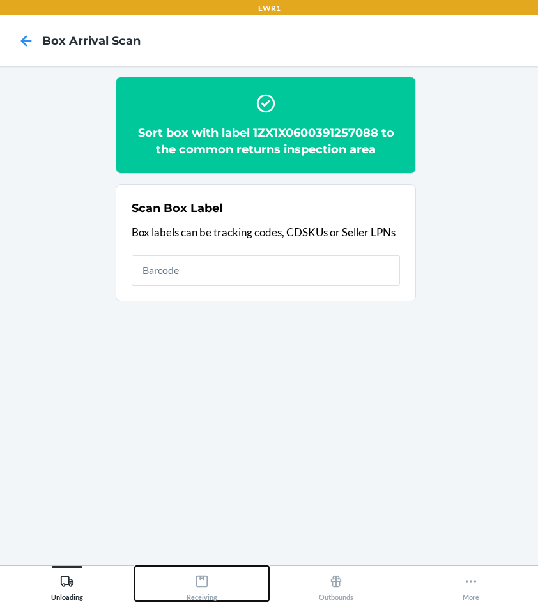
click at [207, 586] on icon at bounding box center [201, 580] width 11 height 11
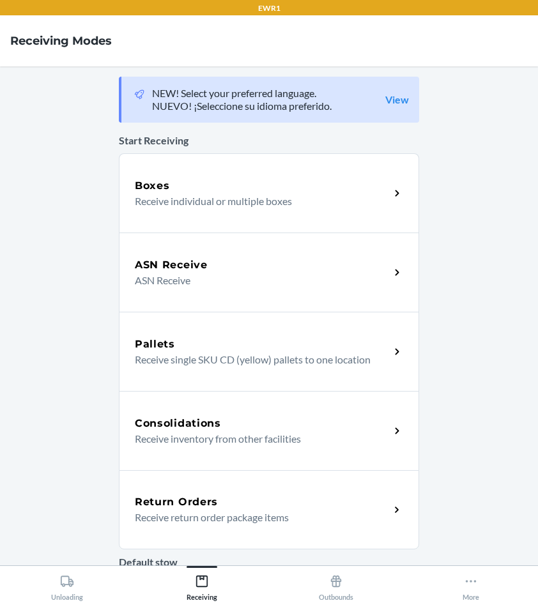
click at [219, 512] on p "Receive return order package items" at bounding box center [257, 517] width 245 height 15
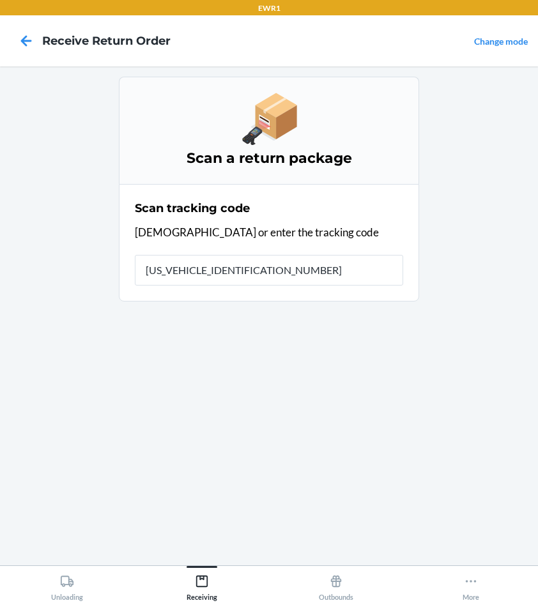
type input "1ZX1X0600391257088"
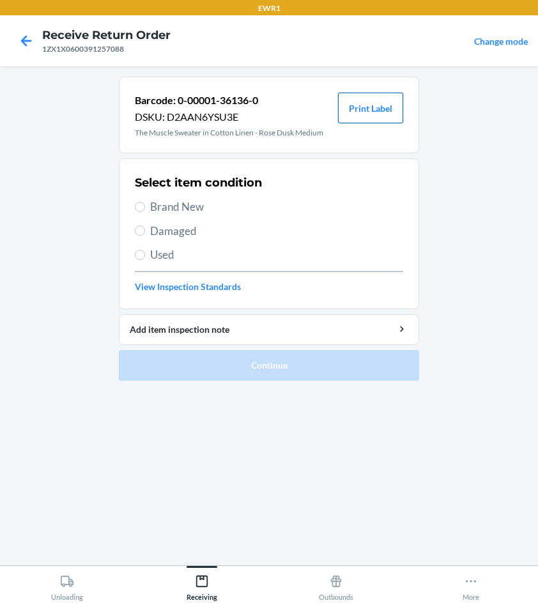
click at [370, 105] on button "Print Label" at bounding box center [370, 108] width 65 height 31
click at [141, 209] on input "Brand New" at bounding box center [140, 207] width 10 height 10
radio input "true"
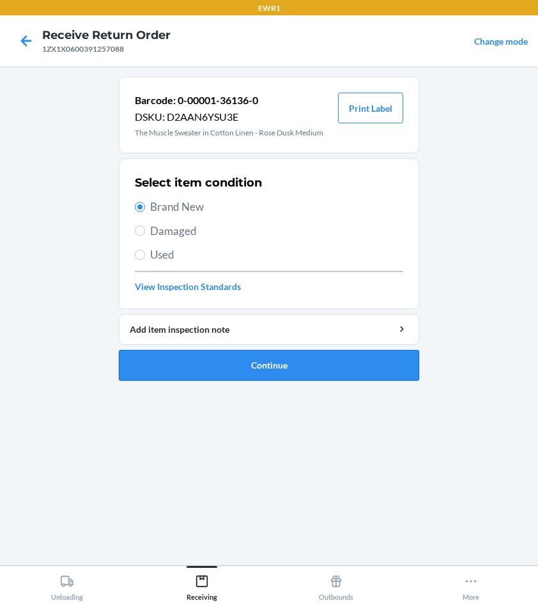
click at [293, 372] on button "Continue" at bounding box center [269, 365] width 300 height 31
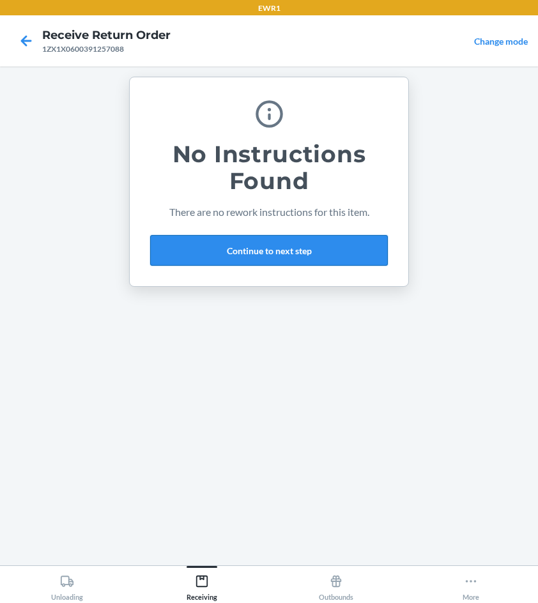
click at [256, 255] on button "Continue to next step" at bounding box center [269, 250] width 238 height 31
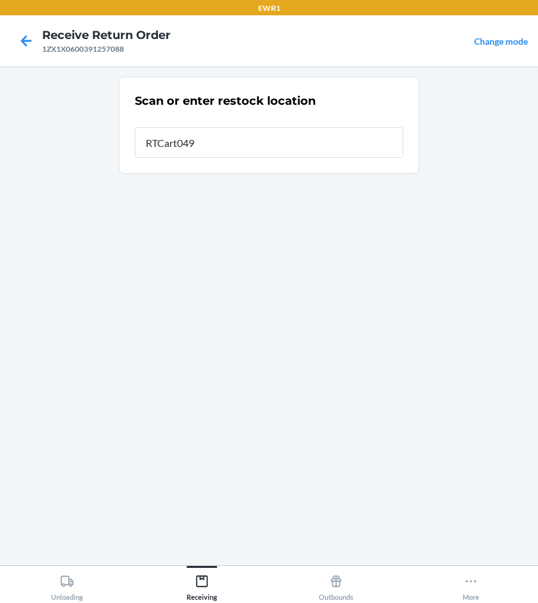
type input "RTCart049"
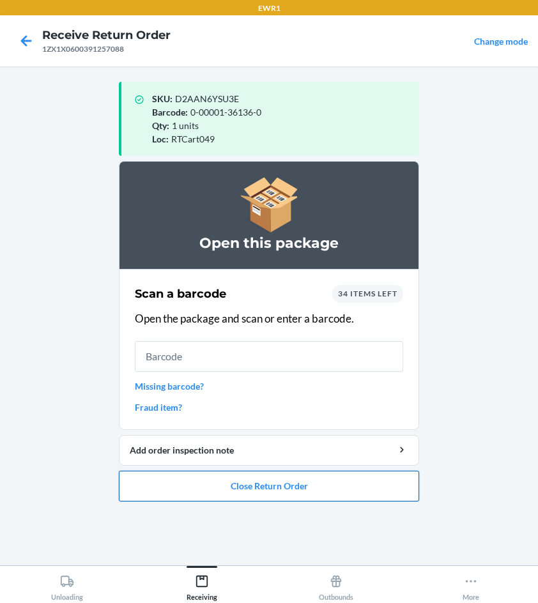
click at [309, 485] on button "Close Return Order" at bounding box center [269, 486] width 300 height 31
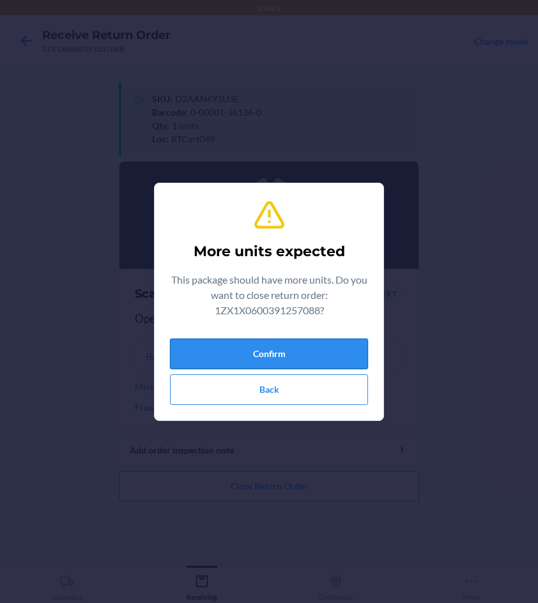
click at [270, 359] on button "Confirm" at bounding box center [269, 353] width 198 height 31
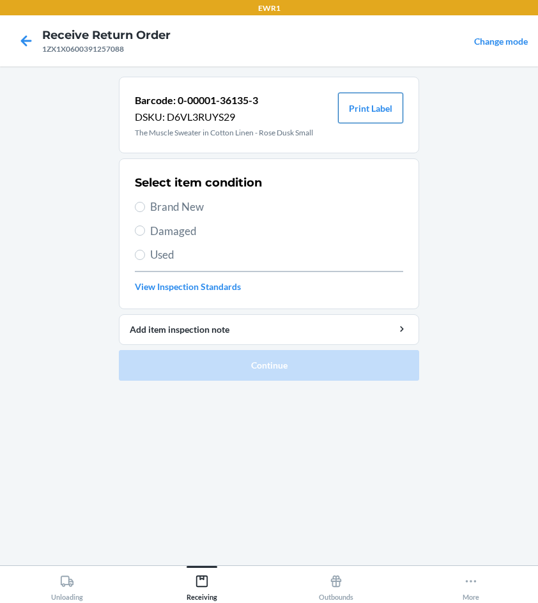
drag, startPoint x: 376, startPoint y: 109, endPoint x: 375, endPoint y: 102, distance: 6.5
click at [376, 105] on button "Print Label" at bounding box center [370, 108] width 65 height 31
click at [141, 207] on input "Brand New" at bounding box center [140, 207] width 10 height 10
radio input "true"
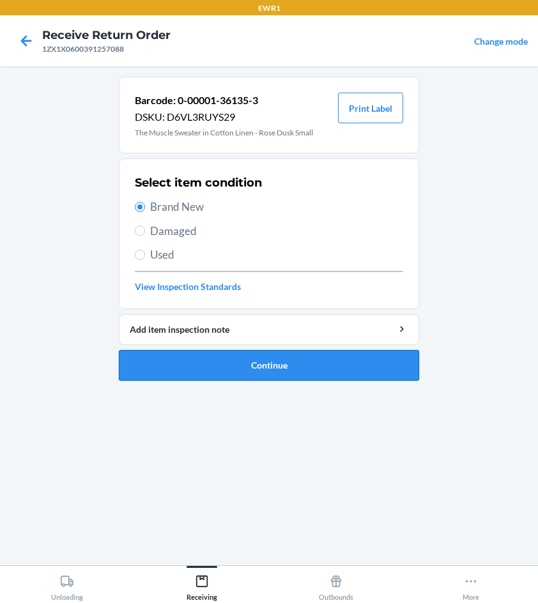
click at [267, 372] on button "Continue" at bounding box center [269, 365] width 300 height 31
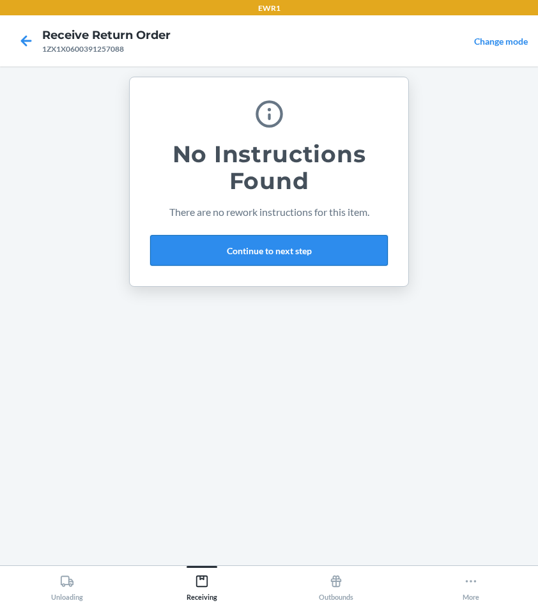
click at [239, 242] on button "Continue to next step" at bounding box center [269, 250] width 238 height 31
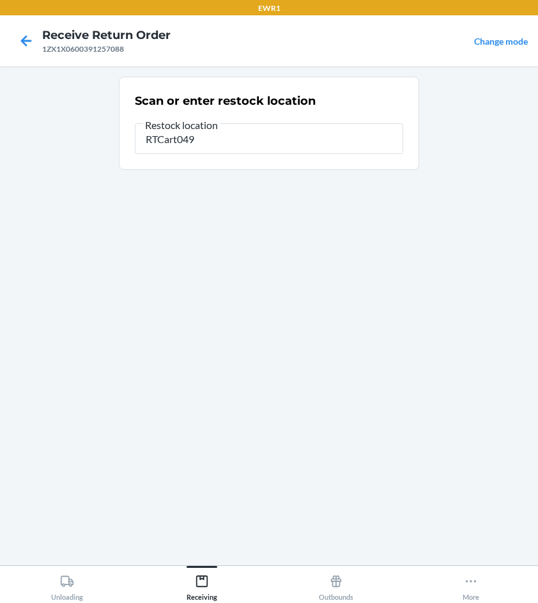
type input "RTCart049"
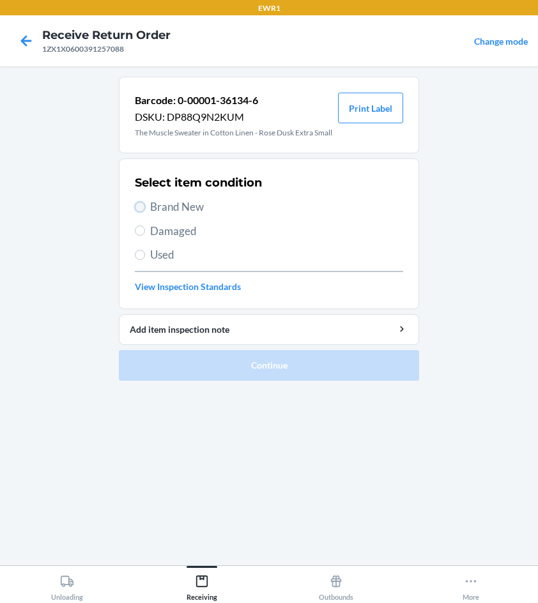
click at [142, 211] on input "Brand New" at bounding box center [140, 207] width 10 height 10
radio input "true"
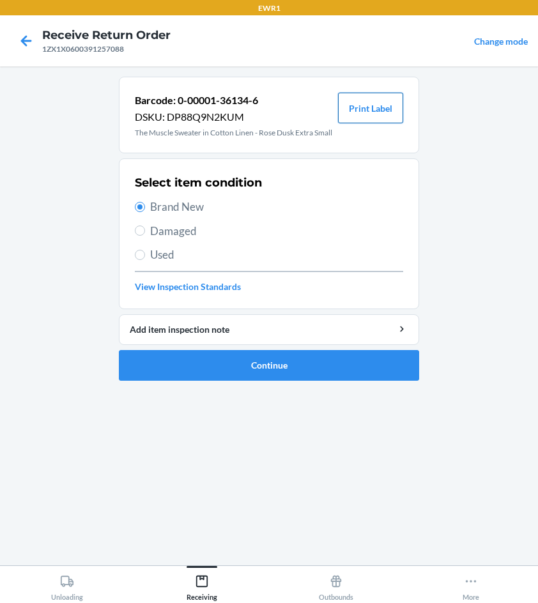
click at [347, 107] on button "Print Label" at bounding box center [370, 108] width 65 height 31
click at [234, 365] on button "Continue" at bounding box center [269, 365] width 300 height 31
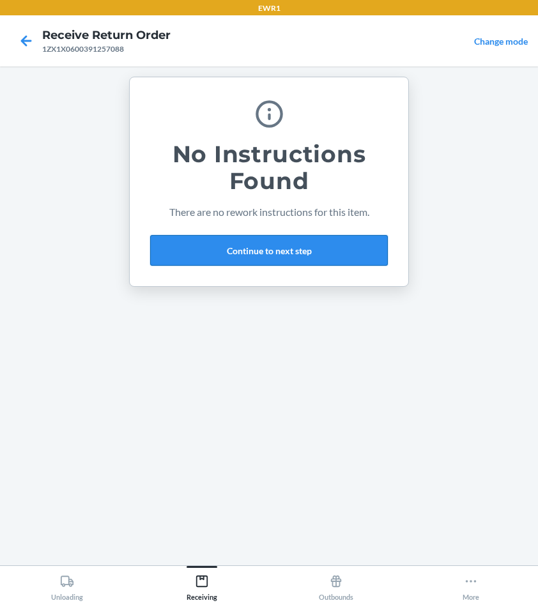
click at [179, 254] on button "Continue to next step" at bounding box center [269, 250] width 238 height 31
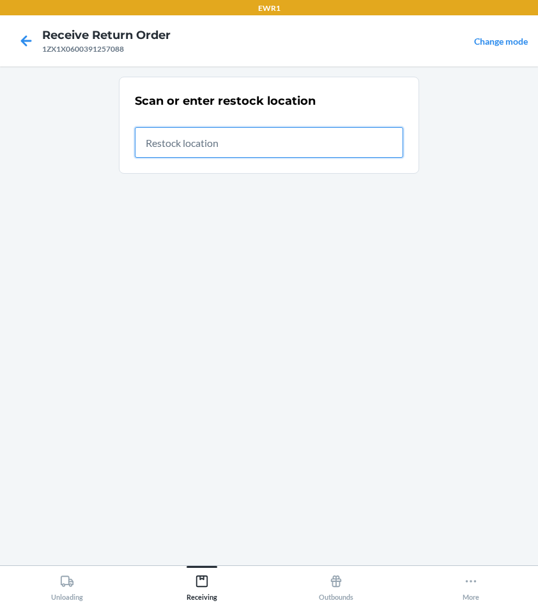
click at [155, 135] on input "text" at bounding box center [269, 142] width 268 height 31
type input "RTCart049"
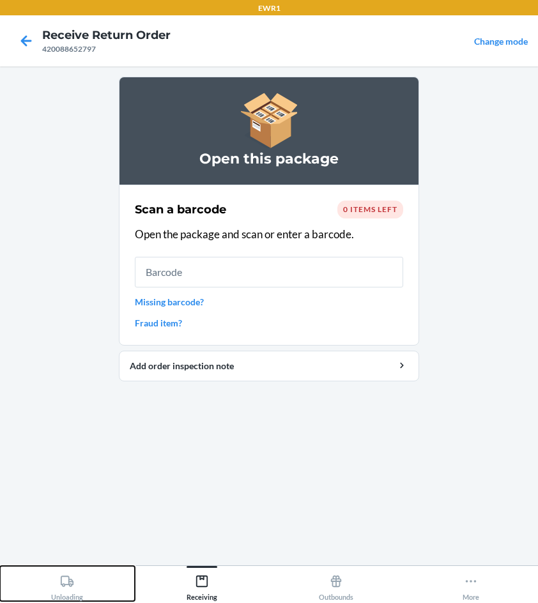
click at [68, 586] on icon at bounding box center [67, 581] width 14 height 14
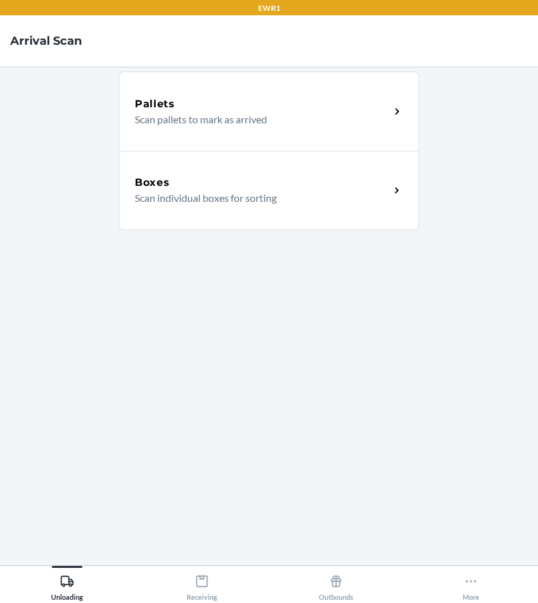
click at [202, 193] on p "Scan individual boxes for sorting" at bounding box center [257, 197] width 245 height 15
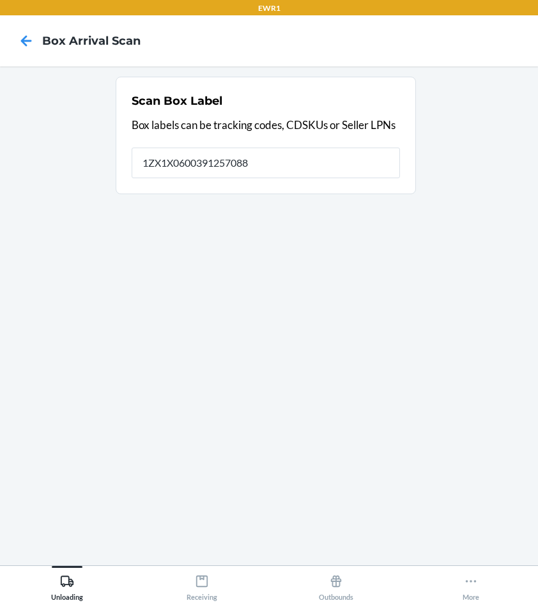
type input "1ZX1X0600391257088"
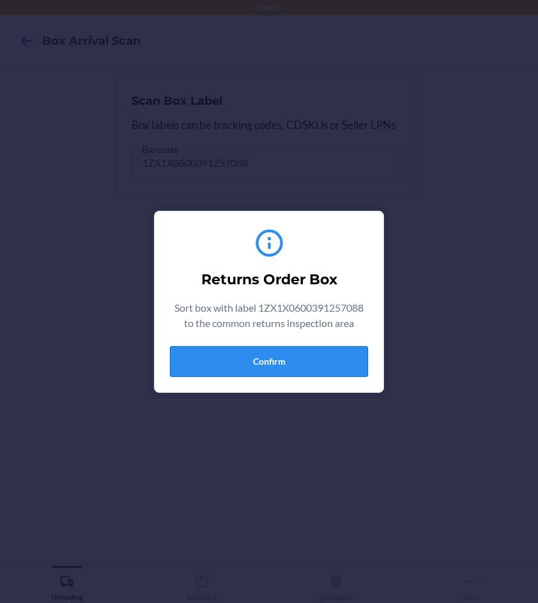
click at [299, 365] on button "Confirm" at bounding box center [269, 361] width 198 height 31
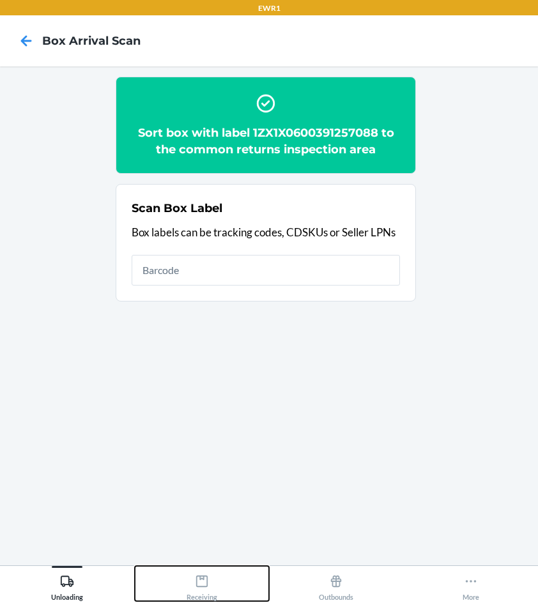
click at [209, 588] on div "Receiving" at bounding box center [201, 585] width 31 height 32
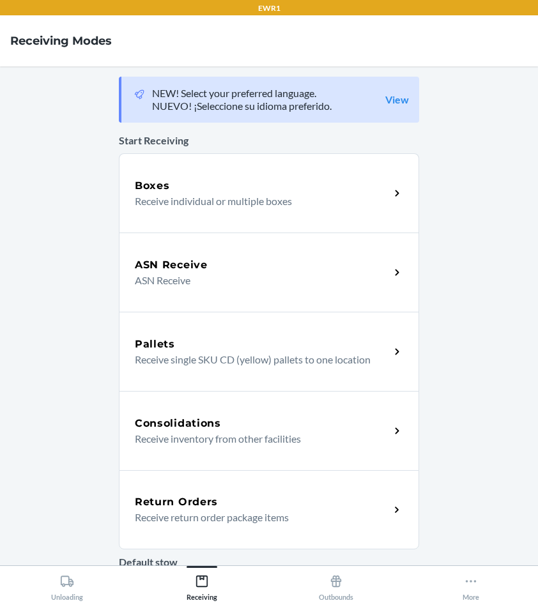
click at [213, 506] on div "Return Orders" at bounding box center [262, 501] width 255 height 15
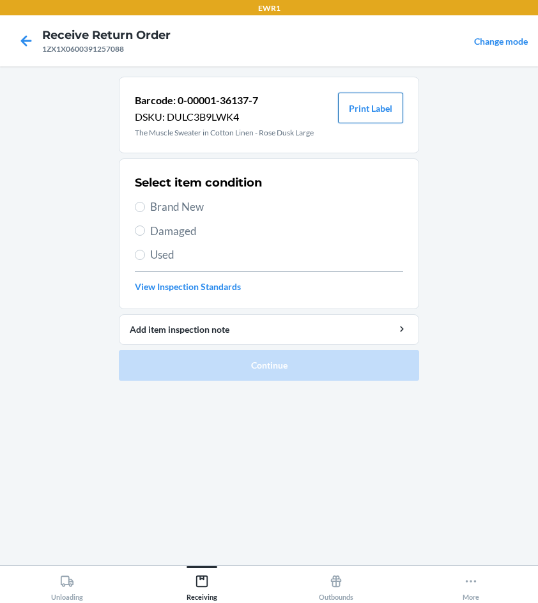
click at [375, 111] on button "Print Label" at bounding box center [370, 108] width 65 height 31
drag, startPoint x: 139, startPoint y: 211, endPoint x: 243, endPoint y: 387, distance: 204.4
click at [242, 390] on ol "Barcode: 0-00001-36137-7 DSKU: DULC3B9LWK4 The Muscle Sweater in Cotton Linen -…" at bounding box center [269, 234] width 300 height 314
click at [144, 209] on input "Brand New" at bounding box center [140, 207] width 10 height 10
radio input "true"
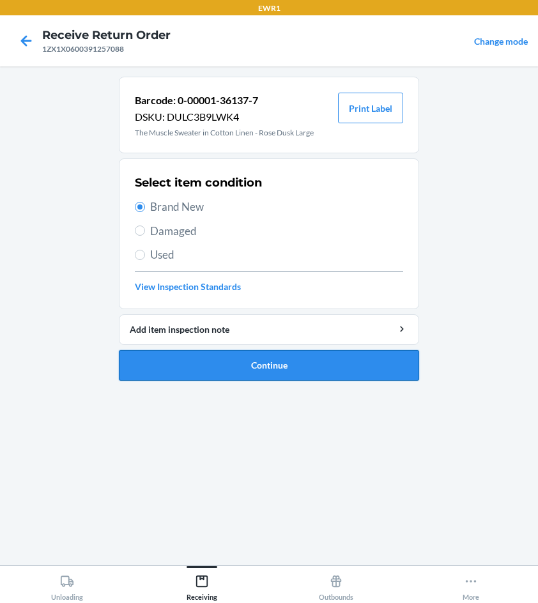
click at [270, 364] on button "Continue" at bounding box center [269, 365] width 300 height 31
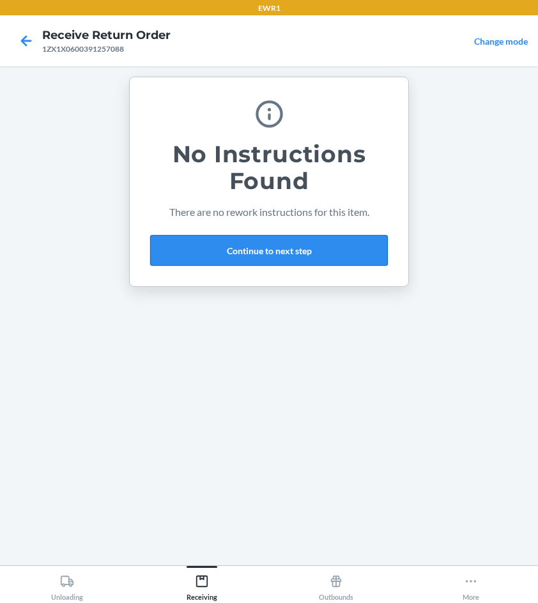
click at [309, 245] on button "Continue to next step" at bounding box center [269, 250] width 238 height 31
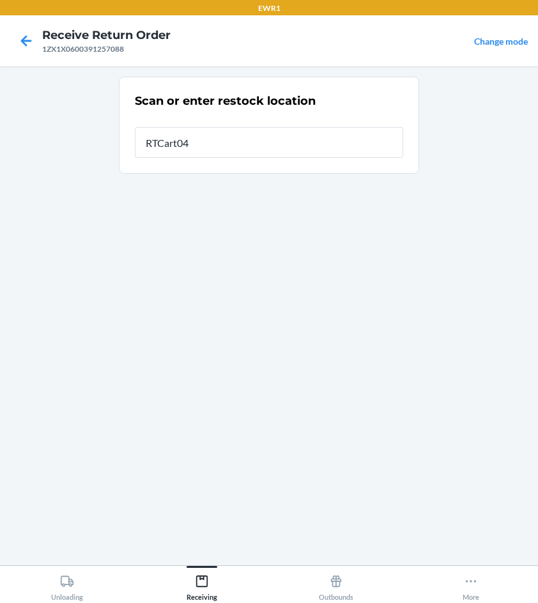
type input "RTCart049"
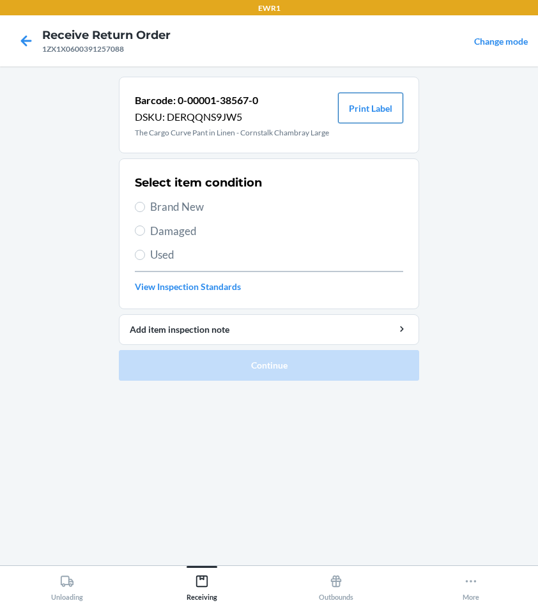
click at [387, 109] on button "Print Label" at bounding box center [370, 108] width 65 height 31
click at [139, 207] on input "Brand New" at bounding box center [140, 207] width 10 height 10
radio input "true"
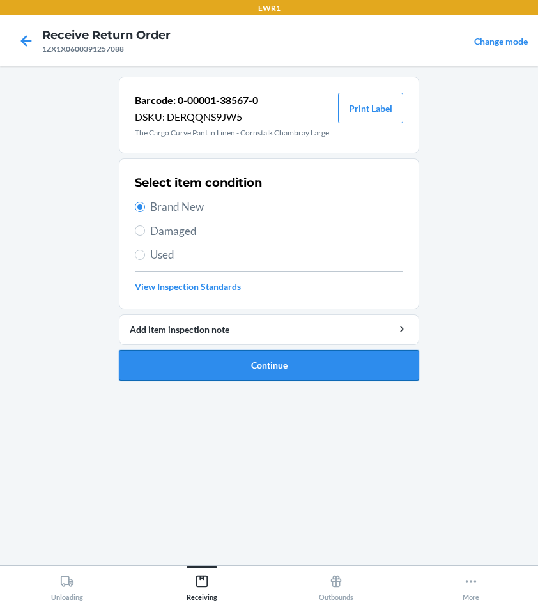
click at [265, 360] on button "Continue" at bounding box center [269, 365] width 300 height 31
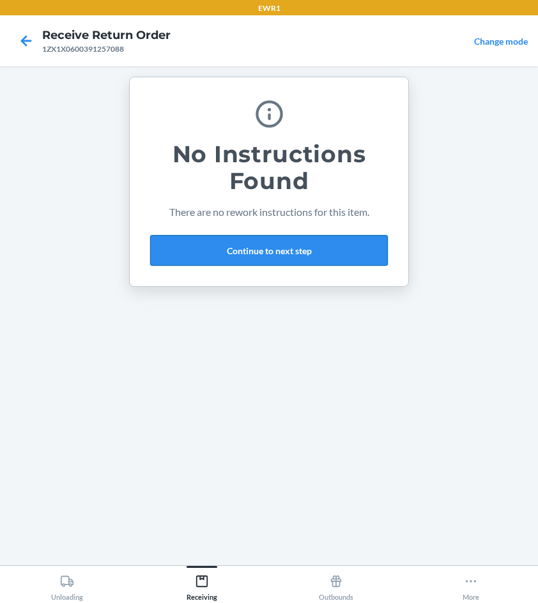
click at [232, 254] on button "Continue to next step" at bounding box center [269, 250] width 238 height 31
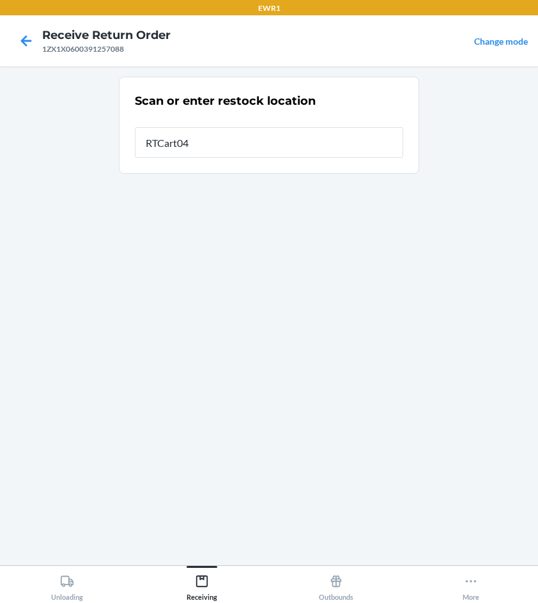
type input "RTCart049"
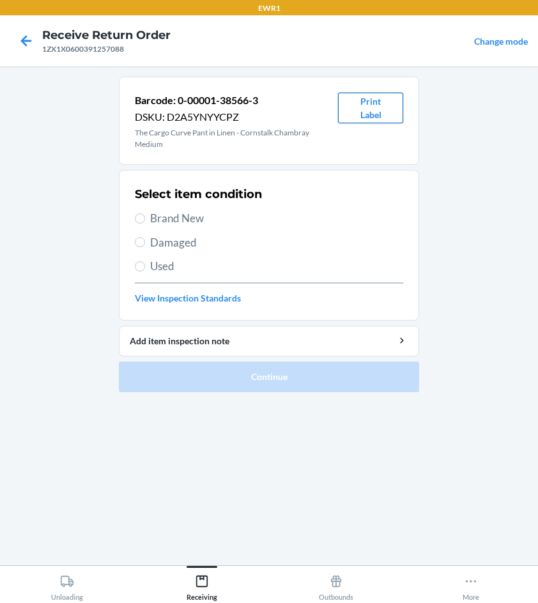
click at [379, 110] on button "Print Label" at bounding box center [370, 108] width 65 height 31
click at [139, 220] on input "Brand New" at bounding box center [140, 218] width 10 height 10
radio input "true"
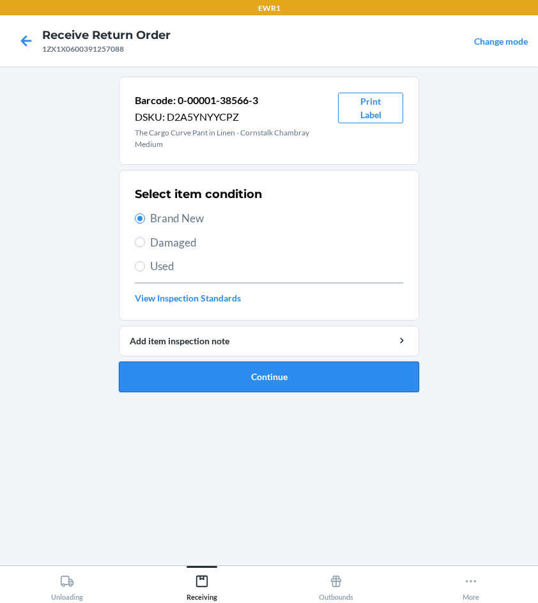
click at [288, 376] on button "Continue" at bounding box center [269, 376] width 300 height 31
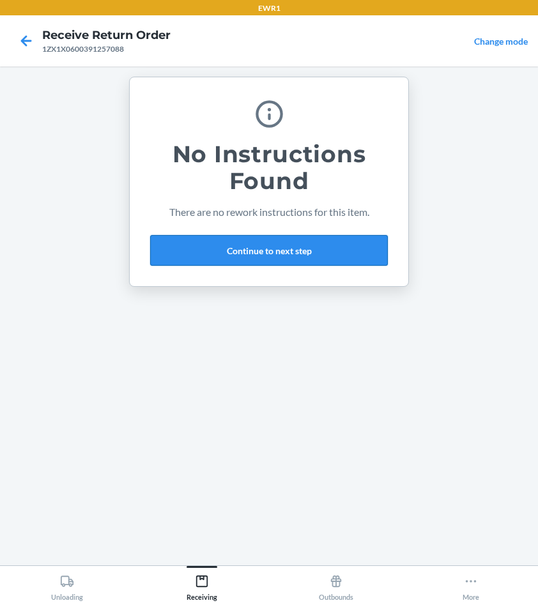
click at [201, 249] on button "Continue to next step" at bounding box center [269, 250] width 238 height 31
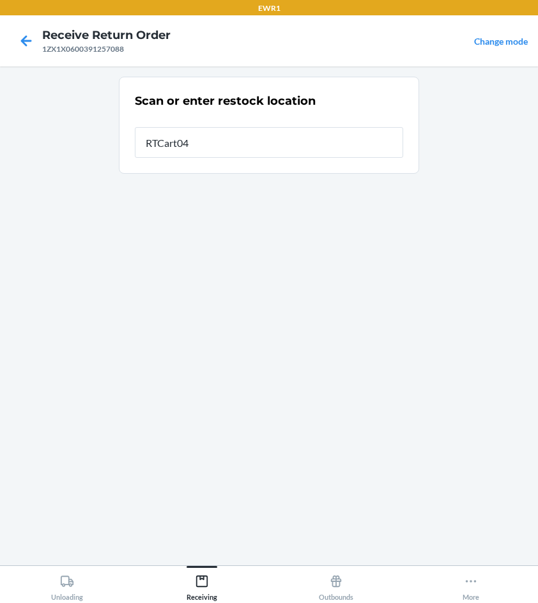
type input "RTCart049"
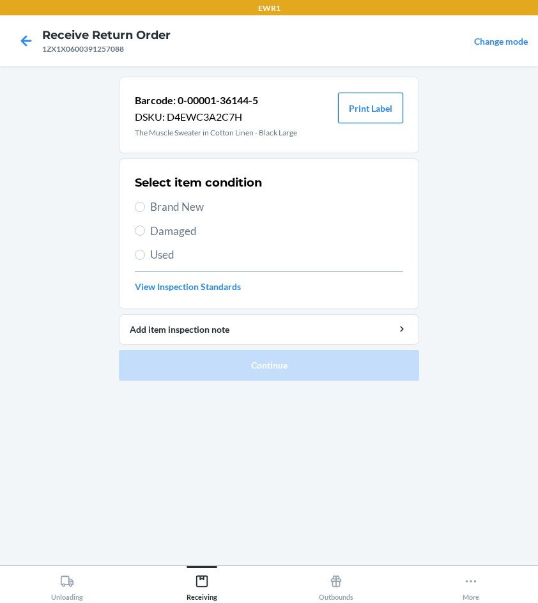
click at [363, 110] on button "Print Label" at bounding box center [370, 108] width 65 height 31
click at [136, 203] on input "Brand New" at bounding box center [140, 207] width 10 height 10
radio input "true"
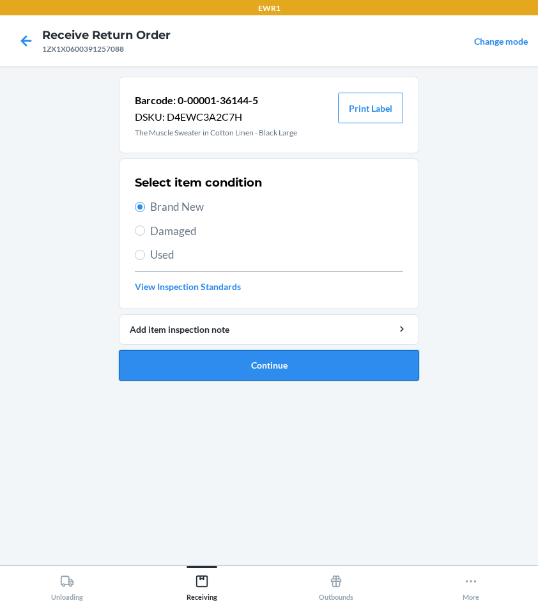
drag, startPoint x: 253, startPoint y: 363, endPoint x: 261, endPoint y: 353, distance: 13.2
click at [257, 360] on button "Continue" at bounding box center [269, 365] width 300 height 31
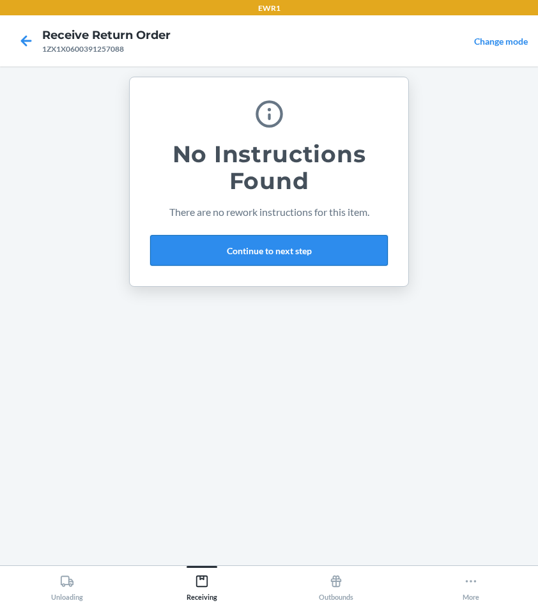
click at [254, 252] on button "Continue to next step" at bounding box center [269, 250] width 238 height 31
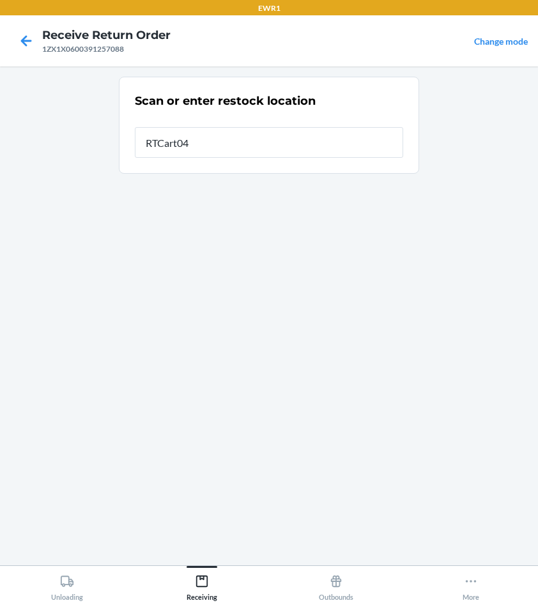
type input "RTCart049"
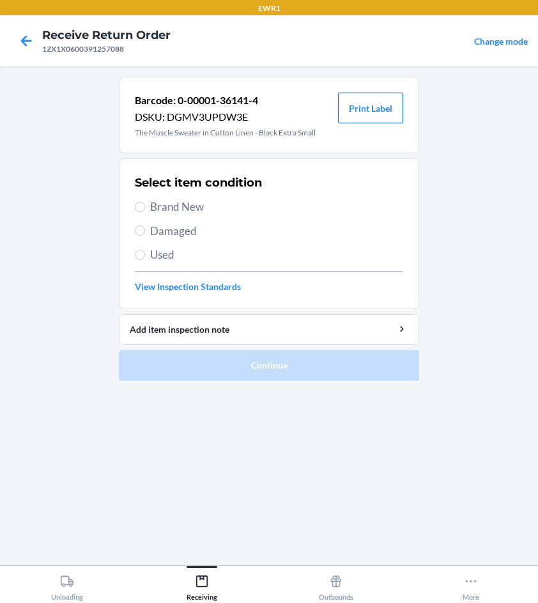
click at [370, 110] on button "Print Label" at bounding box center [370, 108] width 65 height 31
click at [139, 206] on input "Brand New" at bounding box center [140, 207] width 10 height 10
radio input "true"
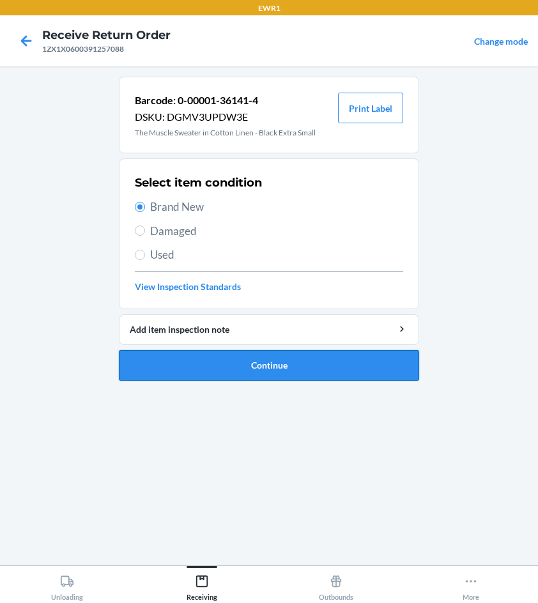
click at [292, 360] on button "Continue" at bounding box center [269, 365] width 300 height 31
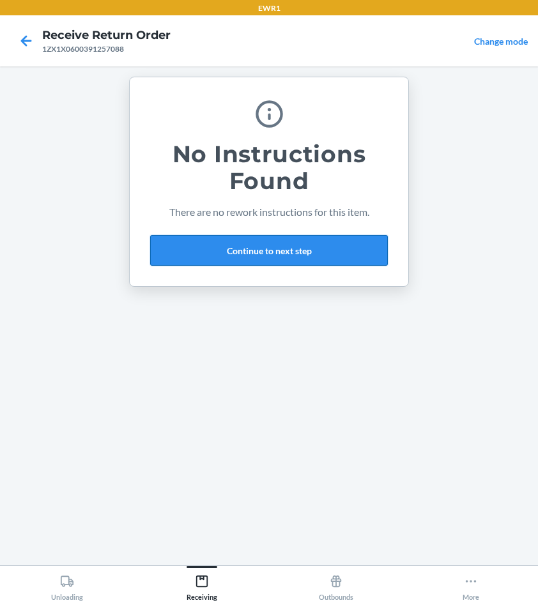
click at [167, 251] on button "Continue to next step" at bounding box center [269, 250] width 238 height 31
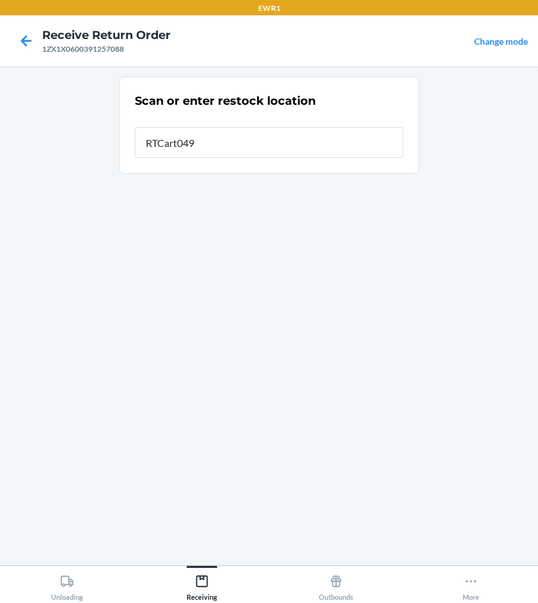
type input "RTCart049"
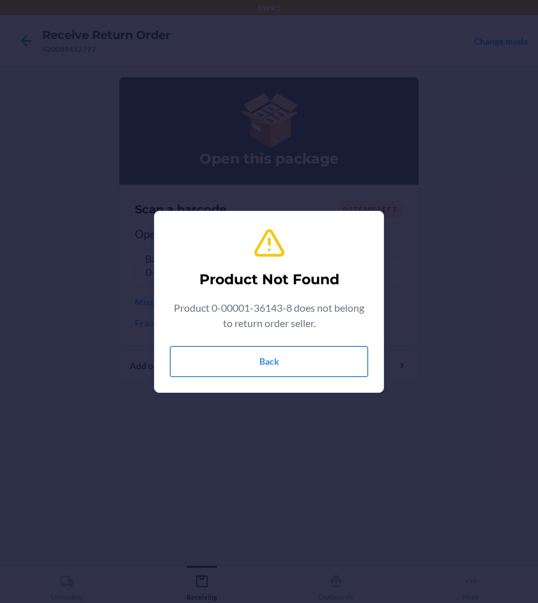
click at [239, 371] on button "Back" at bounding box center [269, 361] width 198 height 31
click at [292, 365] on button "Back" at bounding box center [269, 361] width 198 height 31
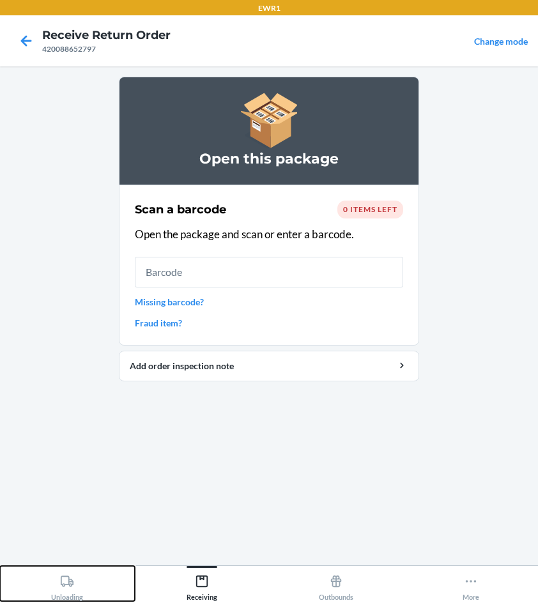
click at [67, 586] on div "Unloading" at bounding box center [67, 585] width 32 height 32
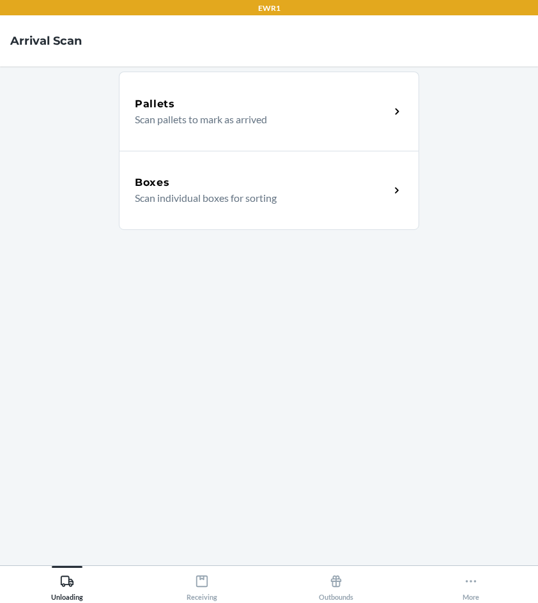
click at [210, 188] on div "Boxes" at bounding box center [262, 182] width 255 height 15
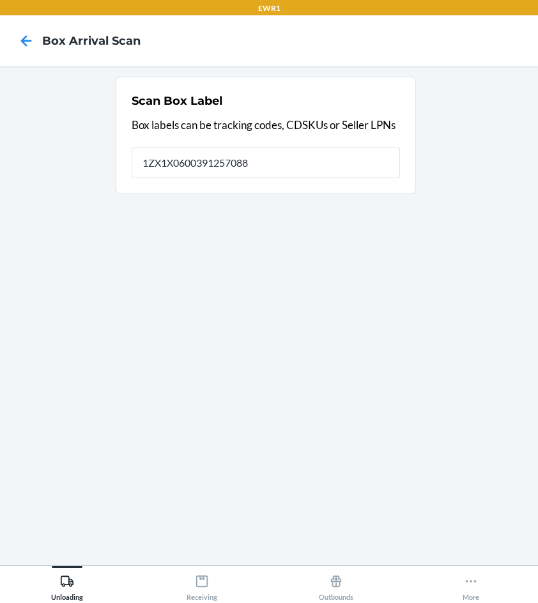
type input "1ZX1X0600391257088"
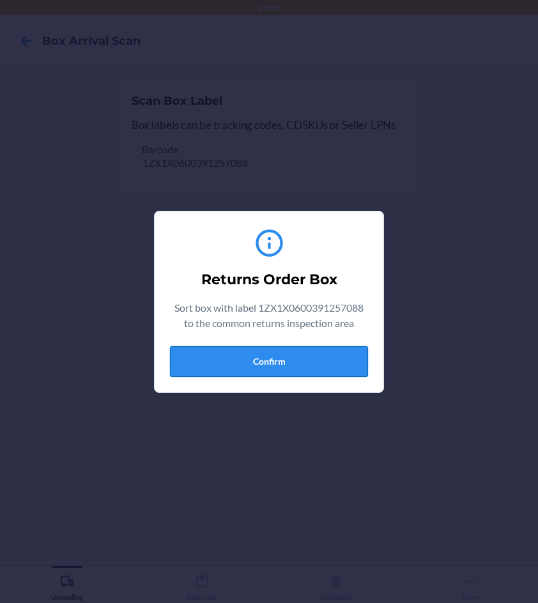
click at [275, 372] on button "Confirm" at bounding box center [269, 361] width 198 height 31
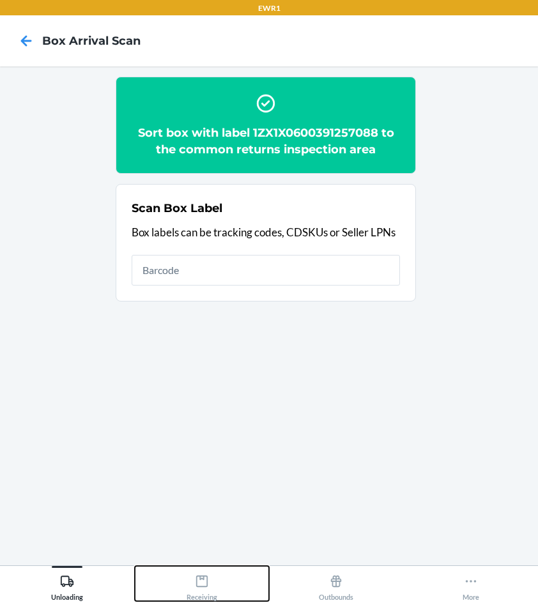
click at [195, 583] on icon at bounding box center [202, 581] width 14 height 14
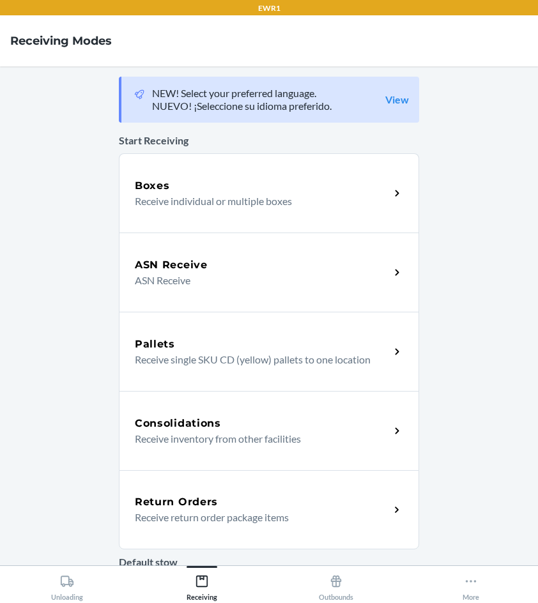
click at [196, 498] on h5 "Return Orders" at bounding box center [176, 501] width 83 height 15
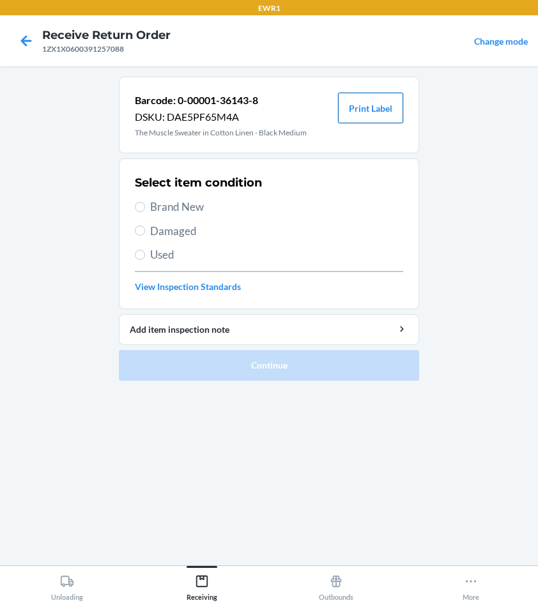
click at [380, 112] on button "Print Label" at bounding box center [370, 108] width 65 height 31
click at [137, 205] on input "Brand New" at bounding box center [140, 207] width 10 height 10
radio input "true"
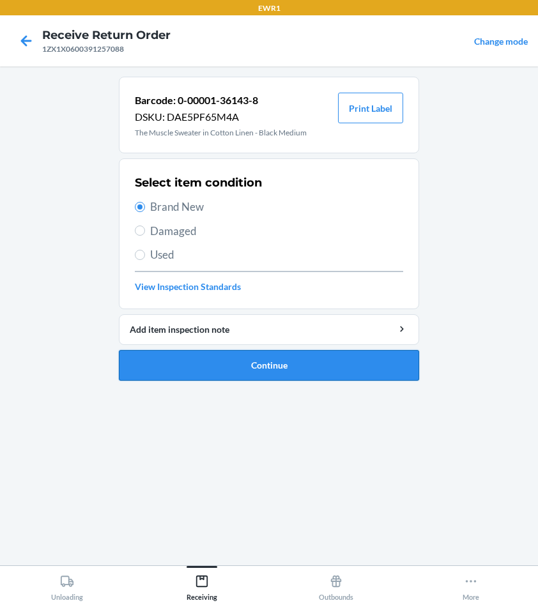
click at [291, 363] on button "Continue" at bounding box center [269, 365] width 300 height 31
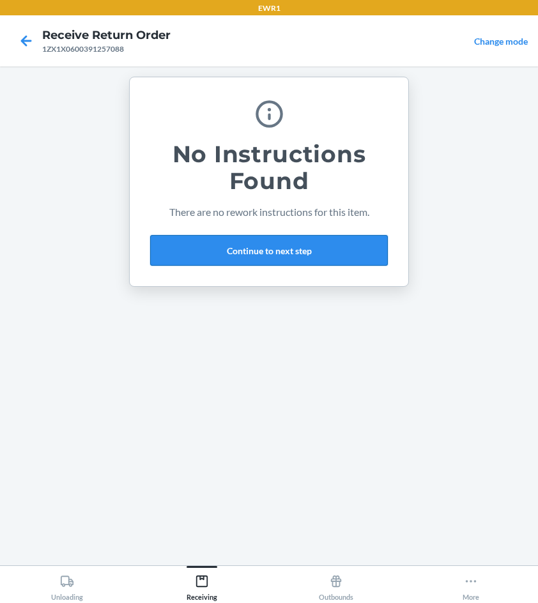
click at [243, 245] on button "Continue to next step" at bounding box center [269, 250] width 238 height 31
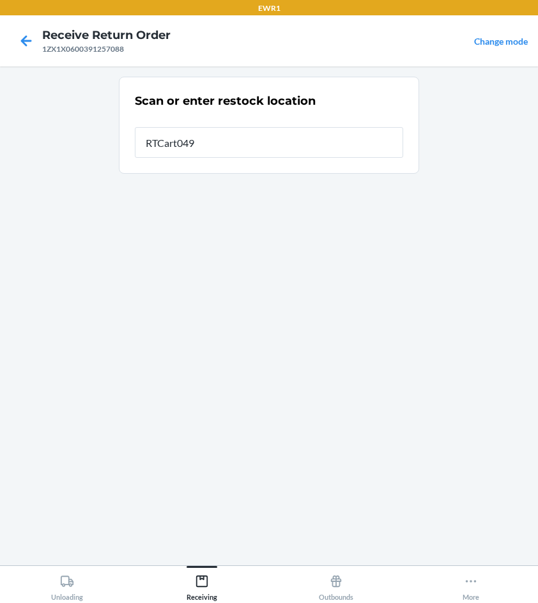
type input "RTCart049"
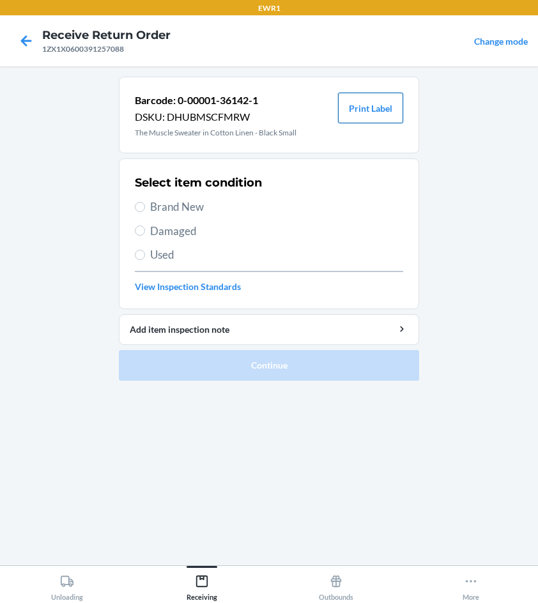
click at [365, 106] on button "Print Label" at bounding box center [370, 108] width 65 height 31
click at [136, 209] on input "Brand New" at bounding box center [140, 207] width 10 height 10
radio input "true"
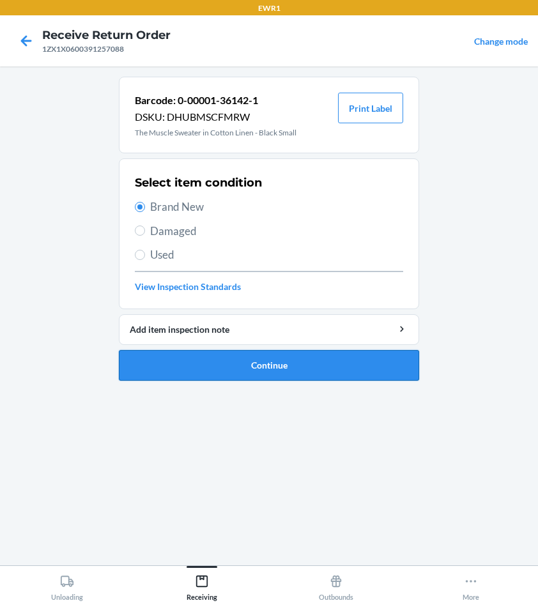
click at [300, 369] on button "Continue" at bounding box center [269, 365] width 300 height 31
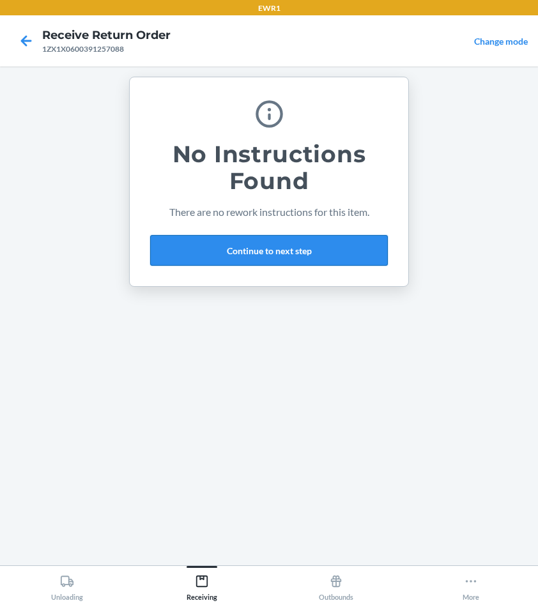
click at [271, 255] on button "Continue to next step" at bounding box center [269, 250] width 238 height 31
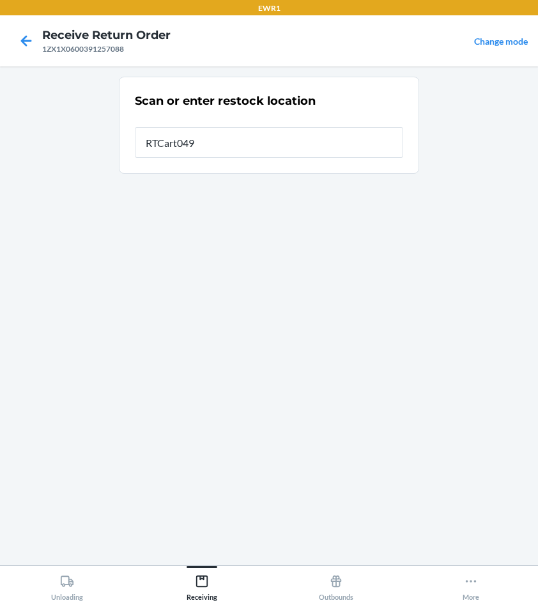
type input "RTCart049"
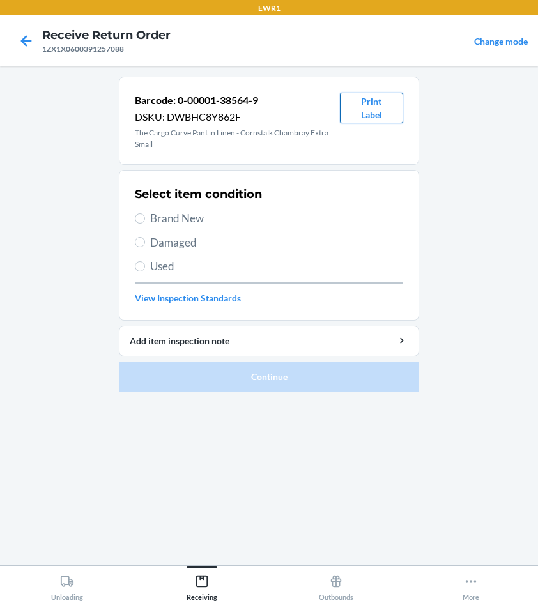
click at [380, 111] on button "Print Label" at bounding box center [371, 108] width 63 height 31
click at [143, 219] on input "Brand New" at bounding box center [140, 218] width 10 height 10
radio input "true"
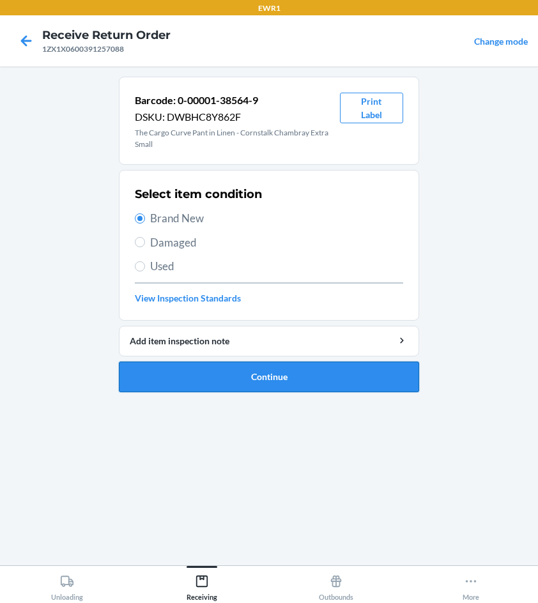
drag, startPoint x: 329, startPoint y: 380, endPoint x: 330, endPoint y: 374, distance: 6.5
click at [330, 377] on button "Continue" at bounding box center [269, 376] width 300 height 31
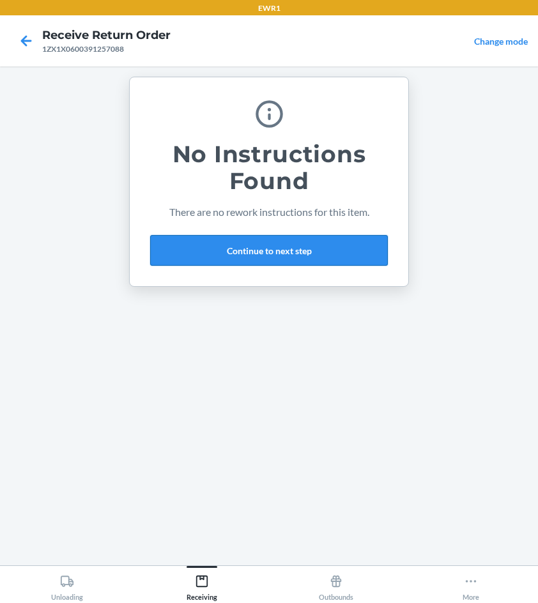
click at [180, 249] on button "Continue to next step" at bounding box center [269, 250] width 238 height 31
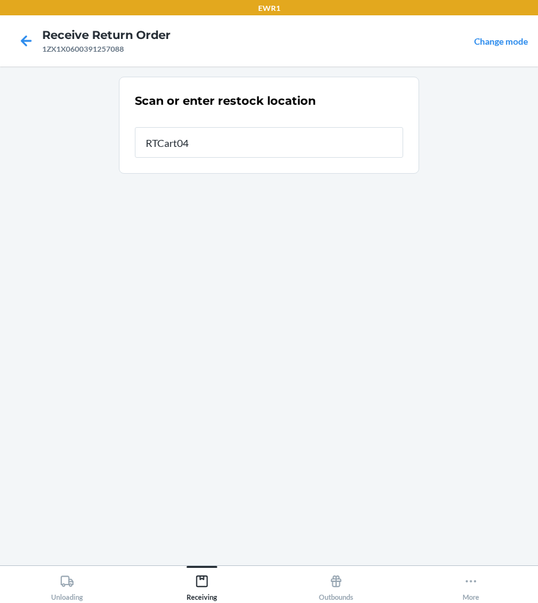
type input "RTCart049"
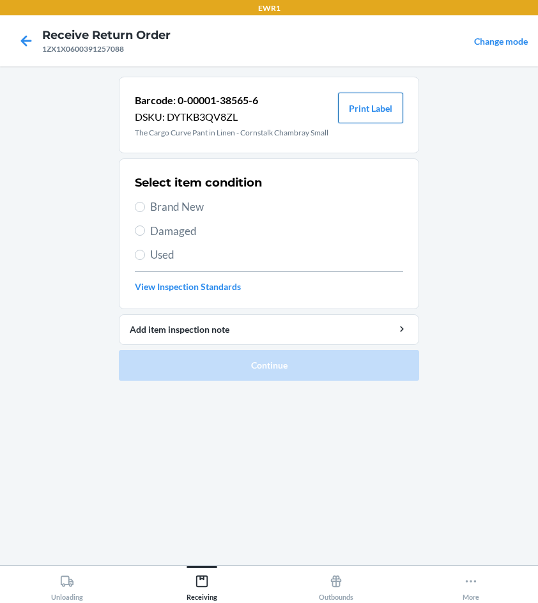
click at [365, 107] on button "Print Label" at bounding box center [370, 108] width 65 height 31
click at [144, 207] on input "Brand New" at bounding box center [140, 207] width 10 height 10
radio input "true"
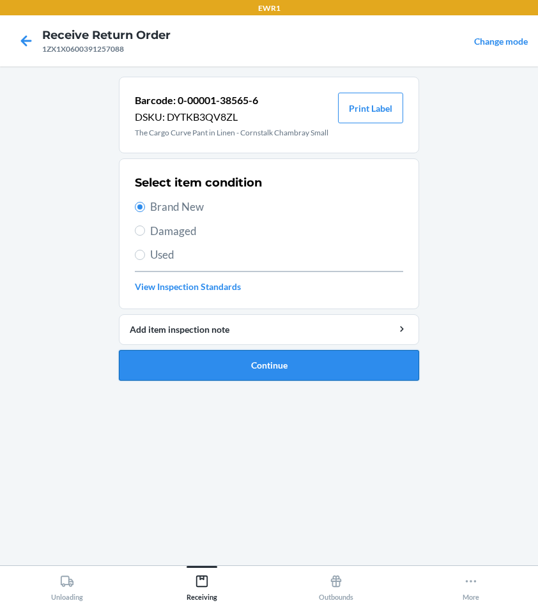
click at [290, 370] on button "Continue" at bounding box center [269, 365] width 300 height 31
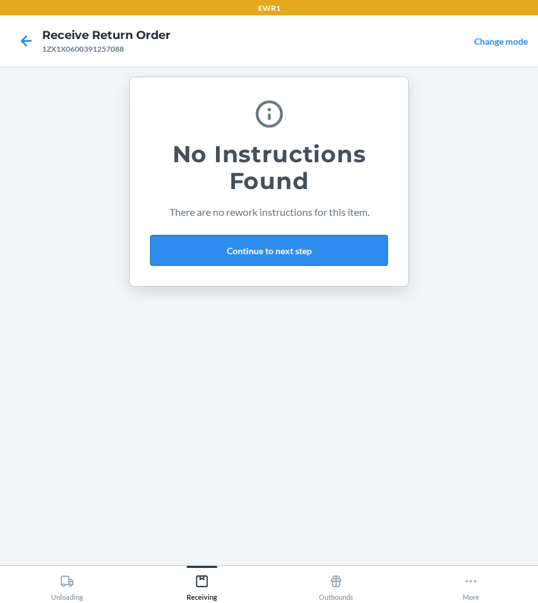
click at [299, 261] on button "Continue to next step" at bounding box center [269, 250] width 238 height 31
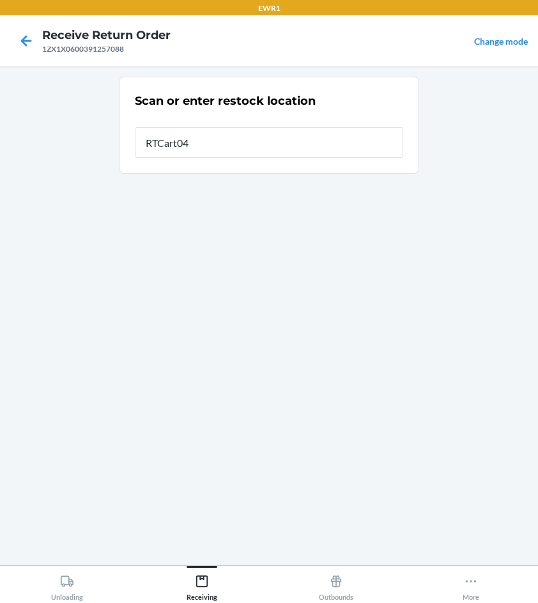
type input "RTCart049"
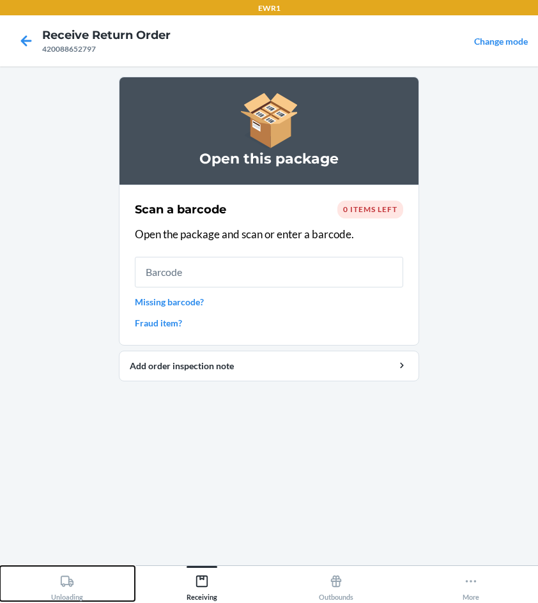
click at [67, 589] on div "Unloading" at bounding box center [67, 585] width 32 height 32
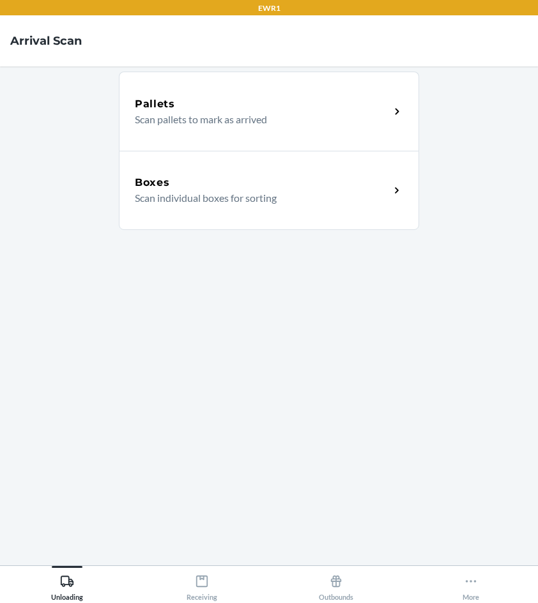
click at [257, 184] on div "Boxes" at bounding box center [262, 182] width 255 height 15
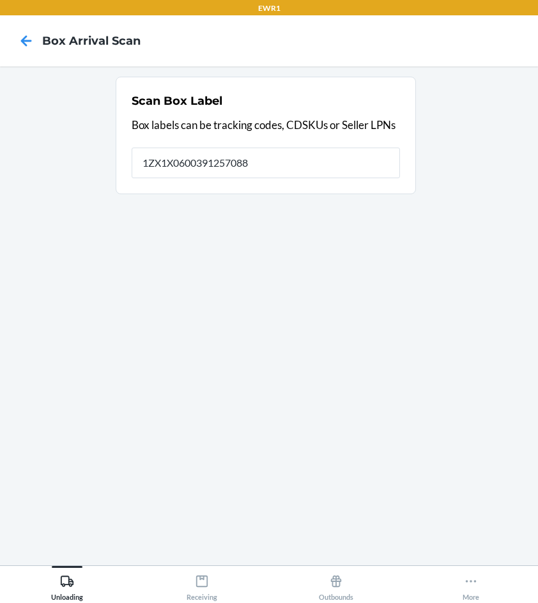
type input "1ZX1X0600391257088"
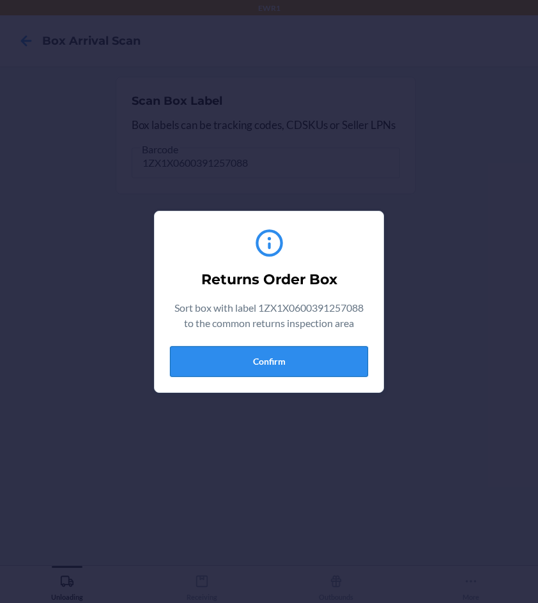
click at [215, 366] on button "Confirm" at bounding box center [269, 361] width 198 height 31
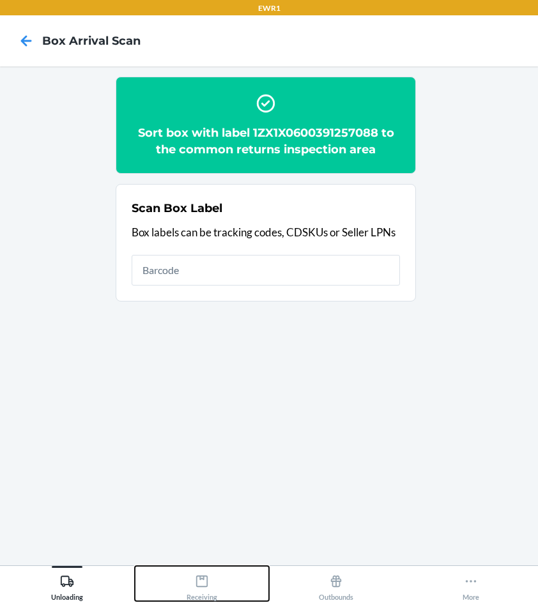
click at [200, 589] on div "Receiving" at bounding box center [201, 585] width 31 height 32
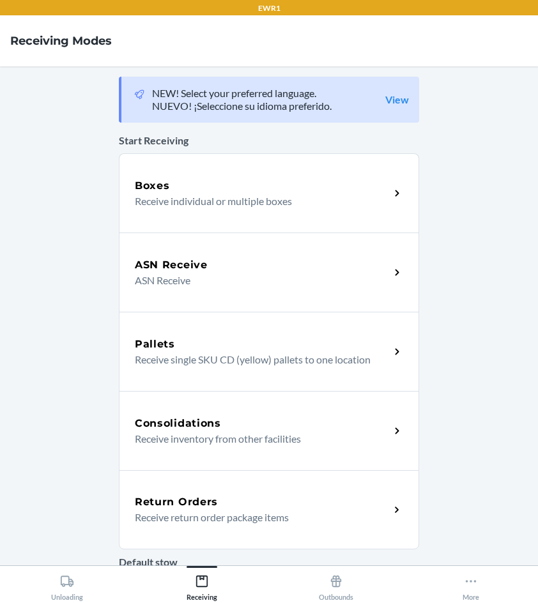
click at [228, 514] on p "Receive return order package items" at bounding box center [257, 517] width 245 height 15
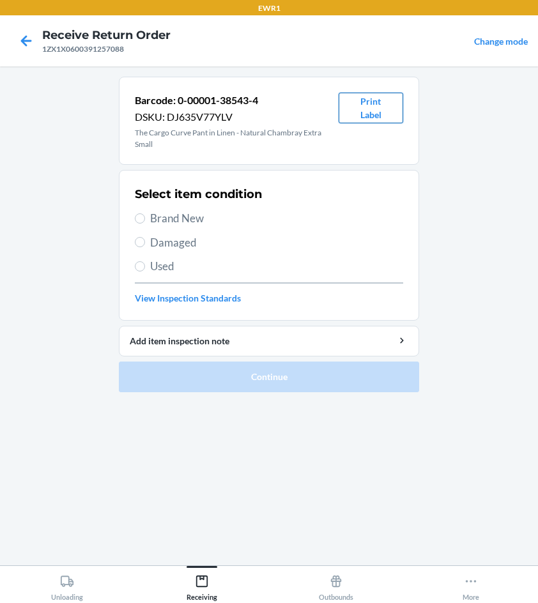
click at [363, 103] on button "Print Label" at bounding box center [370, 108] width 65 height 31
click at [139, 218] on input "Brand New" at bounding box center [140, 218] width 10 height 10
radio input "true"
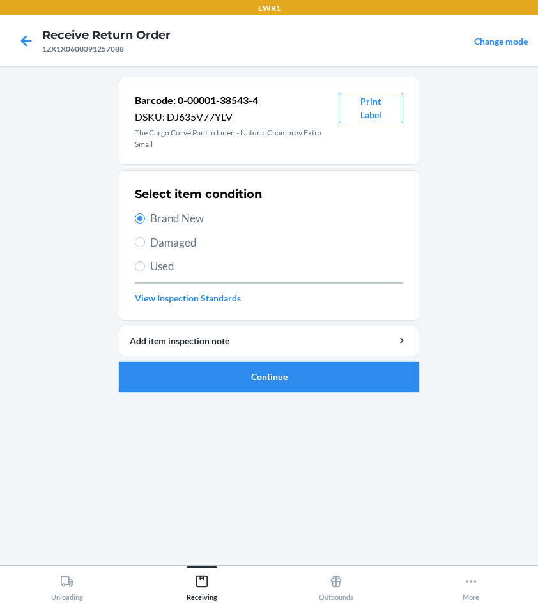
click at [271, 371] on button "Continue" at bounding box center [269, 376] width 300 height 31
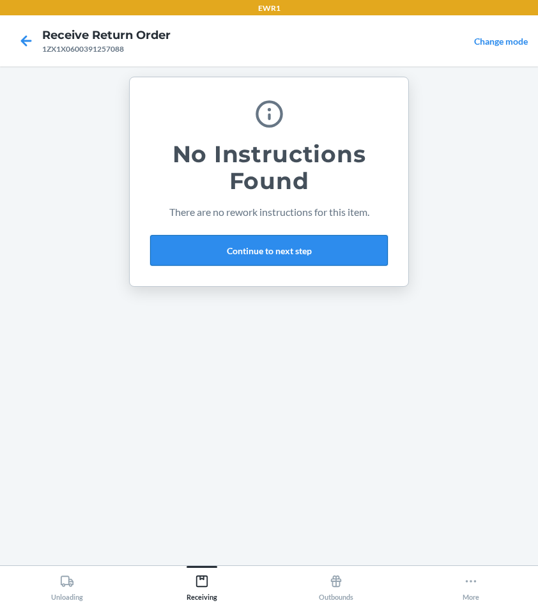
click at [287, 249] on button "Continue to next step" at bounding box center [269, 250] width 238 height 31
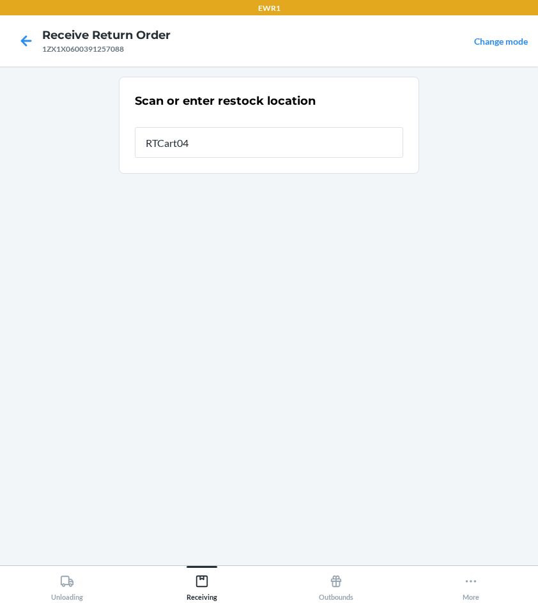
type input "RTCart049"
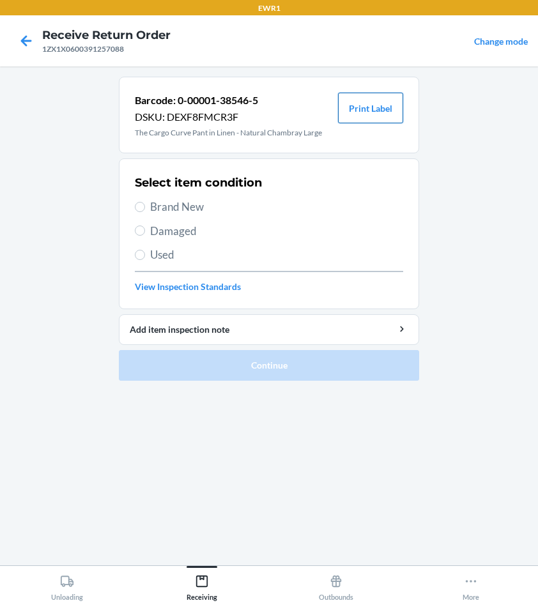
click at [370, 107] on button "Print Label" at bounding box center [370, 108] width 65 height 31
click at [139, 211] on input "Brand New" at bounding box center [140, 207] width 10 height 10
radio input "true"
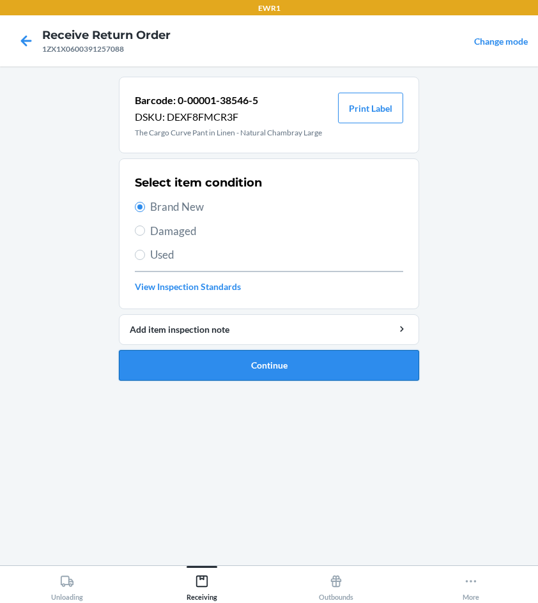
click at [269, 364] on button "Continue" at bounding box center [269, 365] width 300 height 31
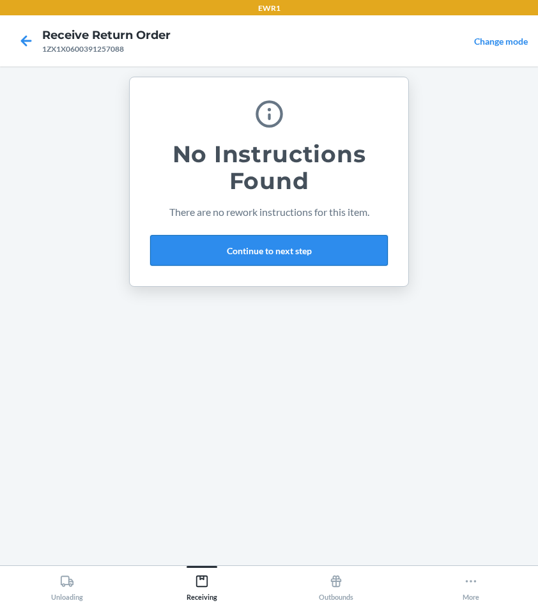
click at [251, 252] on button "Continue to next step" at bounding box center [269, 250] width 238 height 31
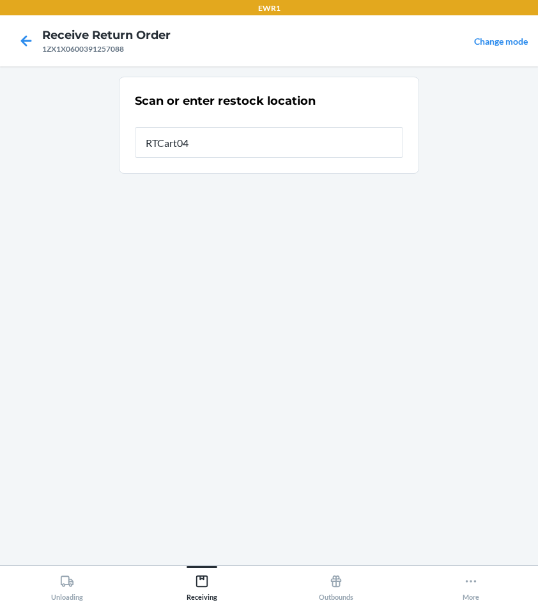
type input "RTCart049"
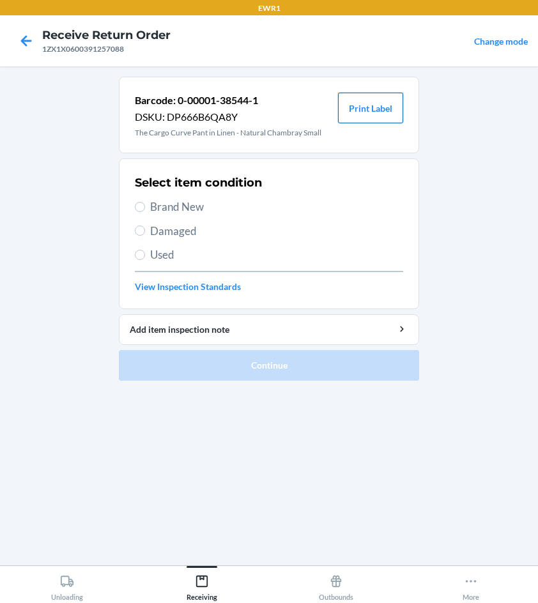
click at [388, 108] on button "Print Label" at bounding box center [370, 108] width 65 height 31
click at [140, 206] on input "Brand New" at bounding box center [140, 207] width 10 height 10
radio input "true"
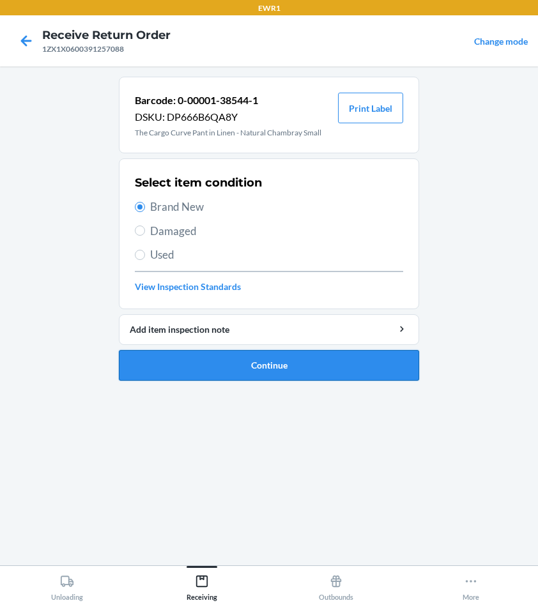
click at [270, 365] on button "Continue" at bounding box center [269, 365] width 300 height 31
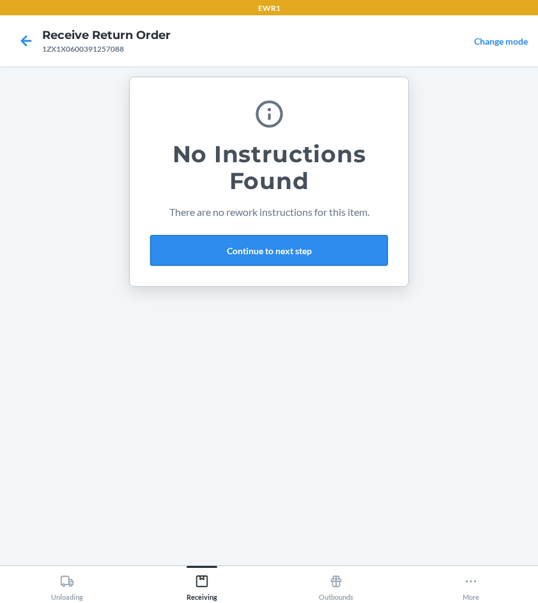
click at [272, 255] on button "Continue to next step" at bounding box center [269, 250] width 238 height 31
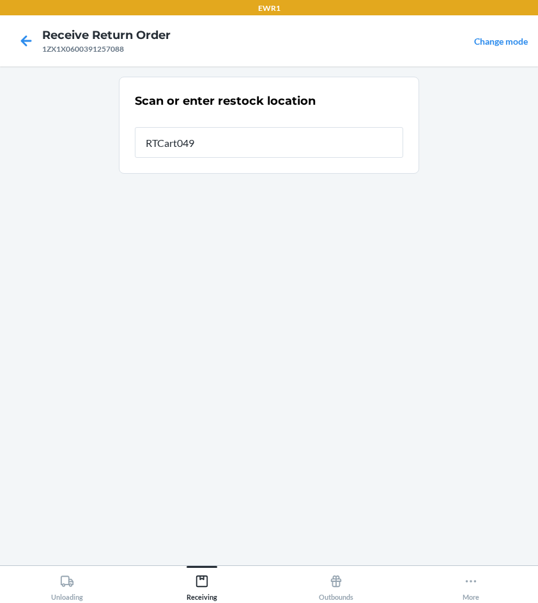
type input "RTCart049"
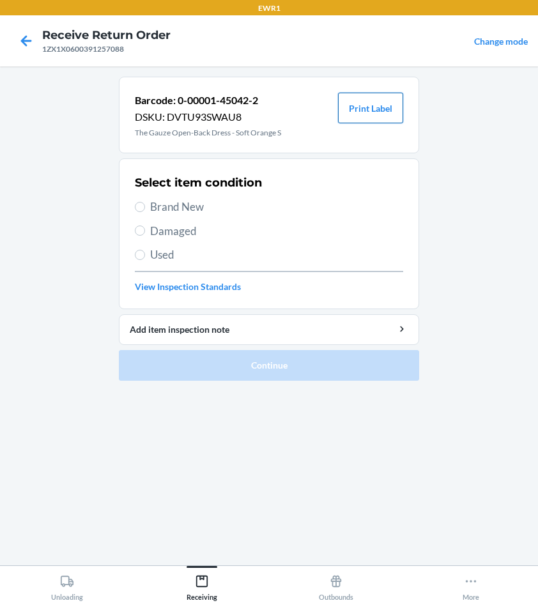
click at [380, 104] on button "Print Label" at bounding box center [370, 108] width 65 height 31
click at [149, 206] on label "Brand New" at bounding box center [269, 207] width 268 height 17
click at [139, 207] on input "Brand New" at bounding box center [140, 207] width 10 height 10
radio input "true"
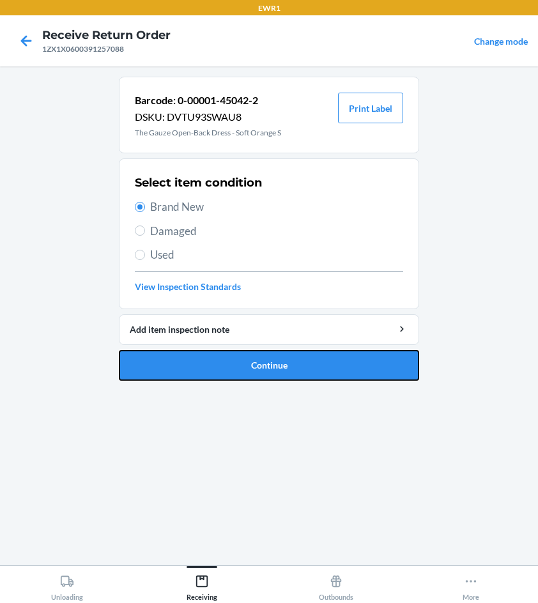
drag, startPoint x: 257, startPoint y: 363, endPoint x: 414, endPoint y: 381, distance: 158.7
click at [270, 363] on button "Continue" at bounding box center [269, 365] width 300 height 31
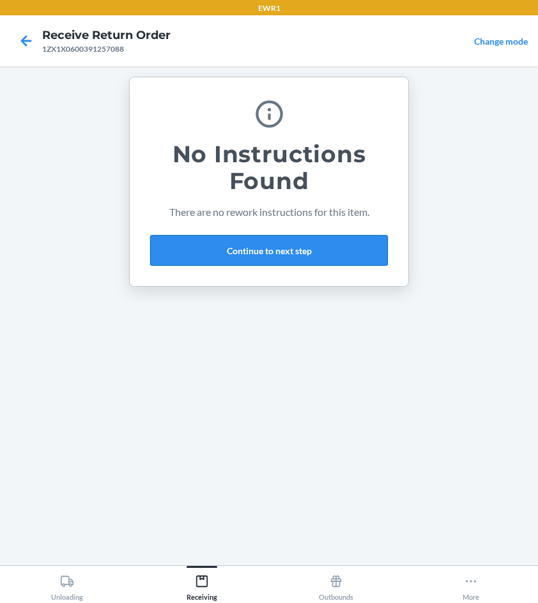
click at [250, 253] on button "Continue to next step" at bounding box center [269, 250] width 238 height 31
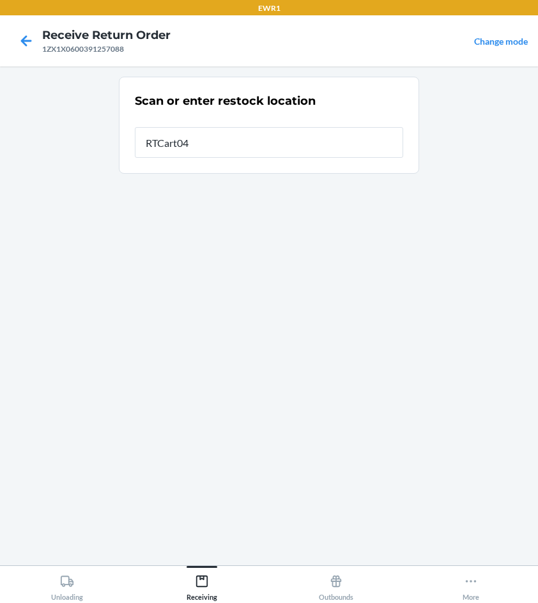
type input "RTCart049"
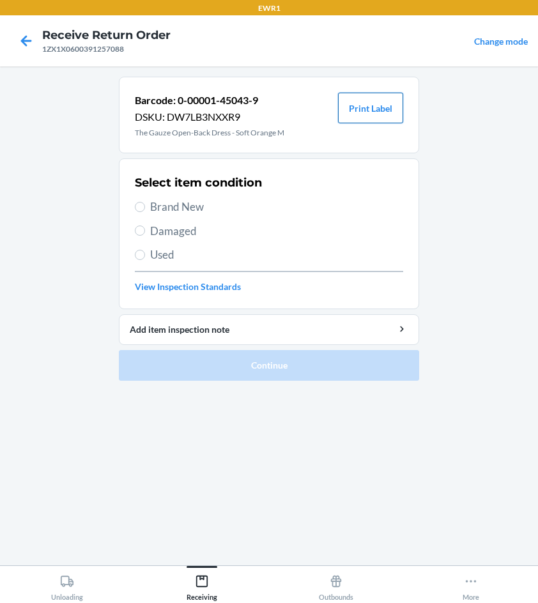
click at [371, 110] on button "Print Label" at bounding box center [370, 108] width 65 height 31
click at [142, 208] on input "Brand New" at bounding box center [140, 207] width 10 height 10
radio input "true"
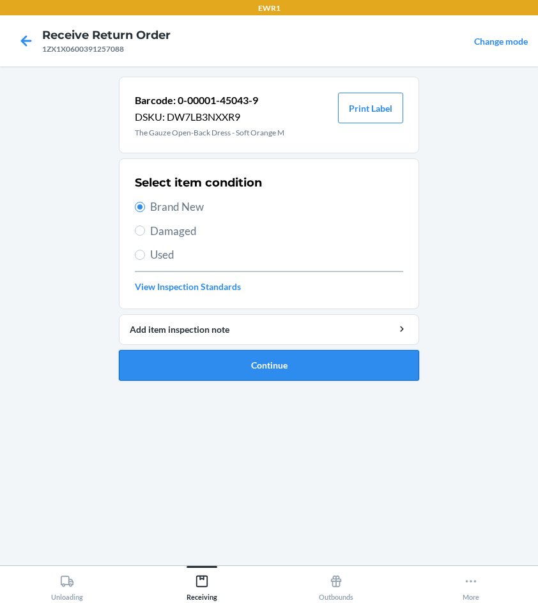
click at [270, 360] on button "Continue" at bounding box center [269, 365] width 300 height 31
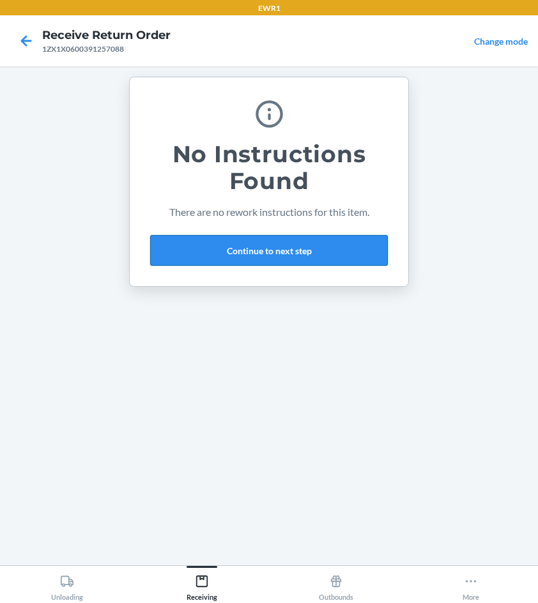
drag, startPoint x: 213, startPoint y: 255, endPoint x: 226, endPoint y: 242, distance: 18.5
click at [216, 252] on button "Continue to next step" at bounding box center [269, 250] width 238 height 31
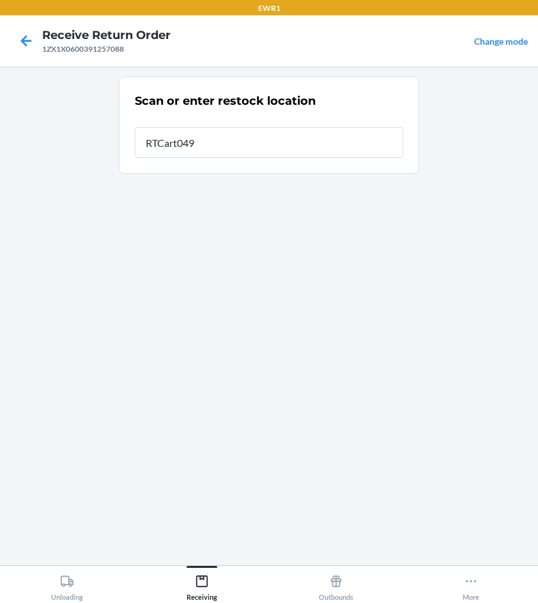
type input "RTCart049"
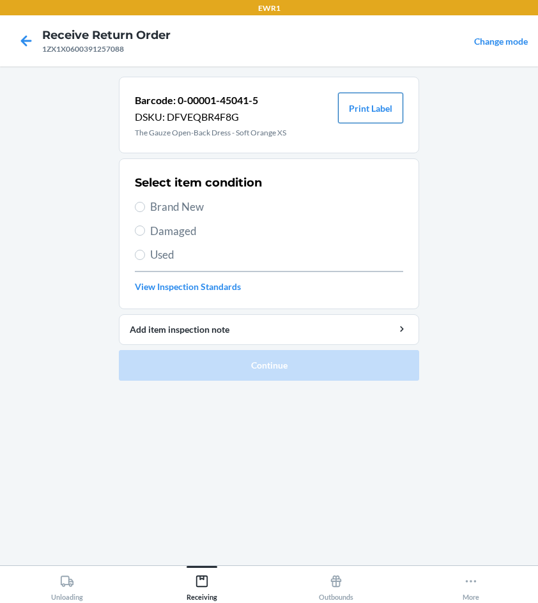
click at [370, 104] on button "Print Label" at bounding box center [370, 108] width 65 height 31
click at [141, 205] on input "Brand New" at bounding box center [140, 207] width 10 height 10
radio input "true"
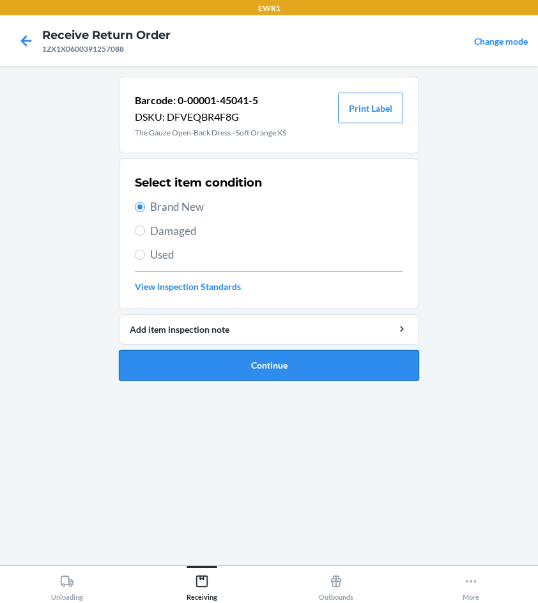
click at [255, 363] on button "Continue" at bounding box center [269, 365] width 300 height 31
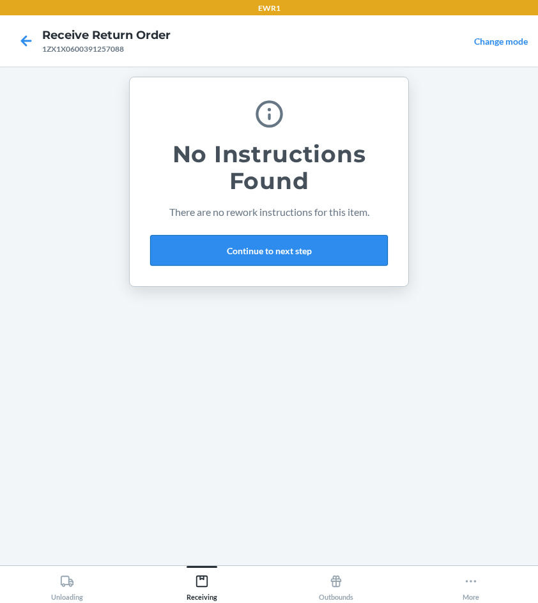
click at [217, 245] on button "Continue to next step" at bounding box center [269, 250] width 238 height 31
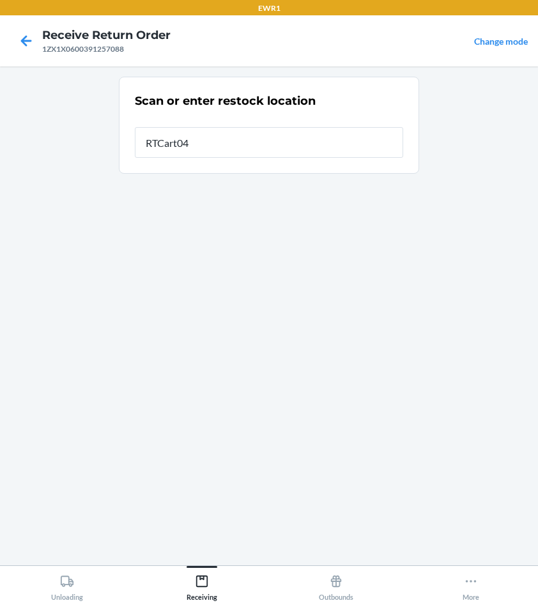
type input "RTCart049"
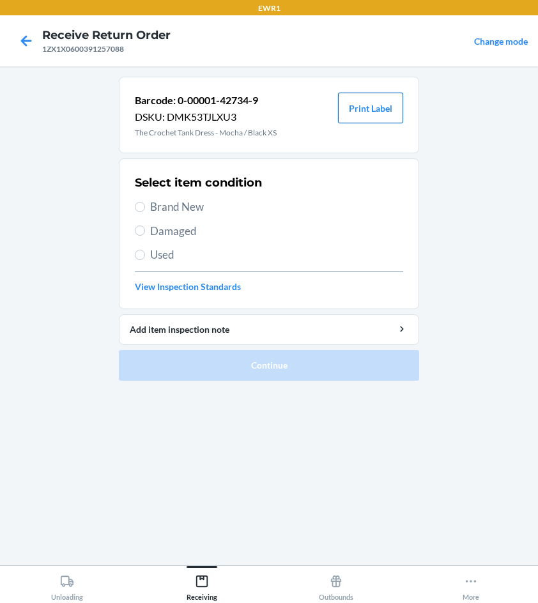
click at [367, 111] on button "Print Label" at bounding box center [370, 108] width 65 height 31
drag, startPoint x: 139, startPoint y: 209, endPoint x: 176, endPoint y: 270, distance: 70.8
click at [141, 211] on input "Brand New" at bounding box center [140, 207] width 10 height 10
radio input "true"
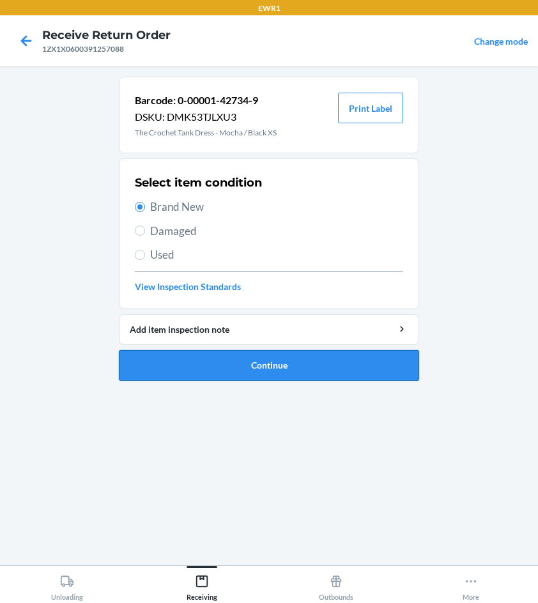
click at [268, 367] on button "Continue" at bounding box center [269, 365] width 300 height 31
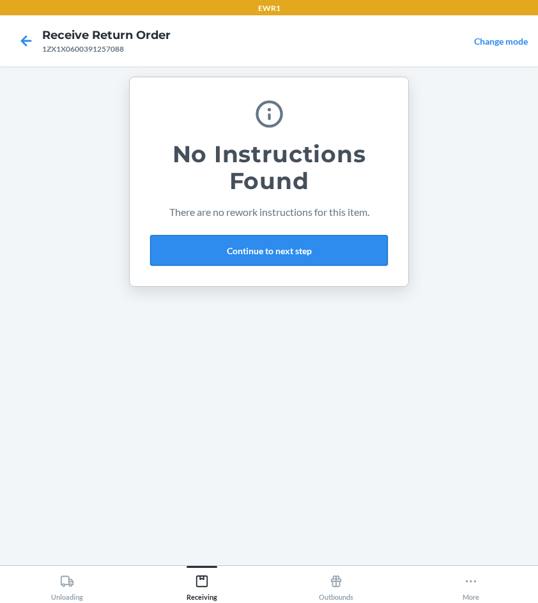
click at [198, 247] on button "Continue to next step" at bounding box center [269, 250] width 238 height 31
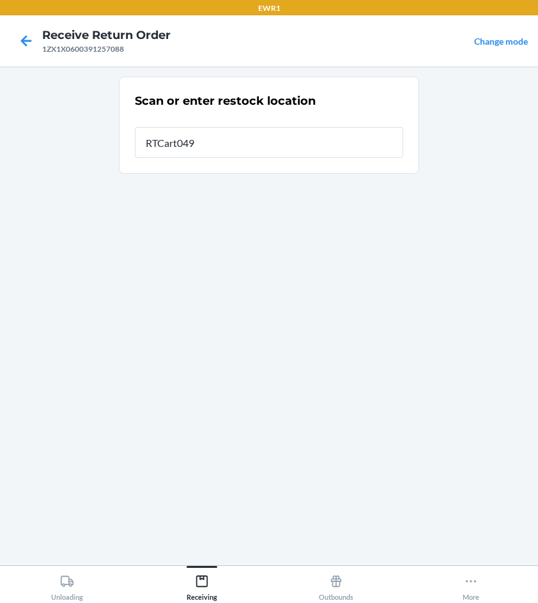
type input "RTCart049"
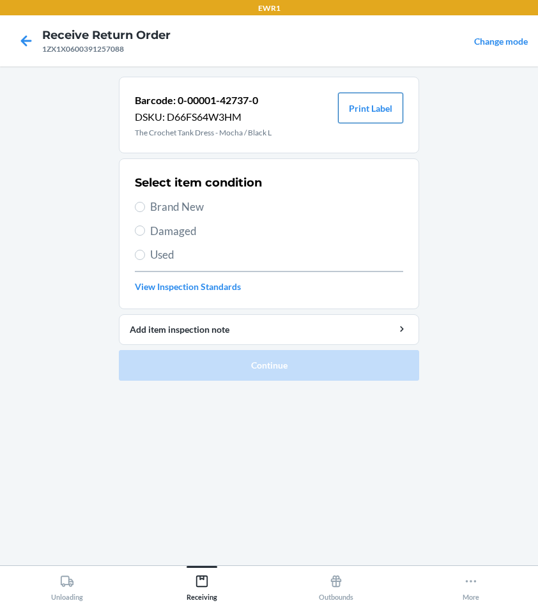
click at [373, 109] on button "Print Label" at bounding box center [370, 108] width 65 height 31
click at [139, 208] on input "Brand New" at bounding box center [140, 207] width 10 height 10
radio input "true"
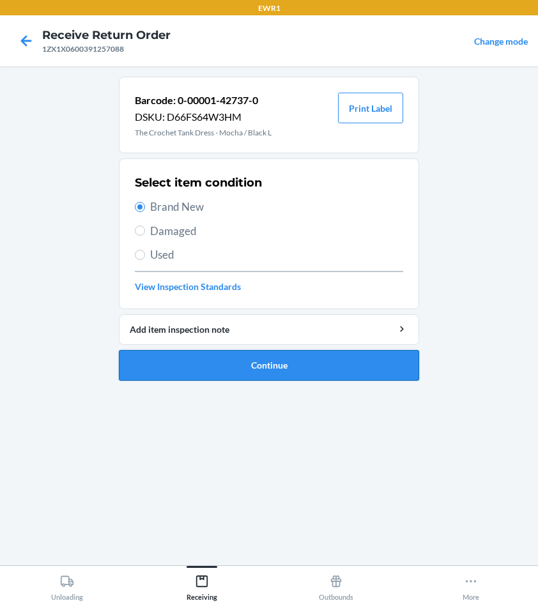
click at [256, 362] on button "Continue" at bounding box center [269, 365] width 300 height 31
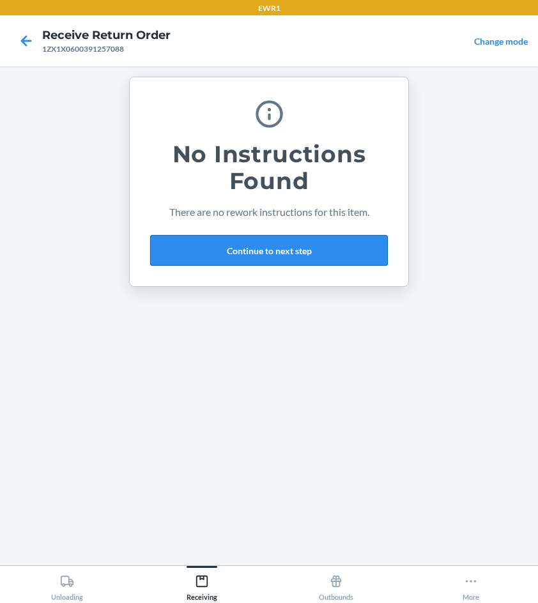
click at [282, 250] on button "Continue to next step" at bounding box center [269, 250] width 238 height 31
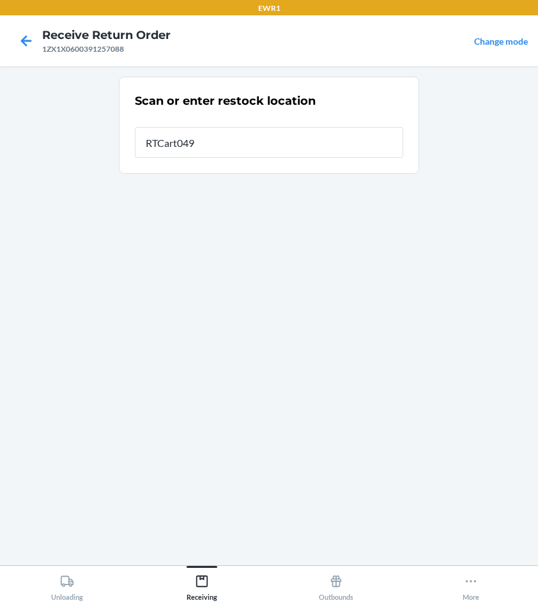
type input "RTCart049"
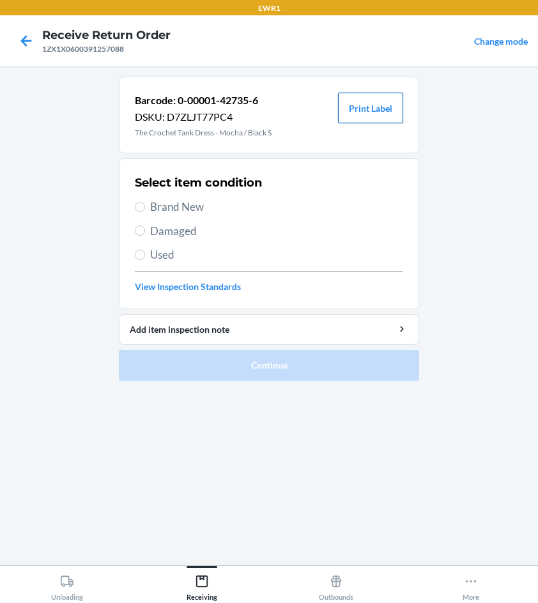
click at [382, 107] on button "Print Label" at bounding box center [370, 108] width 65 height 31
click at [142, 205] on input "Brand New" at bounding box center [140, 207] width 10 height 10
radio input "true"
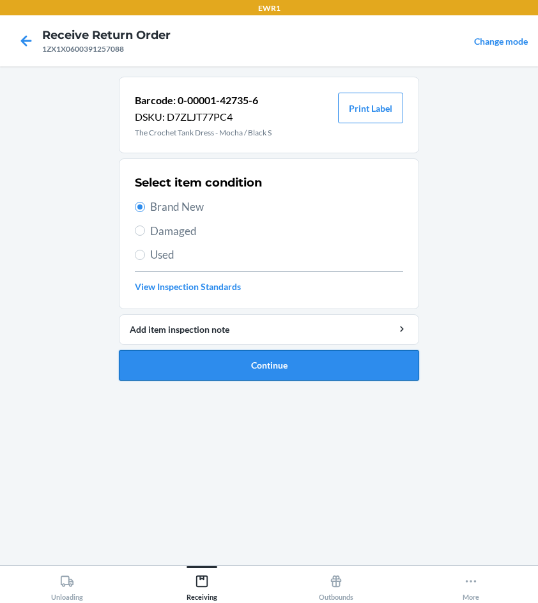
click at [261, 367] on button "Continue" at bounding box center [269, 365] width 300 height 31
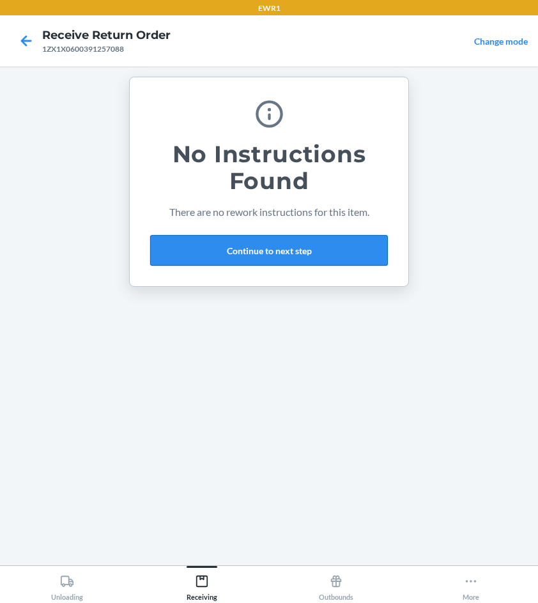
click at [262, 247] on button "Continue to next step" at bounding box center [269, 250] width 238 height 31
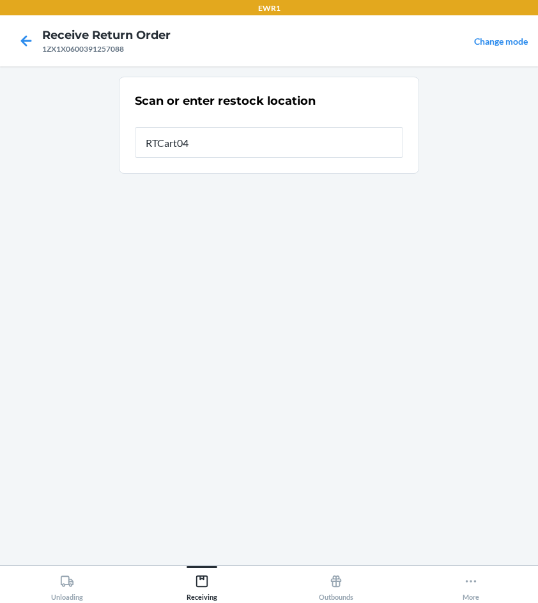
type input "RTCart049"
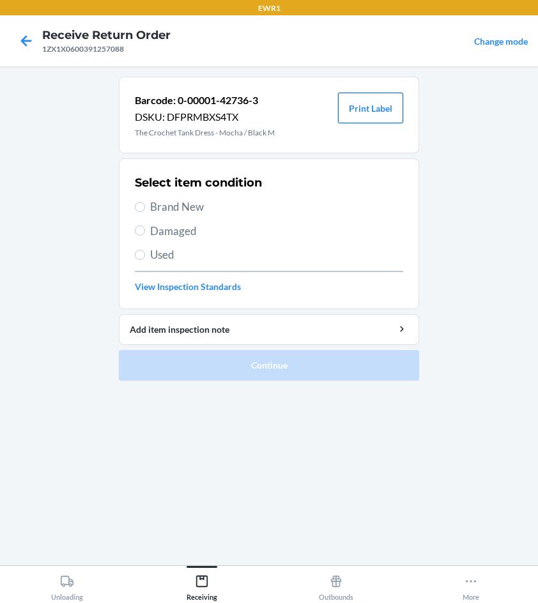
click at [372, 109] on button "Print Label" at bounding box center [370, 108] width 65 height 31
click at [142, 208] on input "Brand New" at bounding box center [140, 207] width 10 height 10
radio input "true"
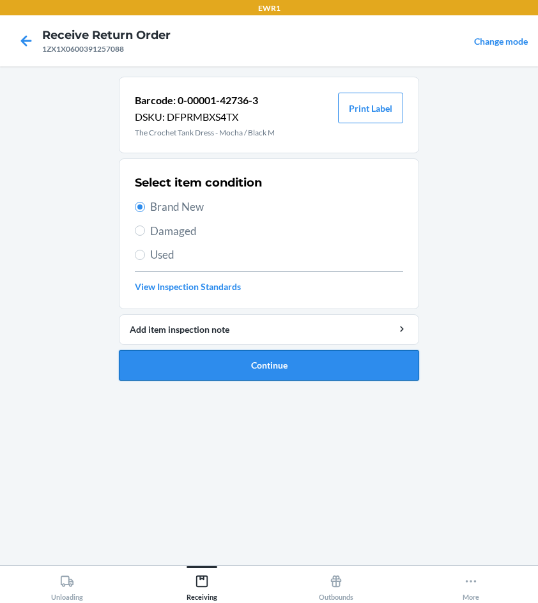
click at [291, 368] on button "Continue" at bounding box center [269, 365] width 300 height 31
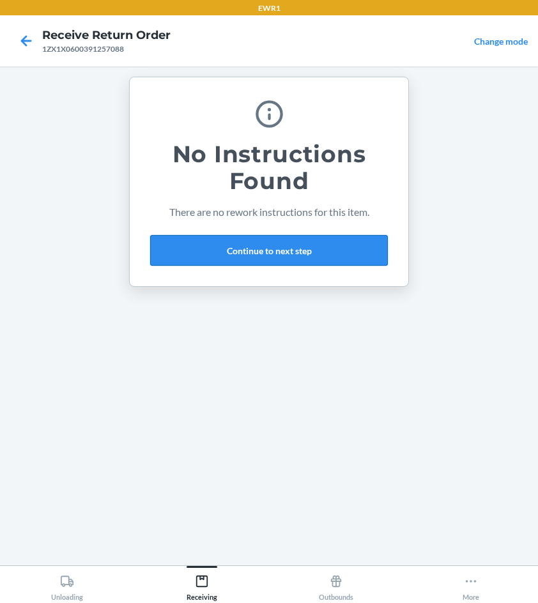
click at [234, 247] on button "Continue to next step" at bounding box center [269, 250] width 238 height 31
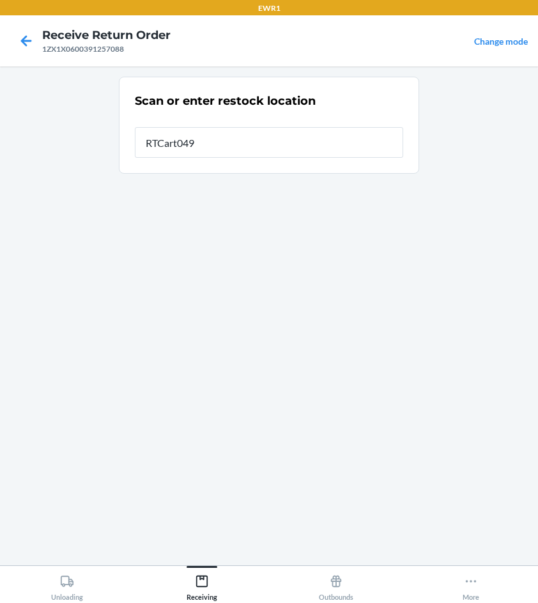
type input "RTCart049"
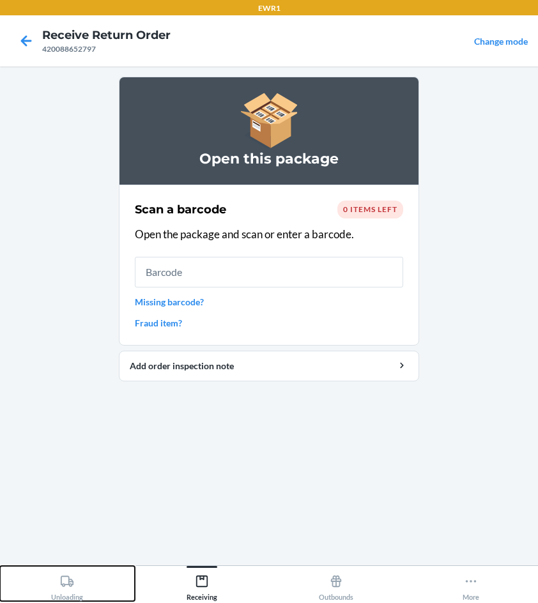
click at [62, 589] on div "Unloading" at bounding box center [67, 585] width 32 height 32
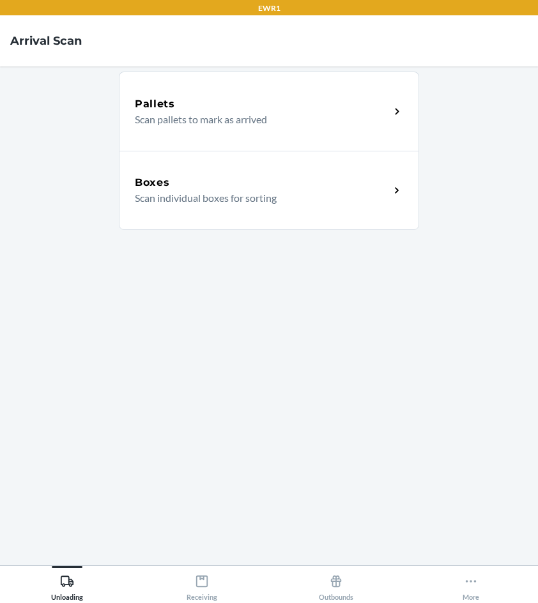
click at [164, 185] on h5 "Boxes" at bounding box center [152, 182] width 35 height 15
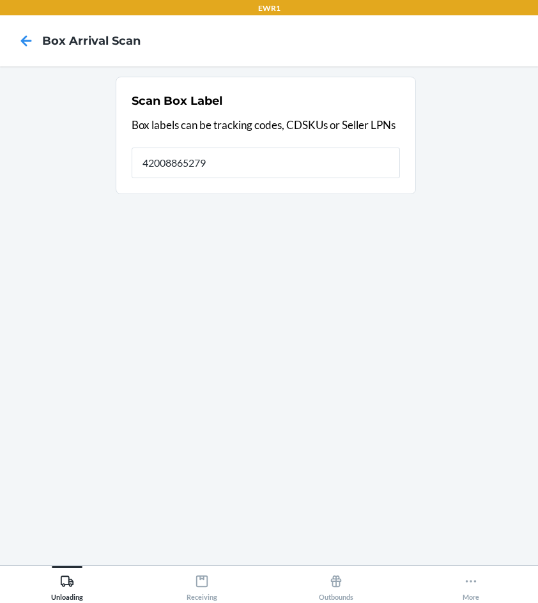
type input "420088652797"
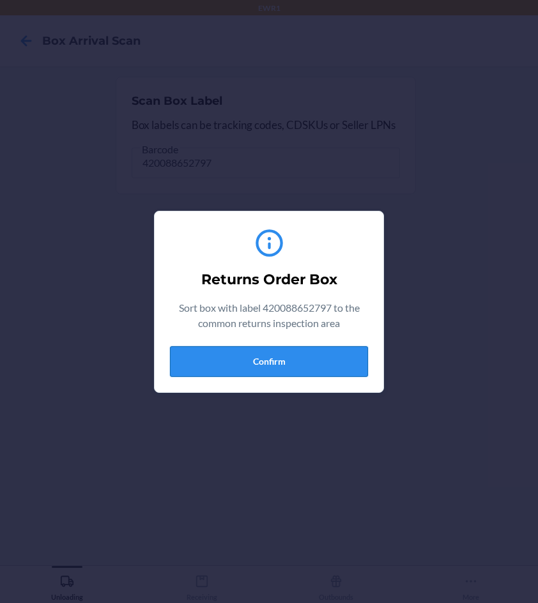
click at [224, 370] on button "Confirm" at bounding box center [269, 361] width 198 height 31
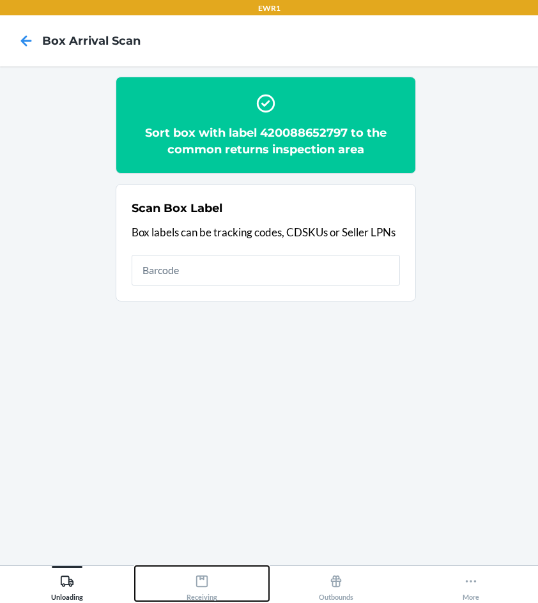
click at [195, 588] on icon at bounding box center [202, 581] width 14 height 14
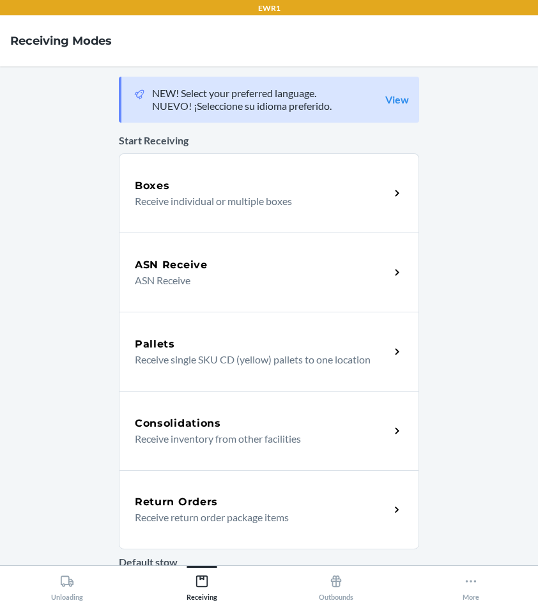
click at [199, 505] on h5 "Return Orders" at bounding box center [176, 501] width 83 height 15
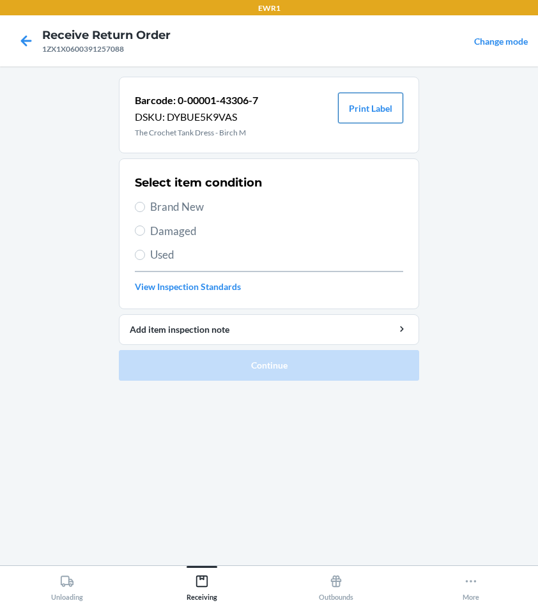
click at [373, 109] on button "Print Label" at bounding box center [370, 108] width 65 height 31
drag, startPoint x: 144, startPoint y: 208, endPoint x: 182, endPoint y: 241, distance: 50.7
click at [146, 212] on label "Brand New" at bounding box center [269, 207] width 268 height 17
click at [145, 212] on input "Brand New" at bounding box center [140, 207] width 10 height 10
radio input "true"
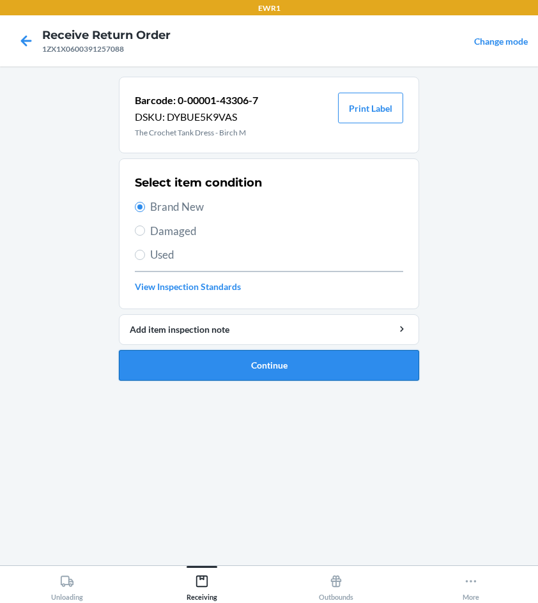
drag, startPoint x: 289, startPoint y: 365, endPoint x: 293, endPoint y: 360, distance: 6.9
click at [292, 361] on button "Continue" at bounding box center [269, 365] width 300 height 31
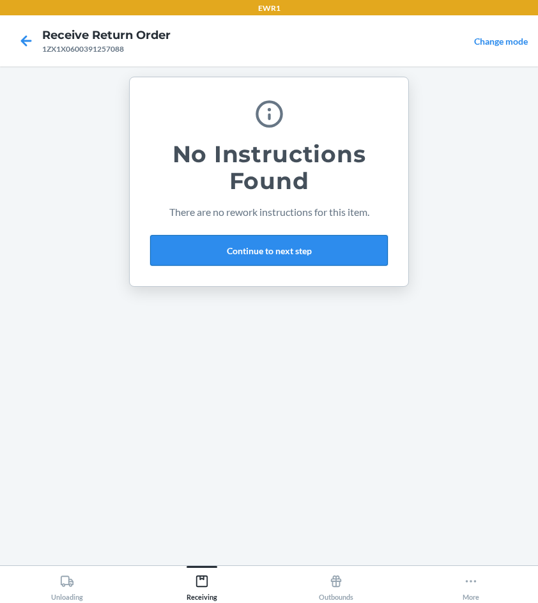
click at [278, 250] on button "Continue to next step" at bounding box center [269, 250] width 238 height 31
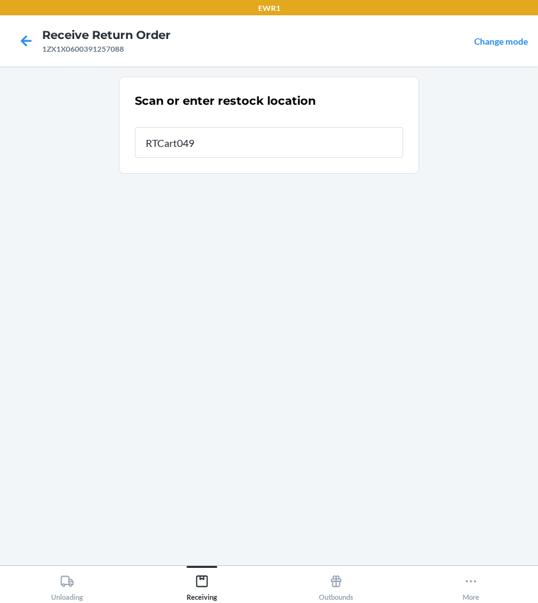
type input "RTCart049"
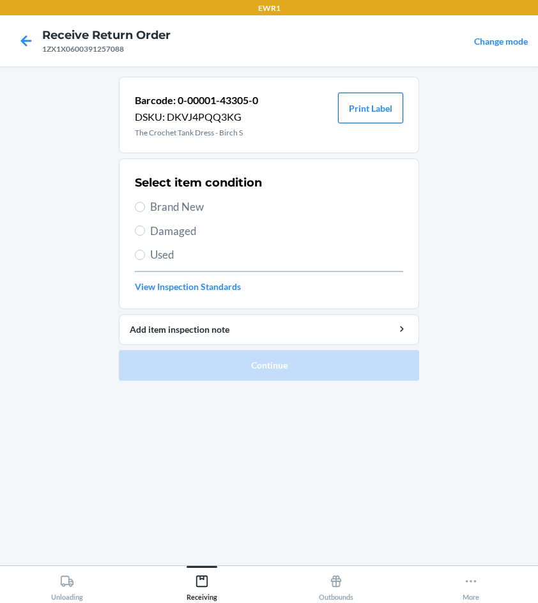
click at [354, 107] on button "Print Label" at bounding box center [370, 108] width 65 height 31
drag, startPoint x: 143, startPoint y: 209, endPoint x: 148, endPoint y: 222, distance: 14.1
click at [144, 217] on div "Select item condition Brand New Damaged Used View Inspection Standards" at bounding box center [269, 234] width 268 height 126
click at [135, 206] on input "Brand New" at bounding box center [140, 207] width 10 height 10
radio input "true"
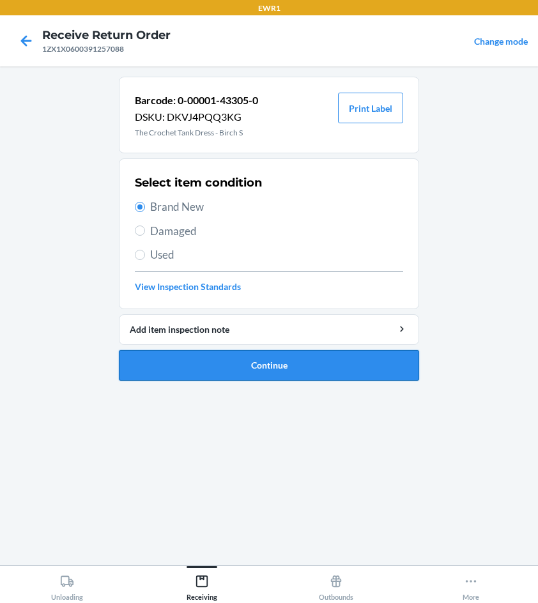
click at [261, 363] on button "Continue" at bounding box center [269, 365] width 300 height 31
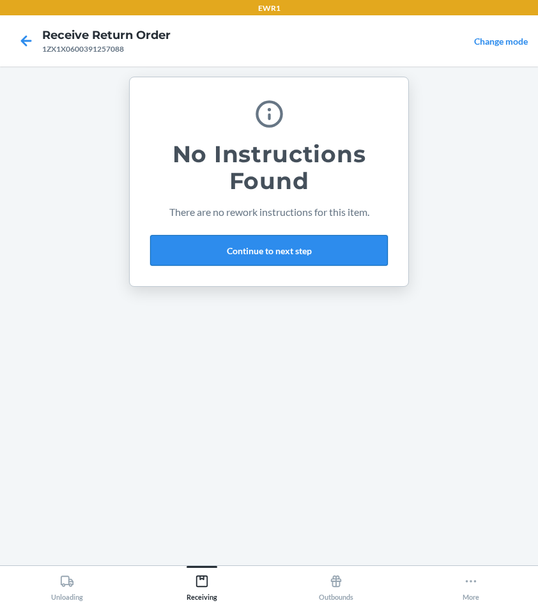
click at [308, 248] on button "Continue to next step" at bounding box center [269, 250] width 238 height 31
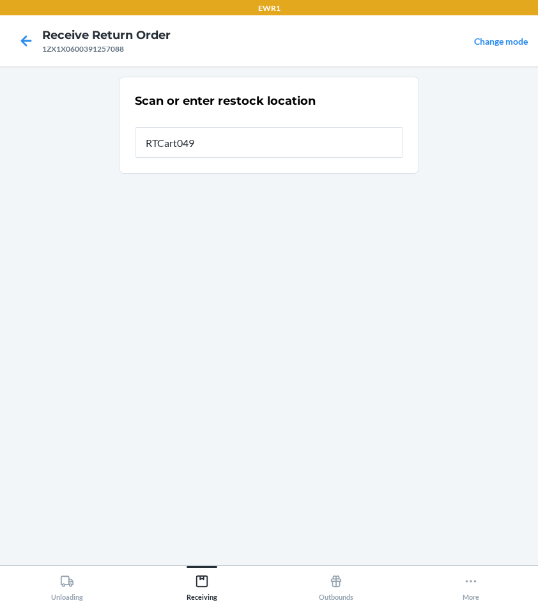
type input "RTCart049"
